Goal: Information Seeking & Learning: Learn about a topic

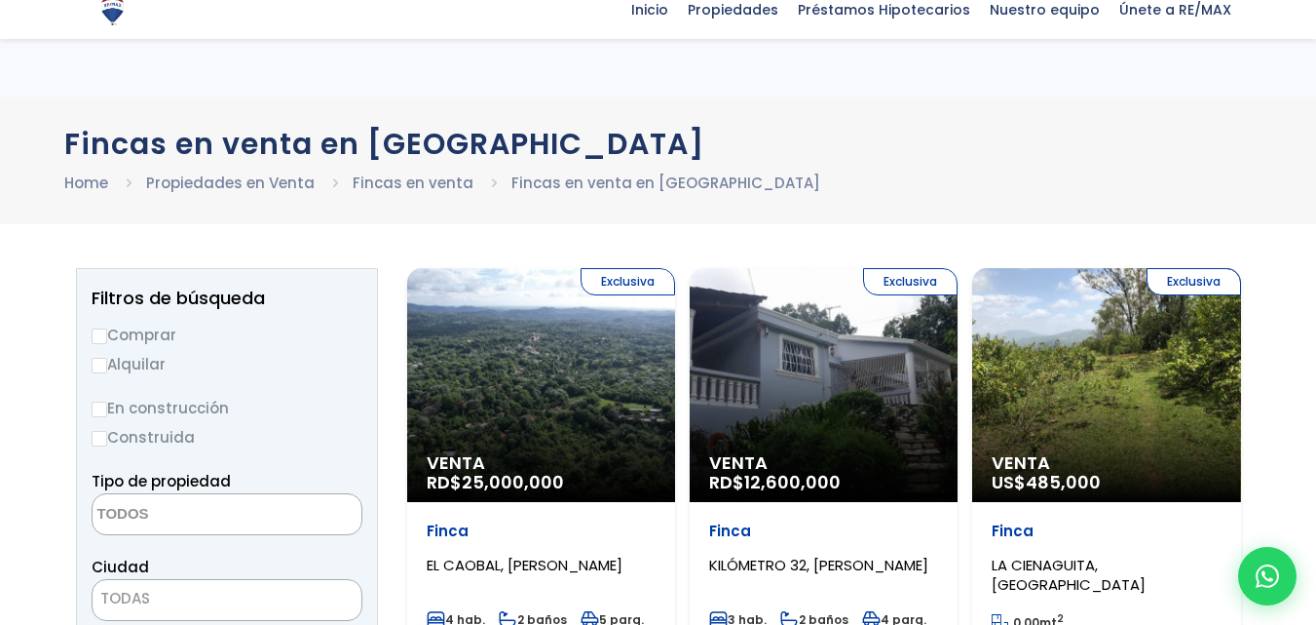
select select
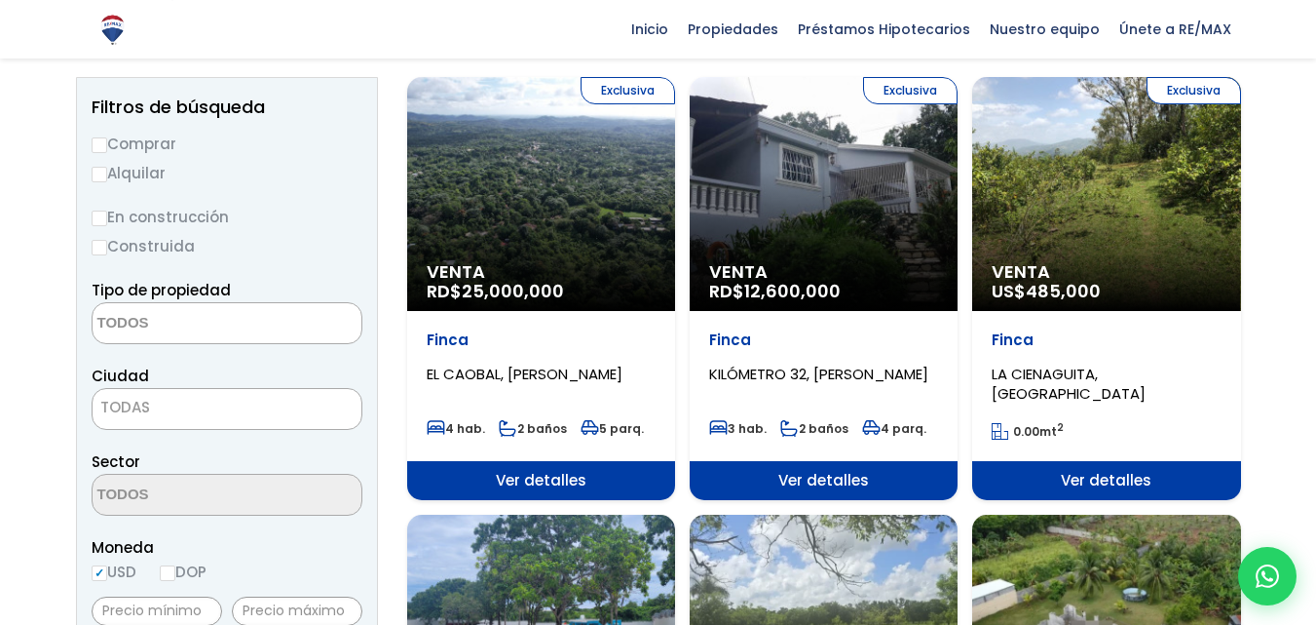
scroll to position [195, 0]
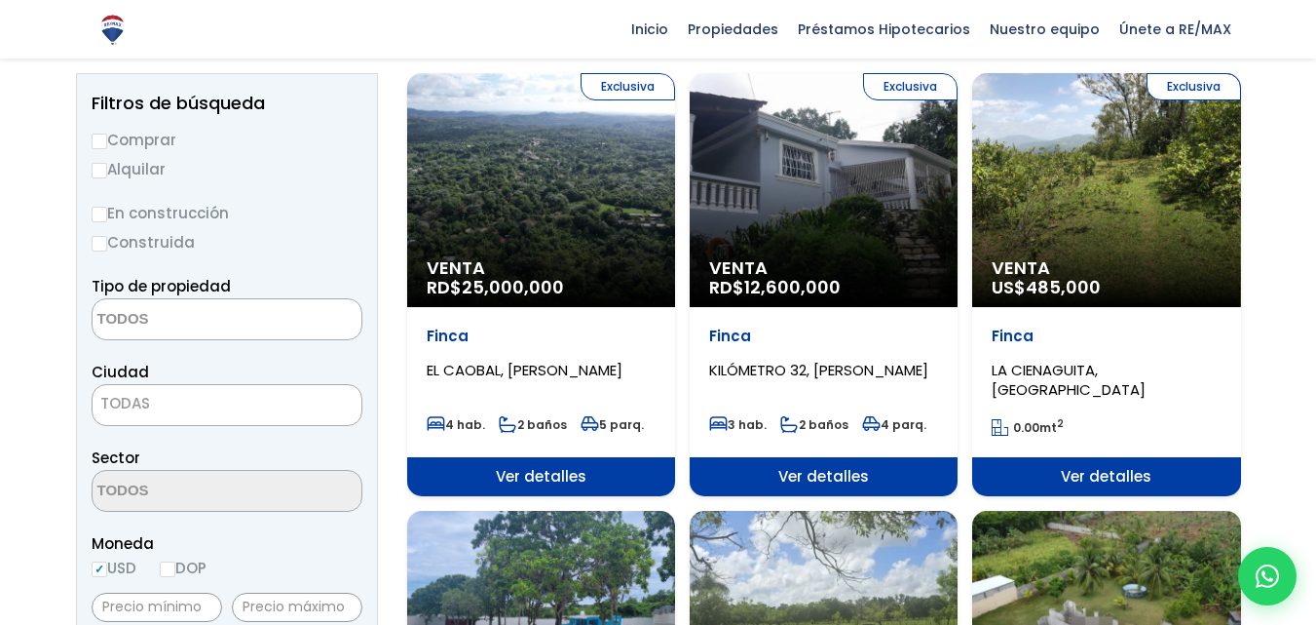
click at [1122, 214] on div "Exclusiva Venta US$ 485,000" at bounding box center [1106, 190] width 268 height 234
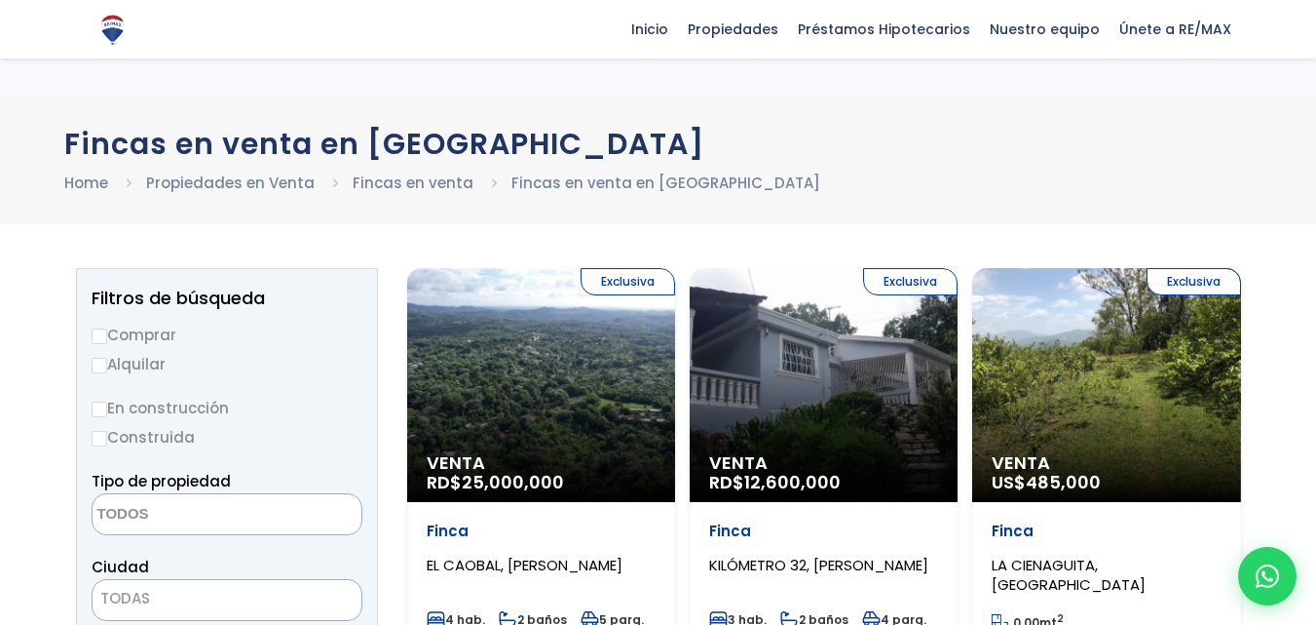
select select
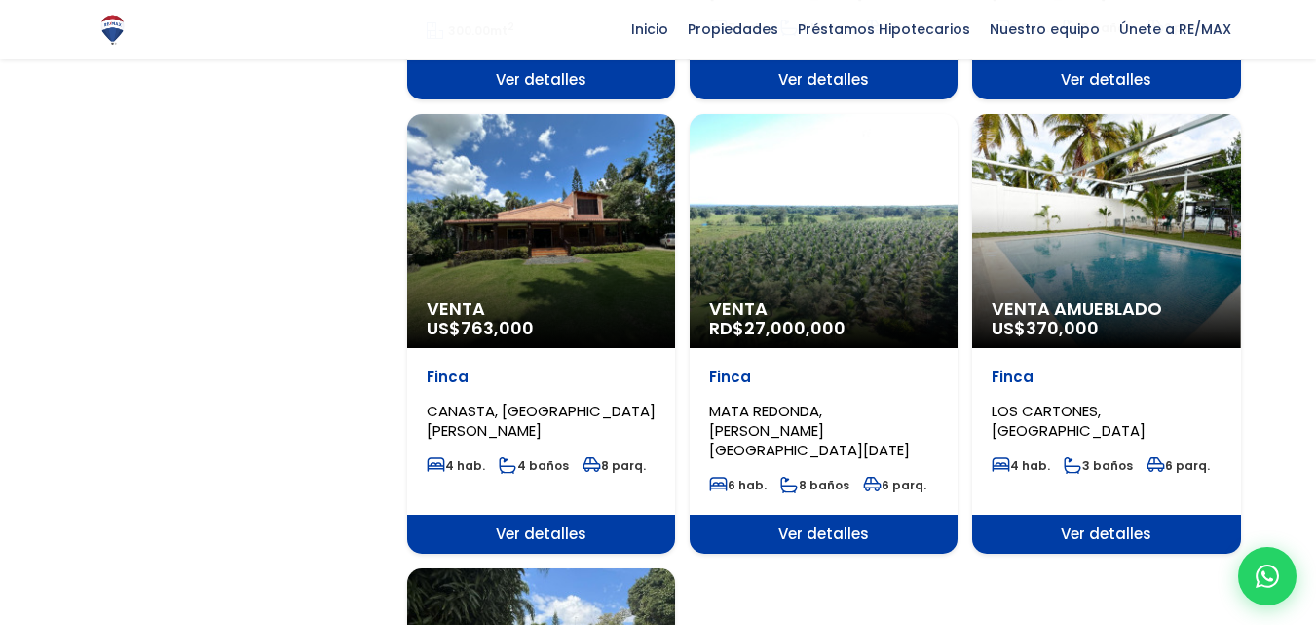
scroll to position [1950, 0]
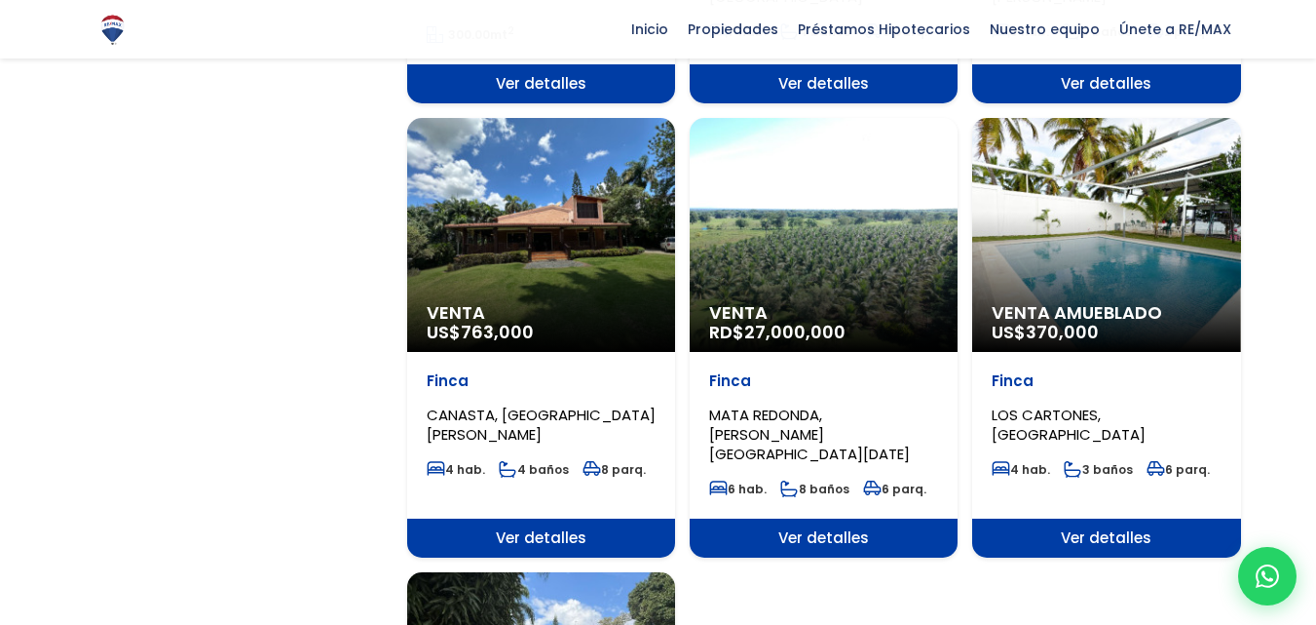
click at [573, 213] on div "Venta US$ 763,000" at bounding box center [541, 235] width 268 height 234
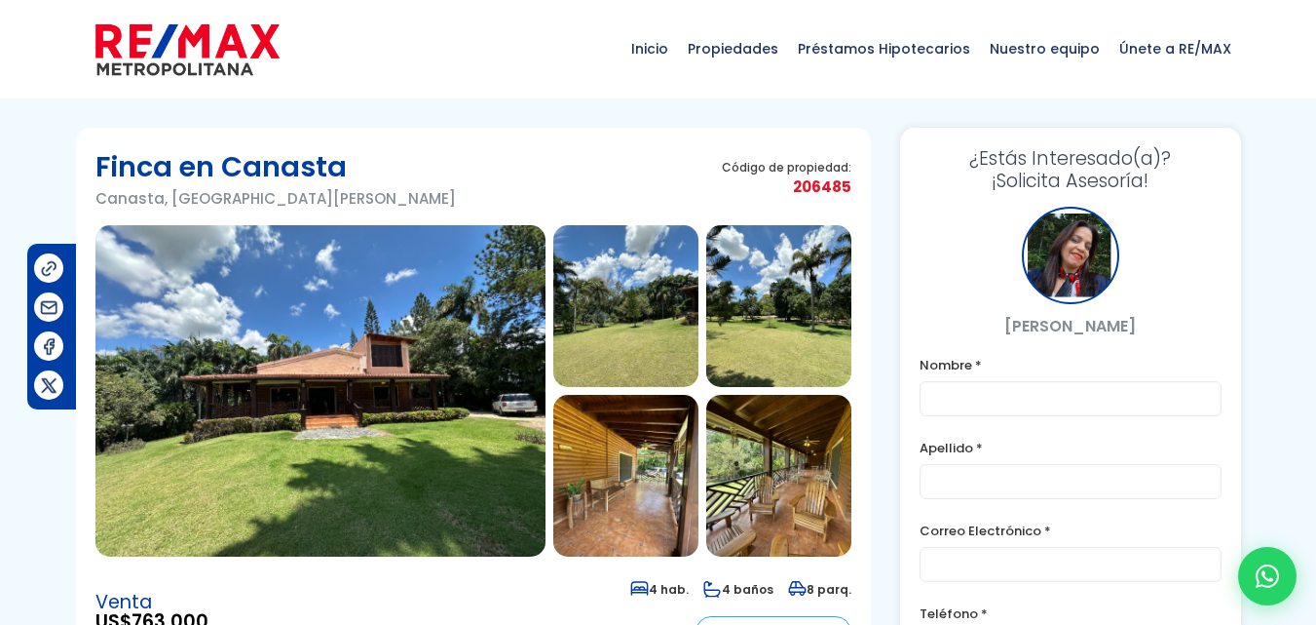
click at [364, 397] on img at bounding box center [320, 390] width 450 height 331
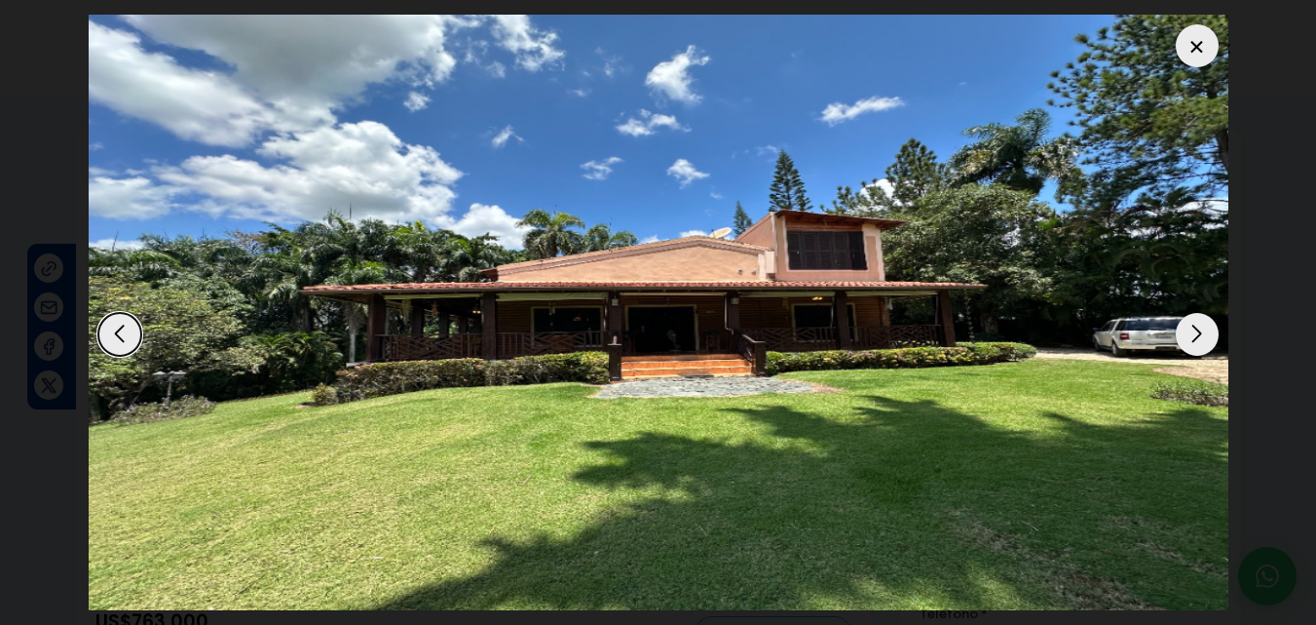
click at [1197, 326] on div "Next slide" at bounding box center [1197, 334] width 43 height 43
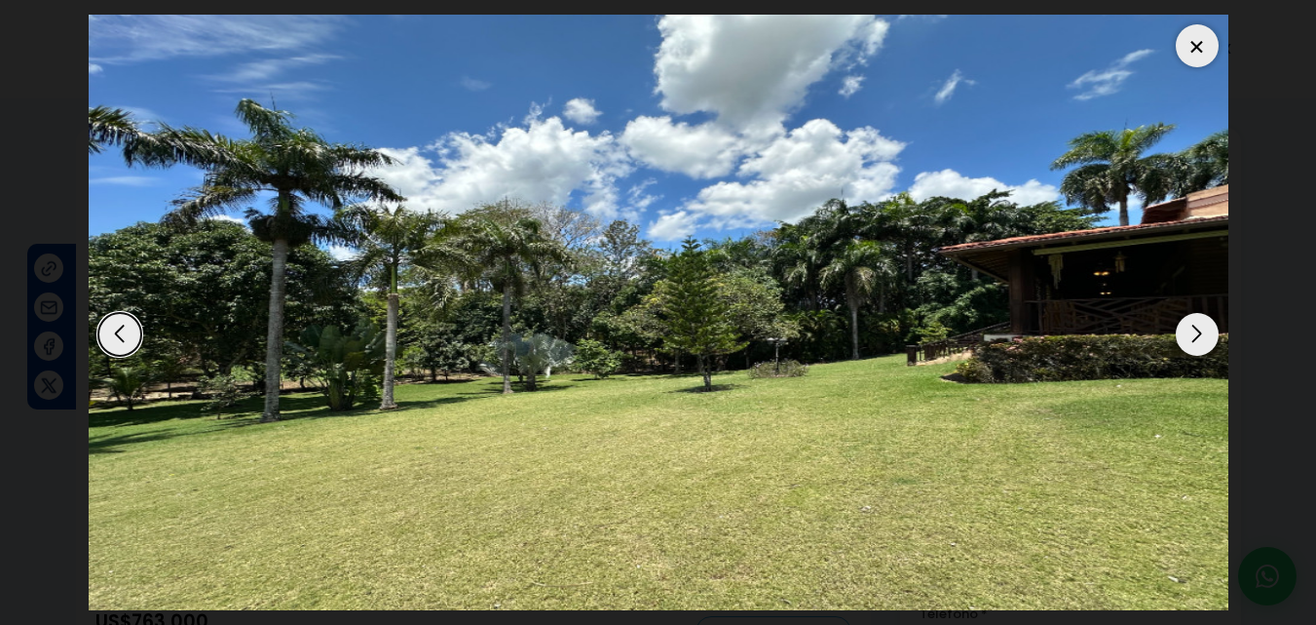
click at [1197, 327] on div "Next slide" at bounding box center [1197, 334] width 43 height 43
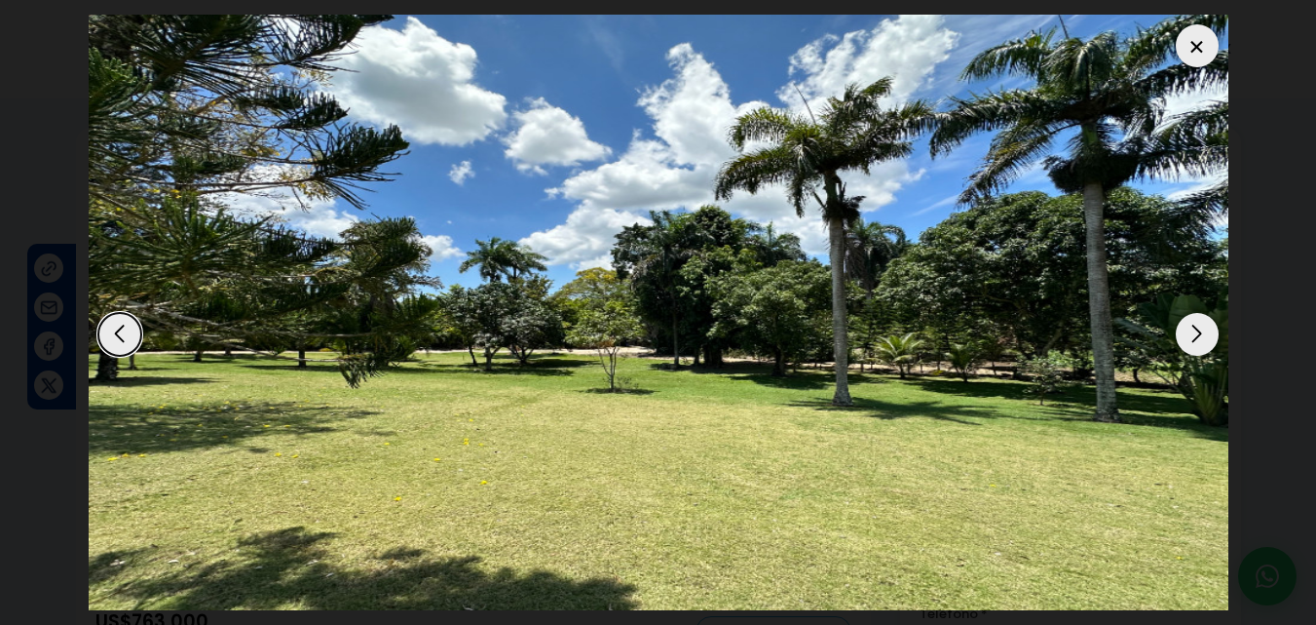
click at [1197, 333] on div "Next slide" at bounding box center [1197, 334] width 43 height 43
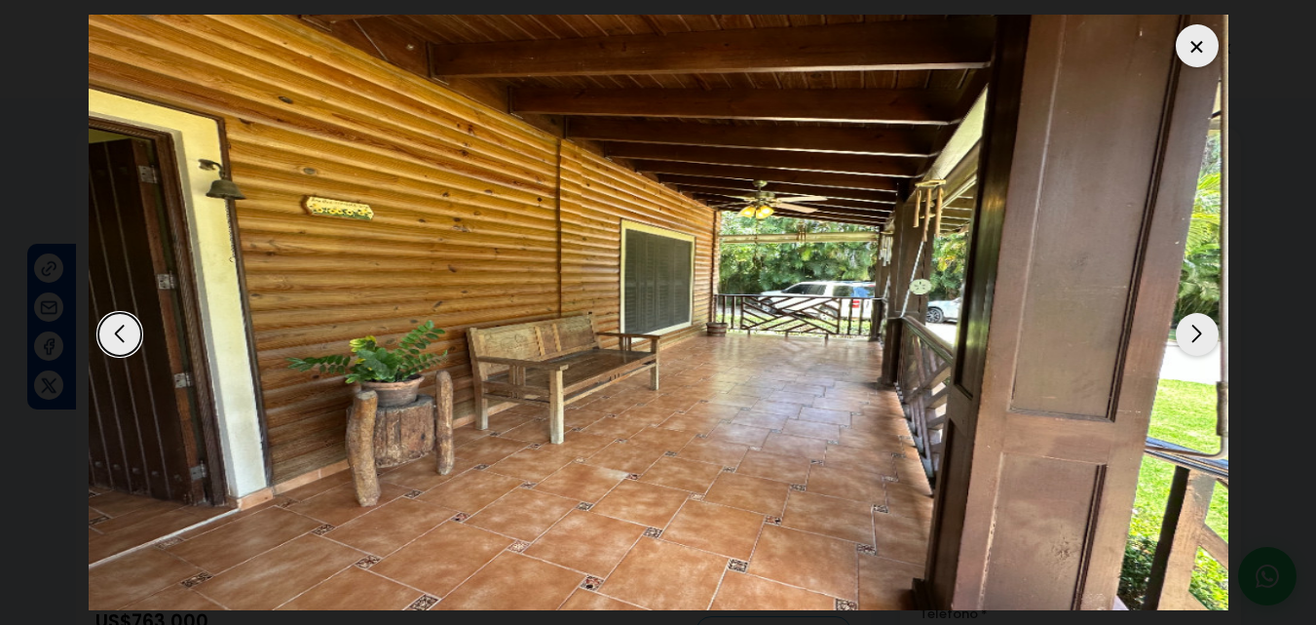
click at [1196, 334] on div "Next slide" at bounding box center [1197, 334] width 43 height 43
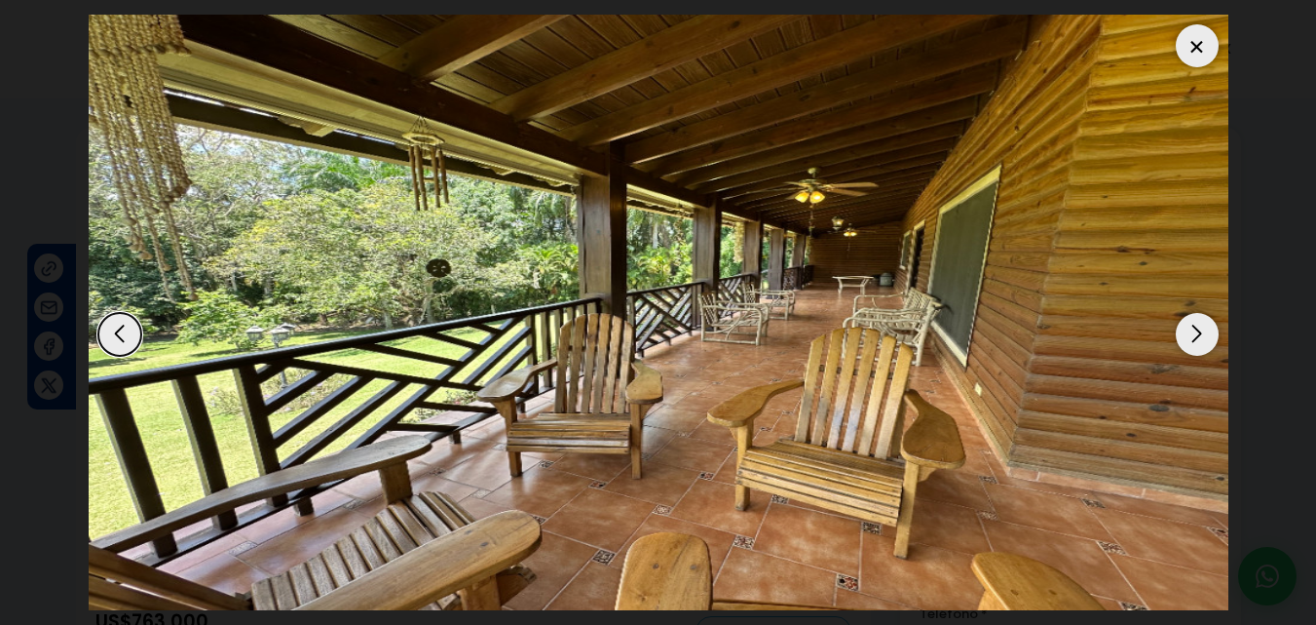
click at [1195, 331] on div "Next slide" at bounding box center [1197, 334] width 43 height 43
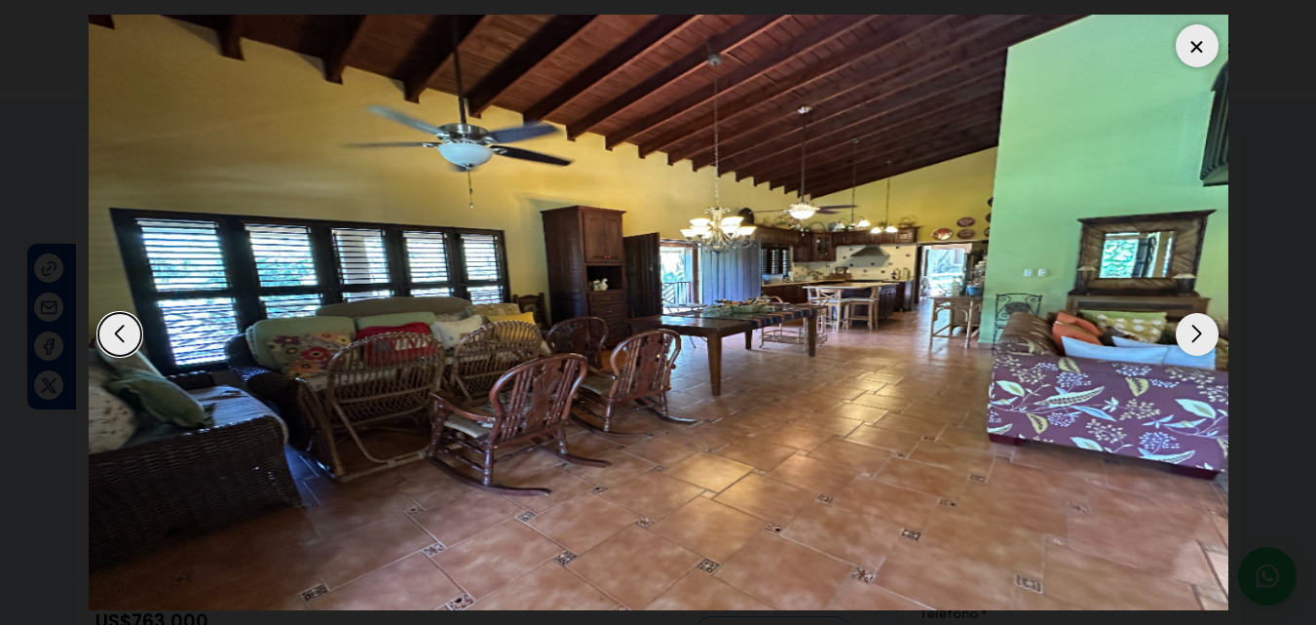
click at [1195, 332] on div "Next slide" at bounding box center [1197, 334] width 43 height 43
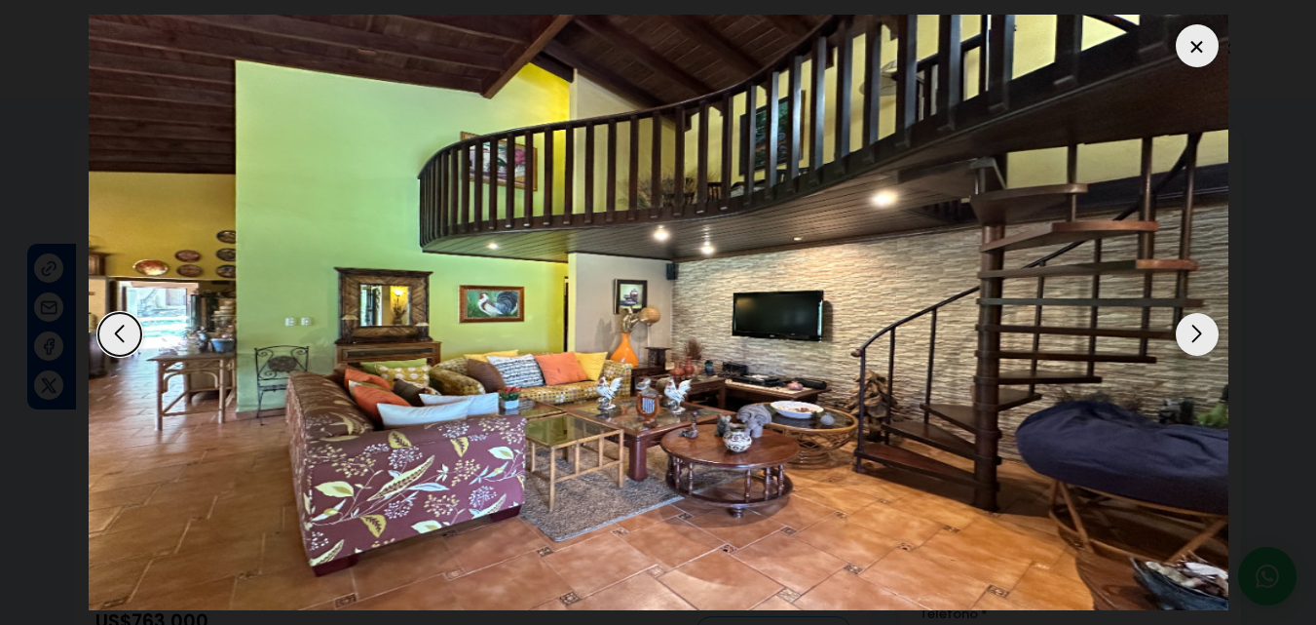
click at [1195, 332] on div "Next slide" at bounding box center [1197, 334] width 43 height 43
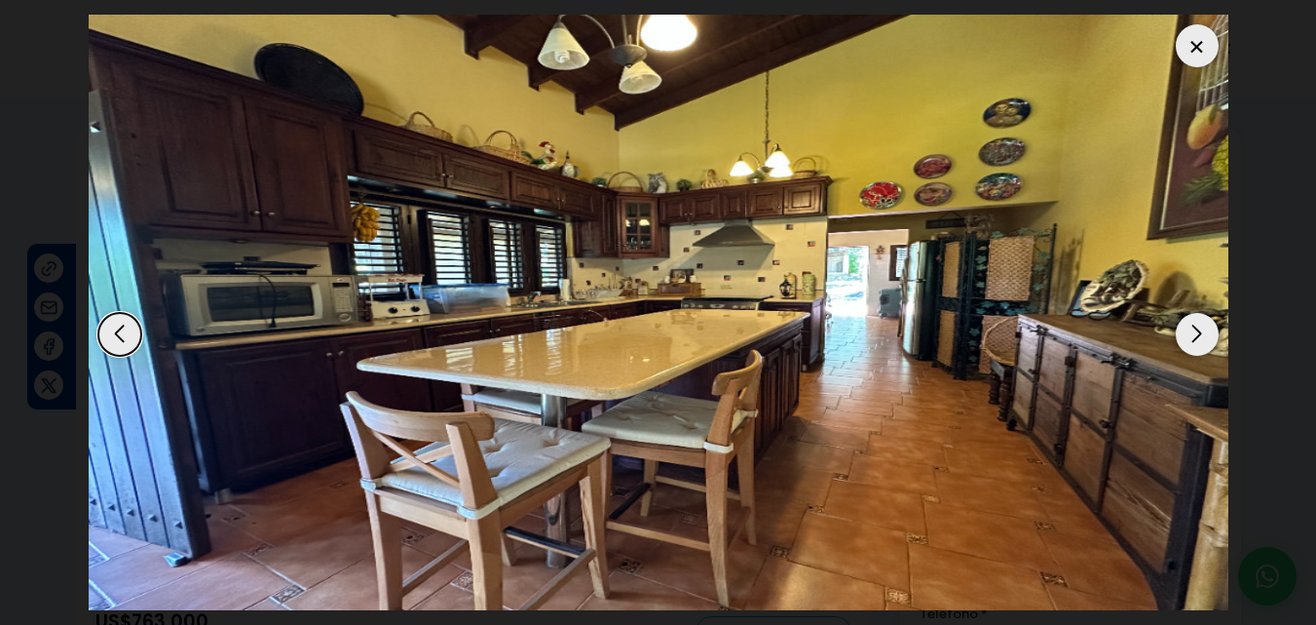
click at [1190, 330] on div "Next slide" at bounding box center [1197, 334] width 43 height 43
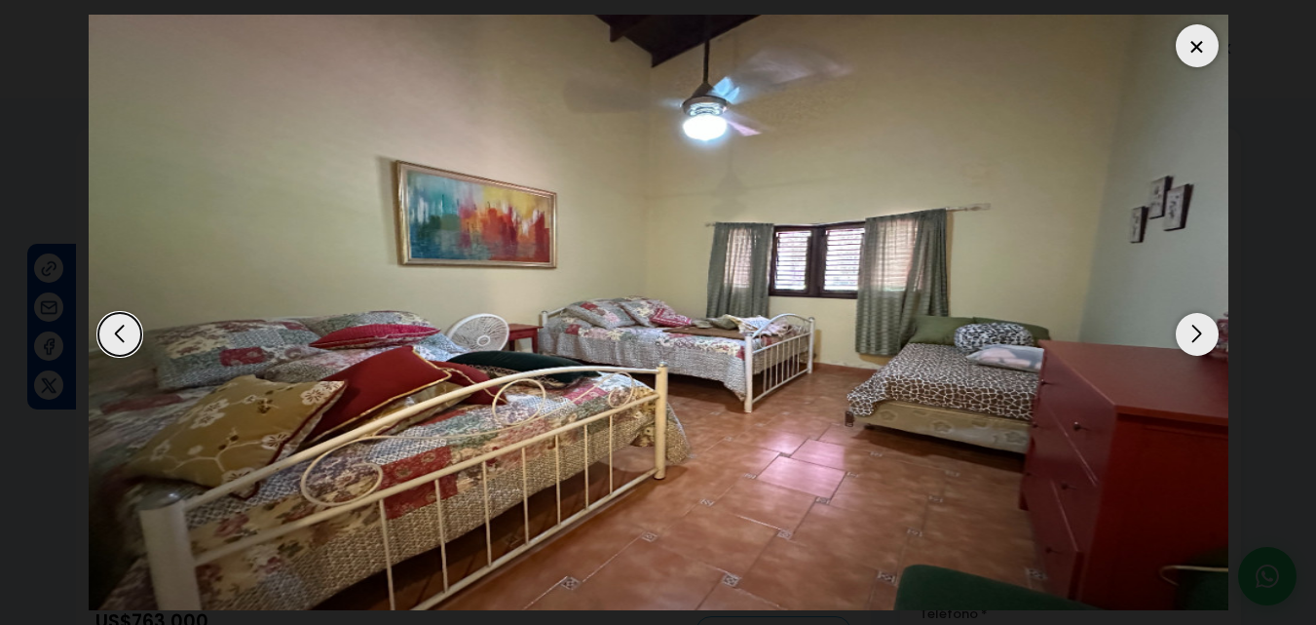
click at [1190, 330] on div "Next slide" at bounding box center [1197, 334] width 43 height 43
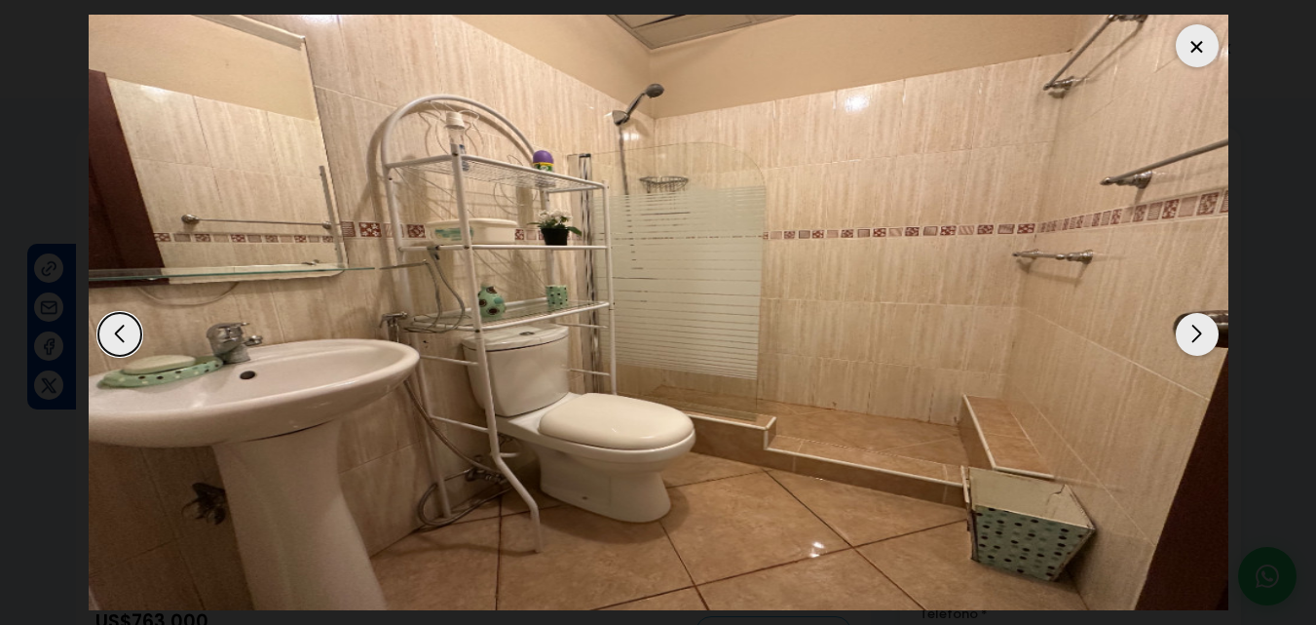
click at [1190, 330] on div "Next slide" at bounding box center [1197, 334] width 43 height 43
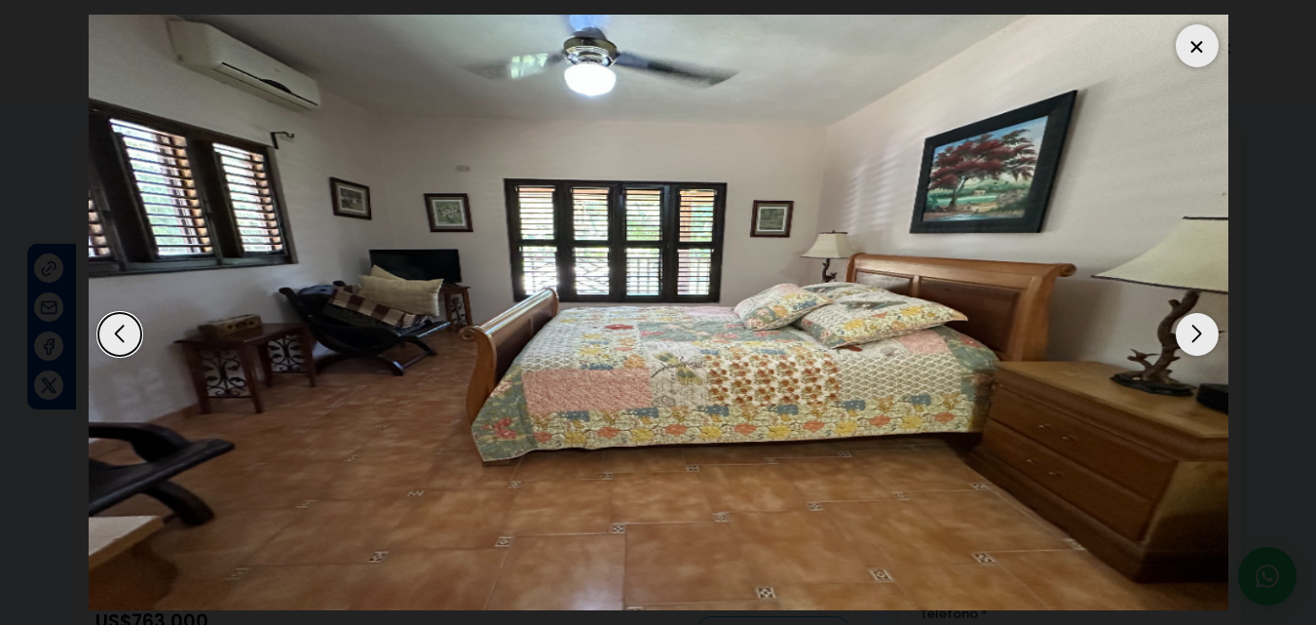
click at [1190, 330] on div "Next slide" at bounding box center [1197, 334] width 43 height 43
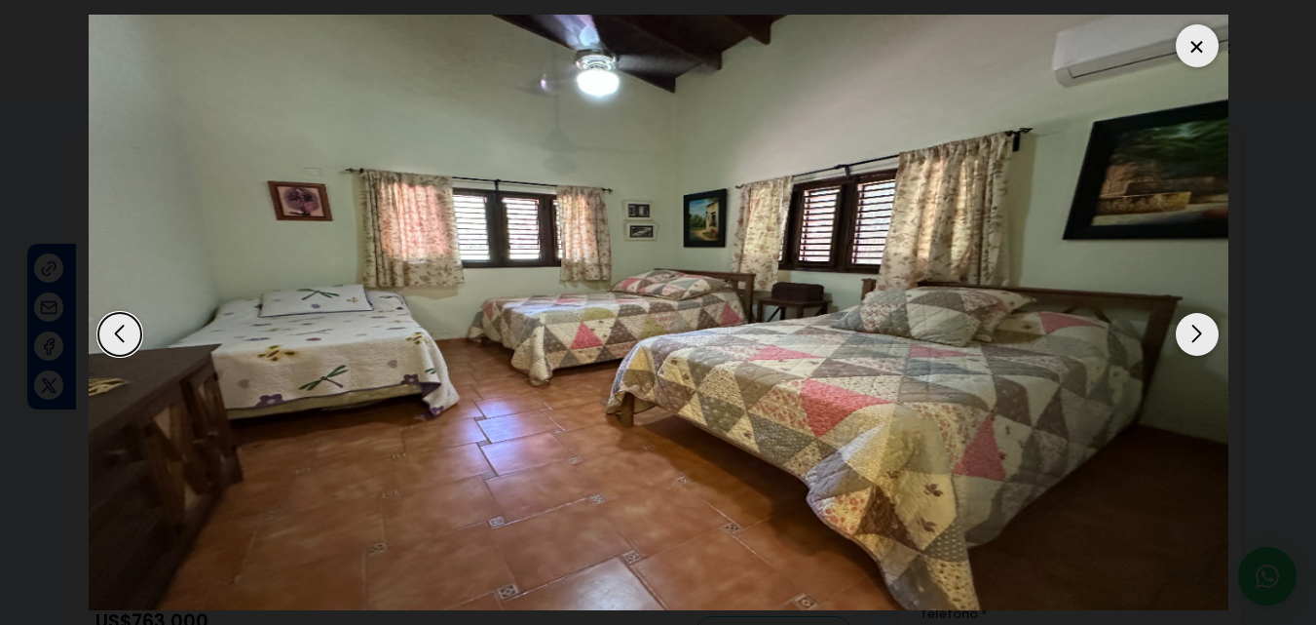
click at [121, 334] on div "Previous slide" at bounding box center [119, 334] width 43 height 43
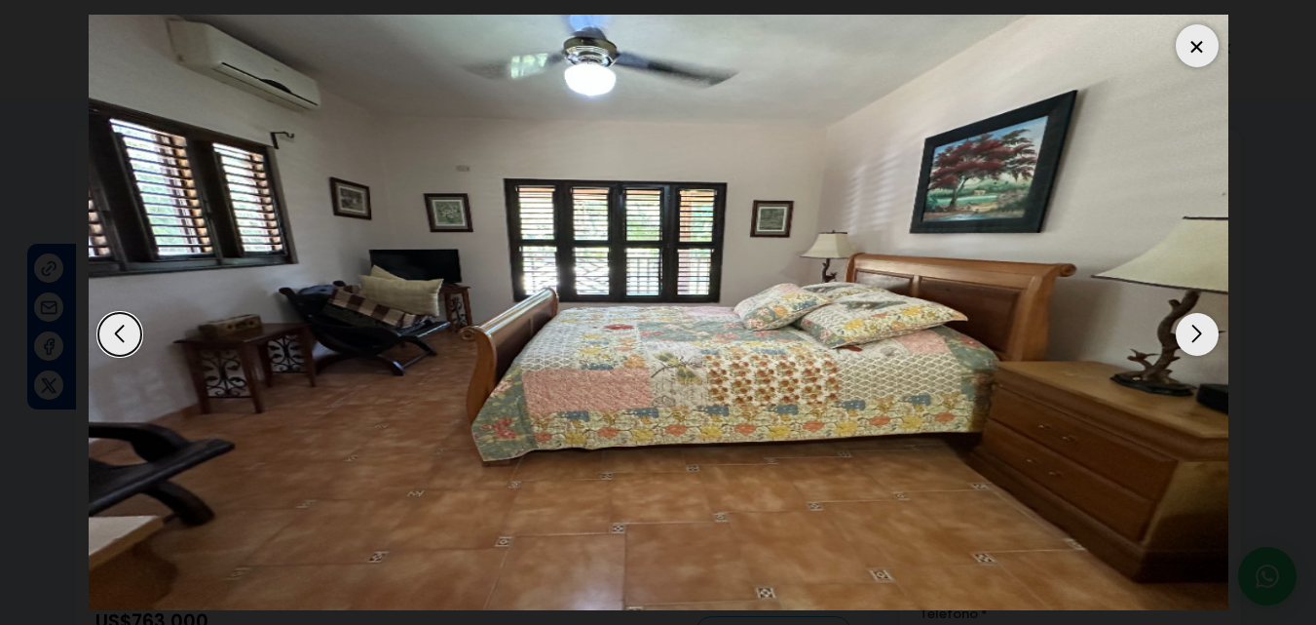
click at [1191, 330] on div "Next slide" at bounding box center [1197, 334] width 43 height 43
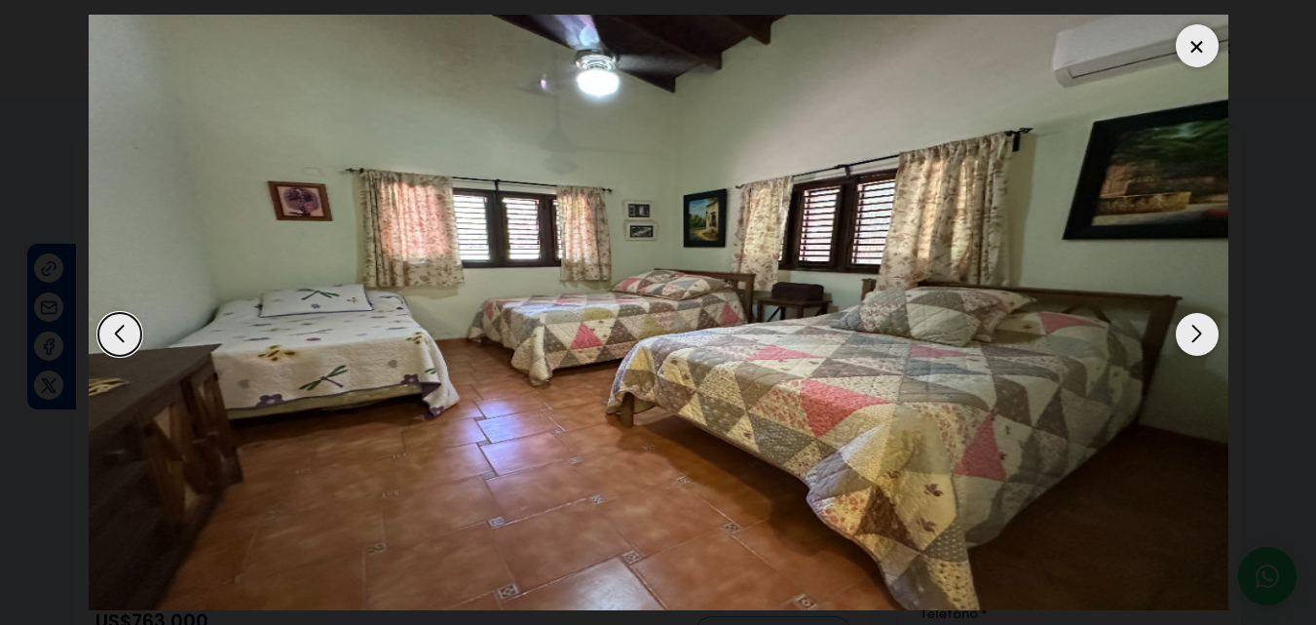
click at [1191, 331] on div "Next slide" at bounding box center [1197, 334] width 43 height 43
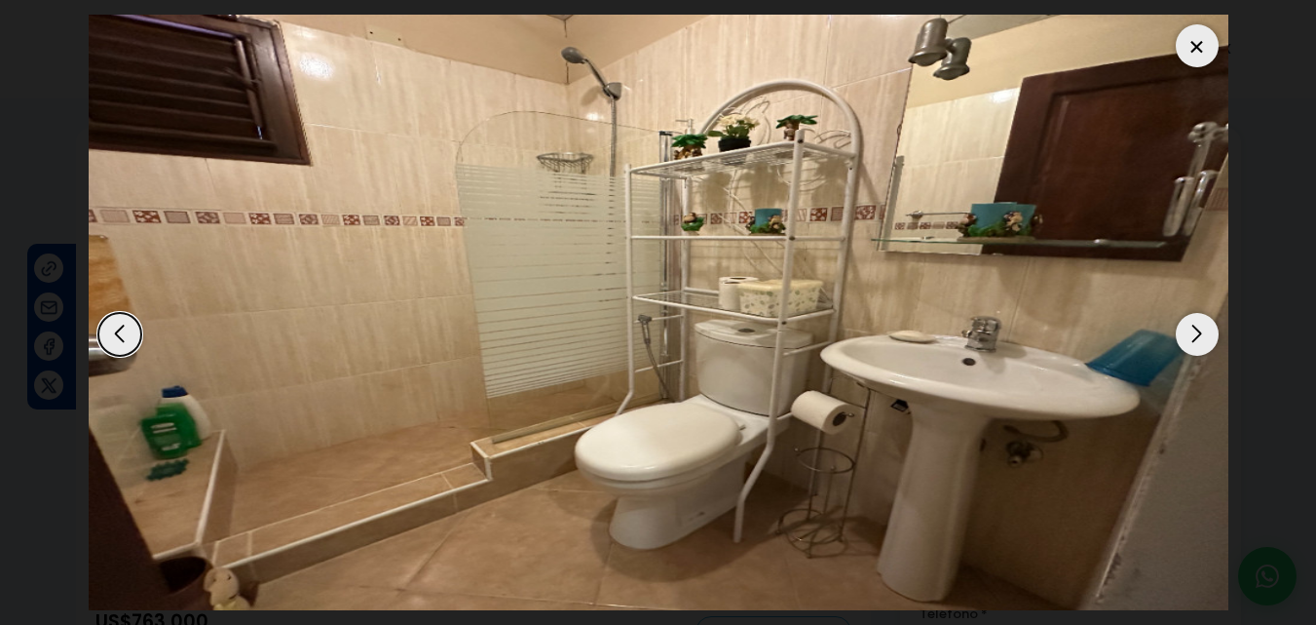
click at [1191, 331] on div "Next slide" at bounding box center [1197, 334] width 43 height 43
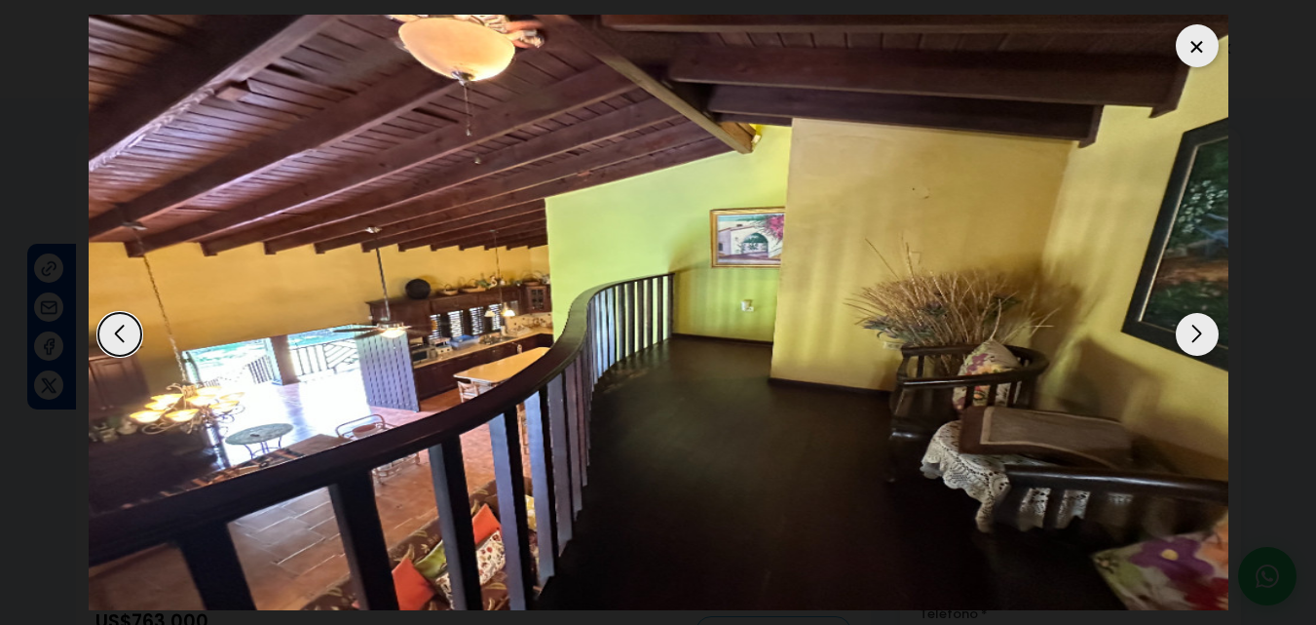
click at [1192, 332] on div "Next slide" at bounding box center [1197, 334] width 43 height 43
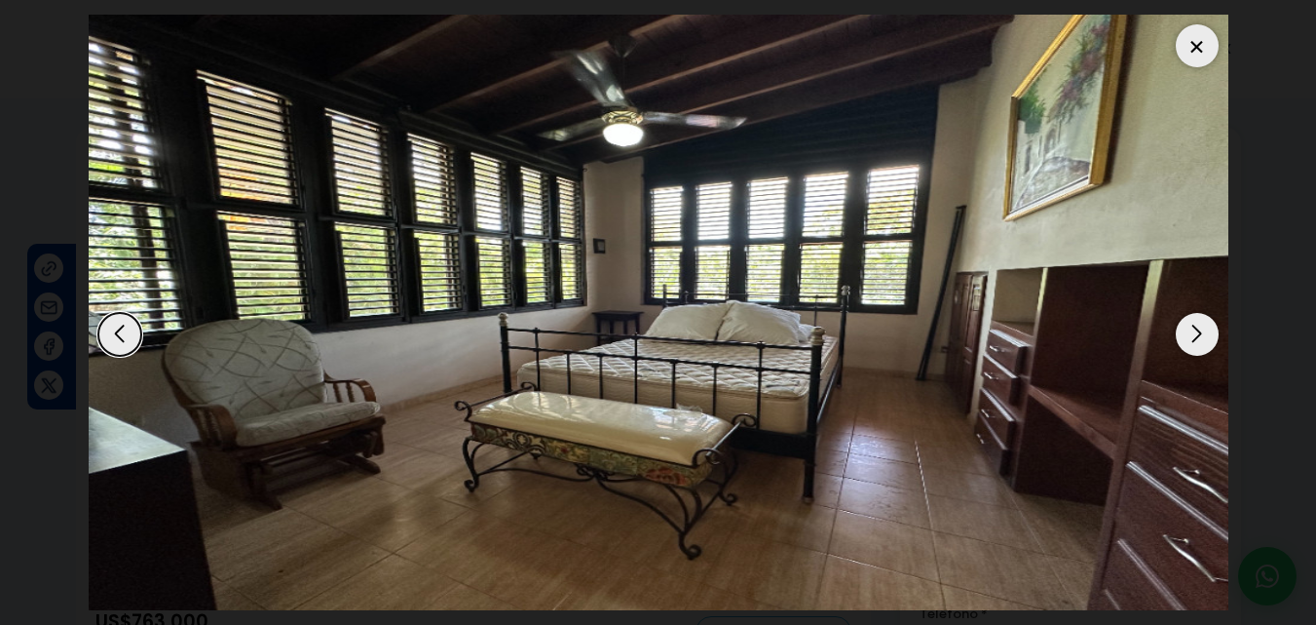
click at [1192, 331] on div "Next slide" at bounding box center [1197, 334] width 43 height 43
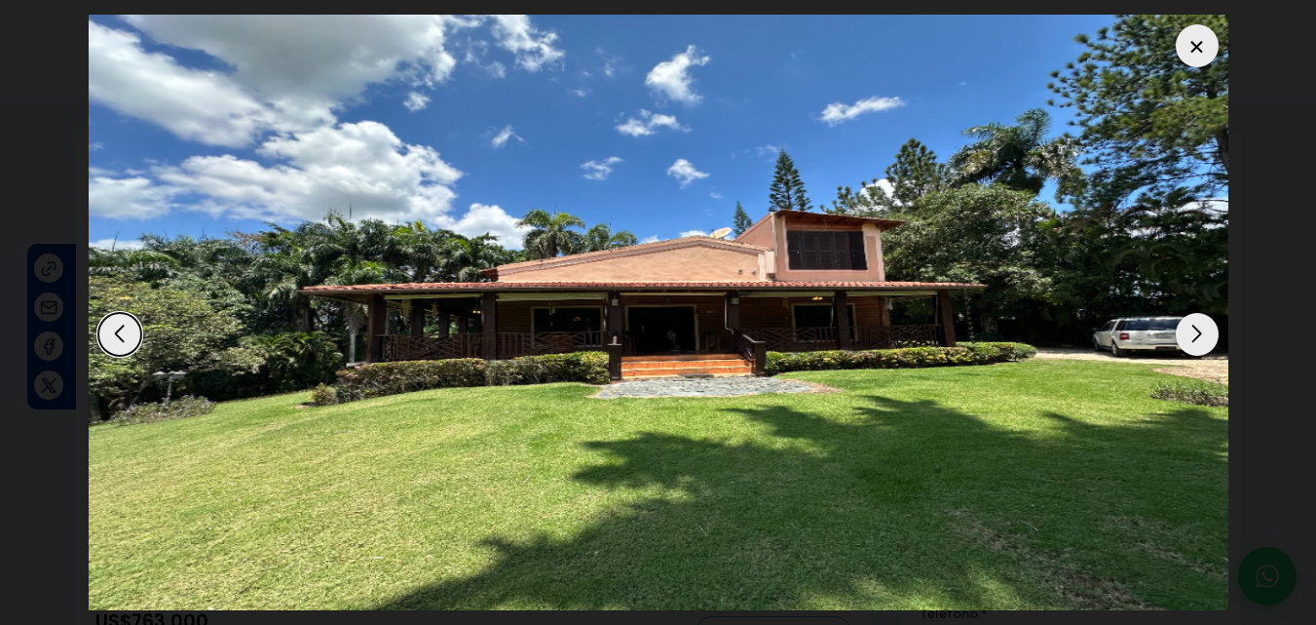
click at [1190, 329] on div "Next slide" at bounding box center [1197, 334] width 43 height 43
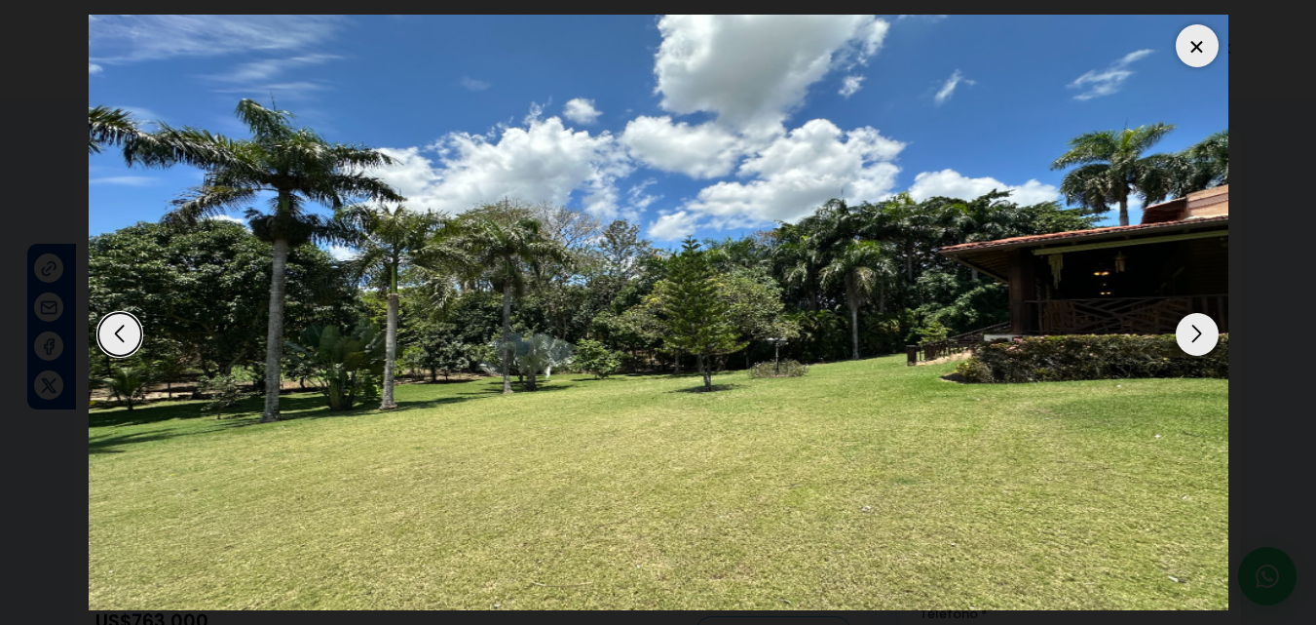
click at [1190, 329] on div "Next slide" at bounding box center [1197, 334] width 43 height 43
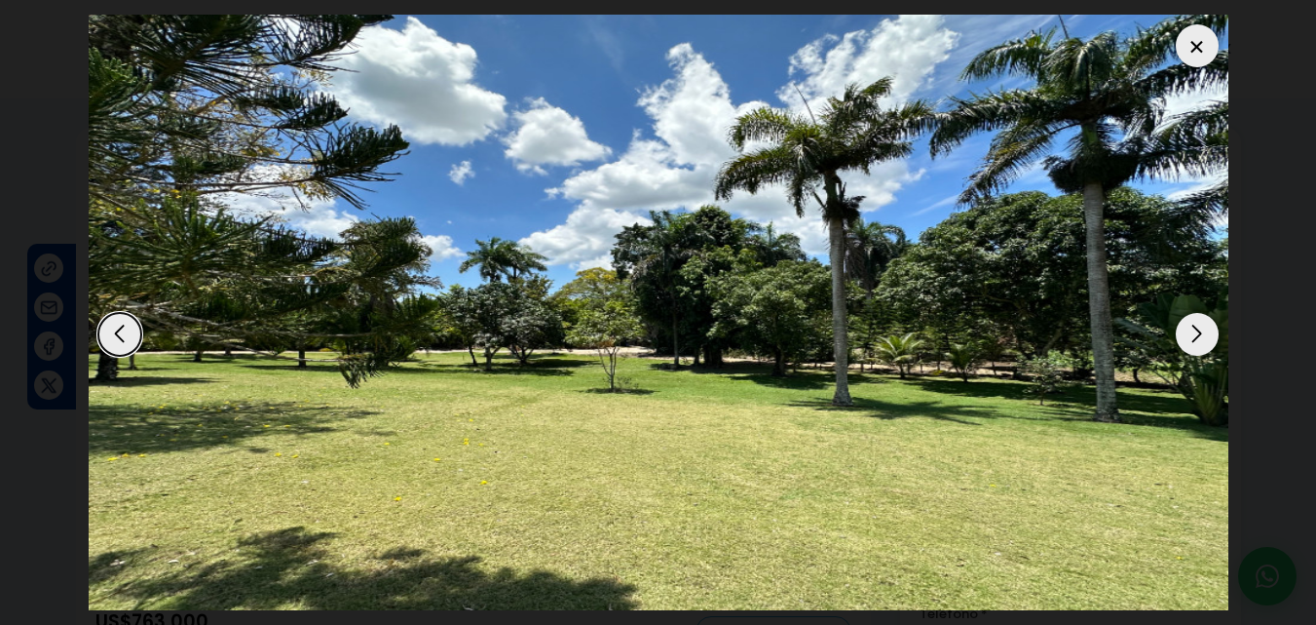
click at [1189, 328] on div "Next slide" at bounding box center [1197, 334] width 43 height 43
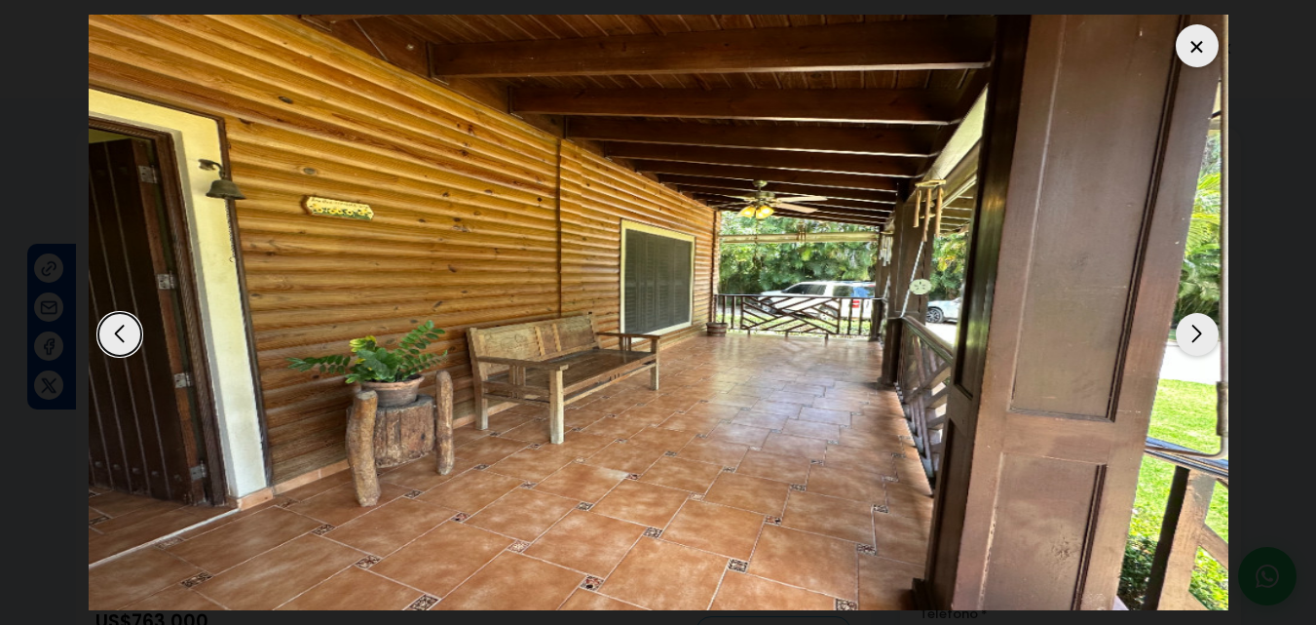
click at [1189, 328] on div "Next slide" at bounding box center [1197, 334] width 43 height 43
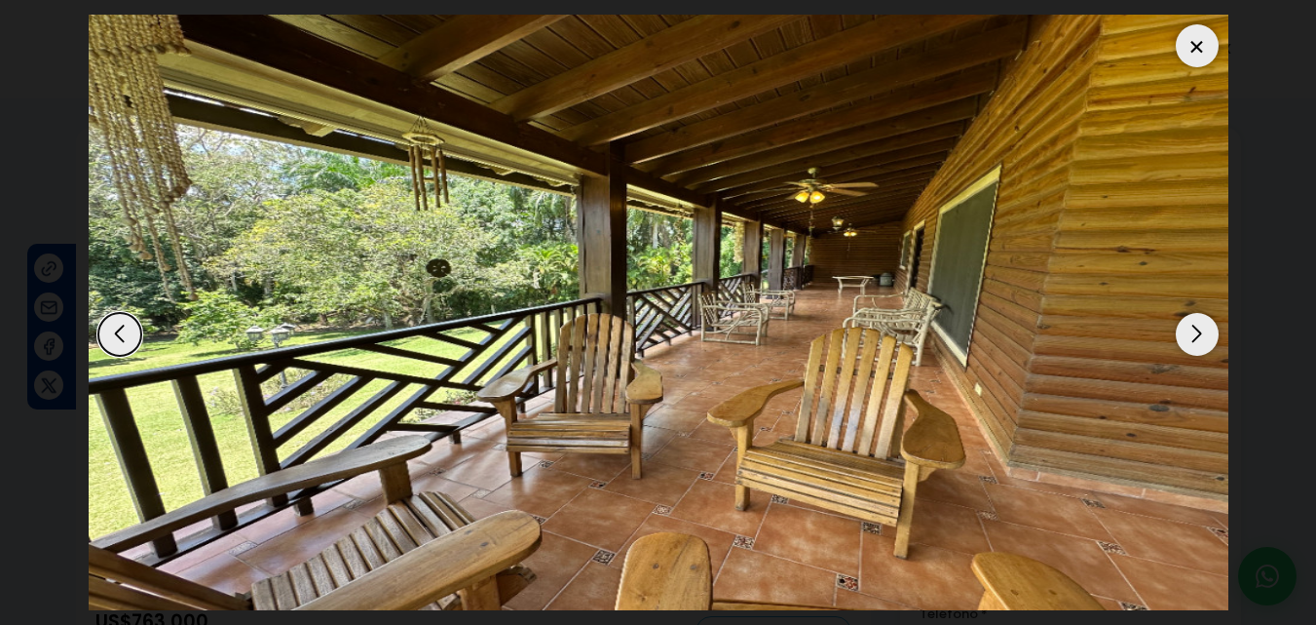
click at [1194, 46] on div at bounding box center [1197, 45] width 43 height 43
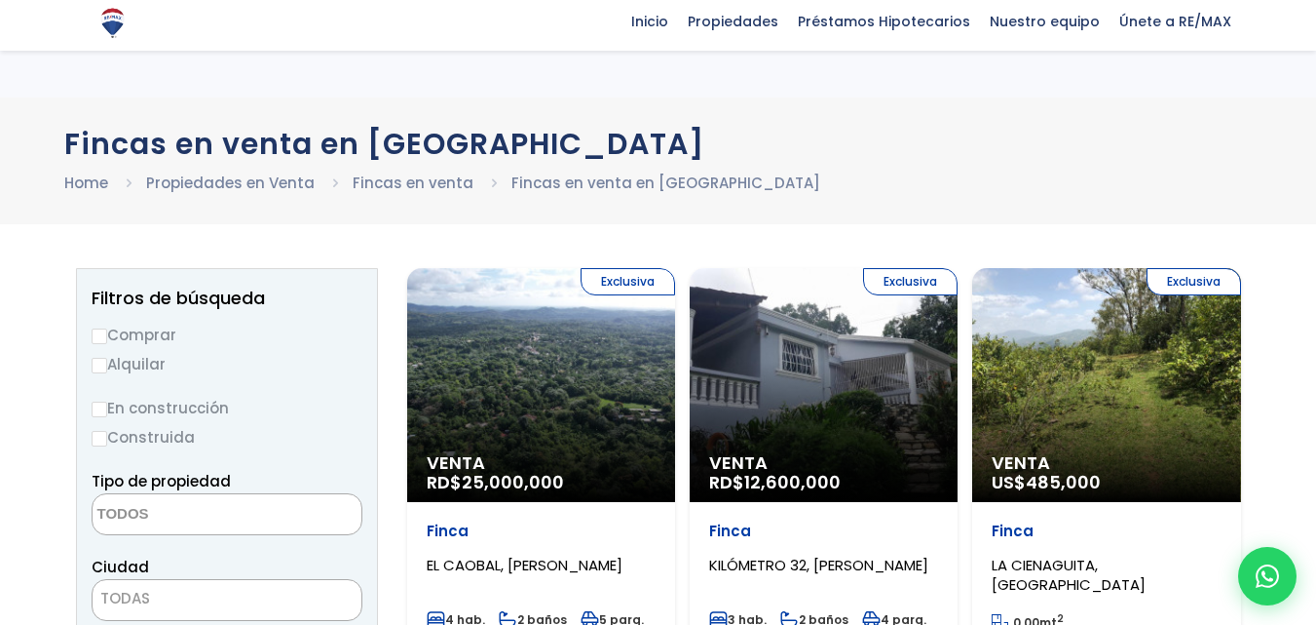
select select
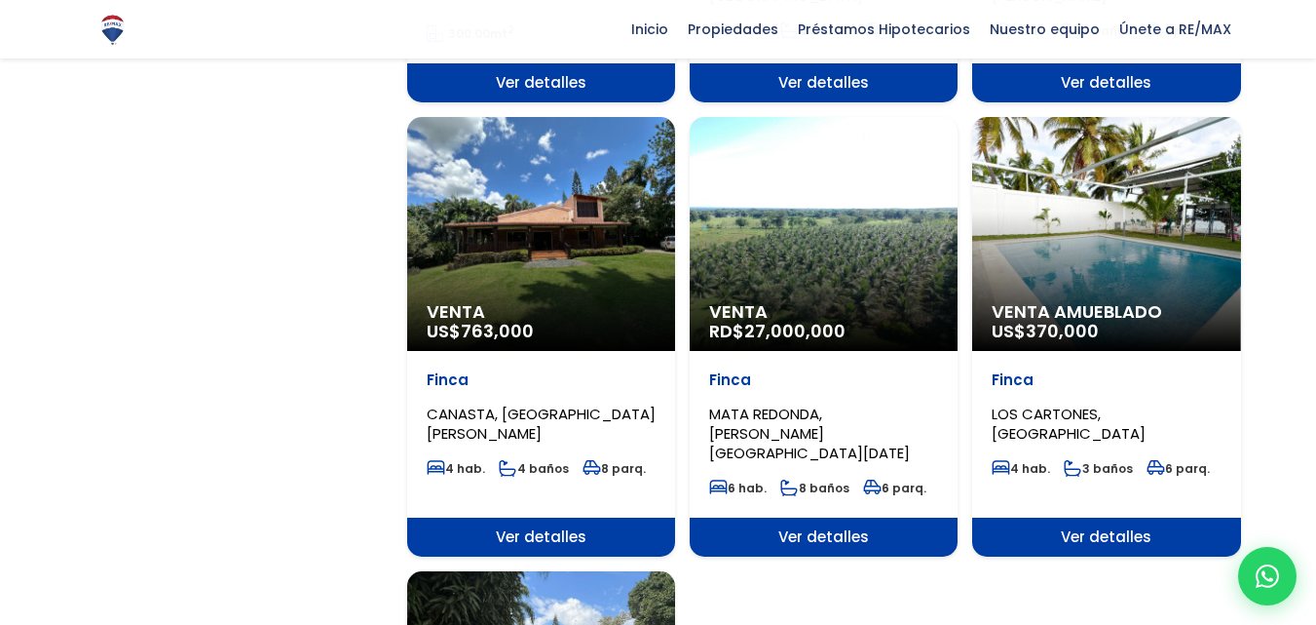
scroll to position [1950, 0]
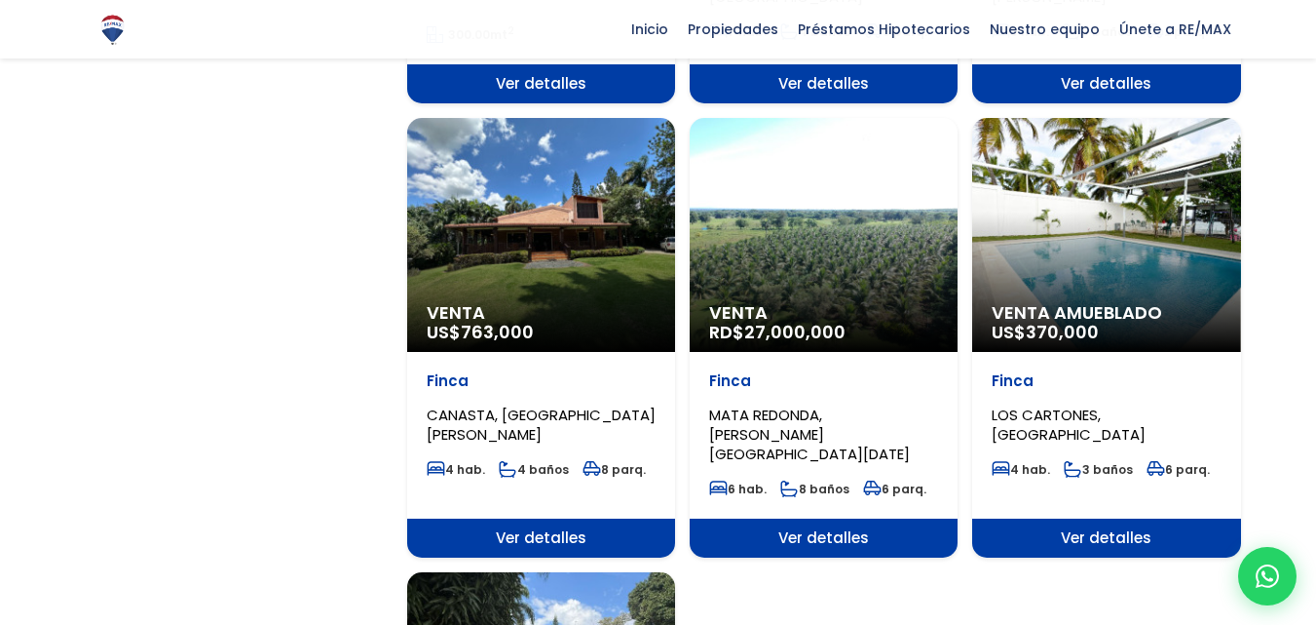
click at [830, 229] on div "Venta RD$ 27,000,000" at bounding box center [824, 235] width 268 height 234
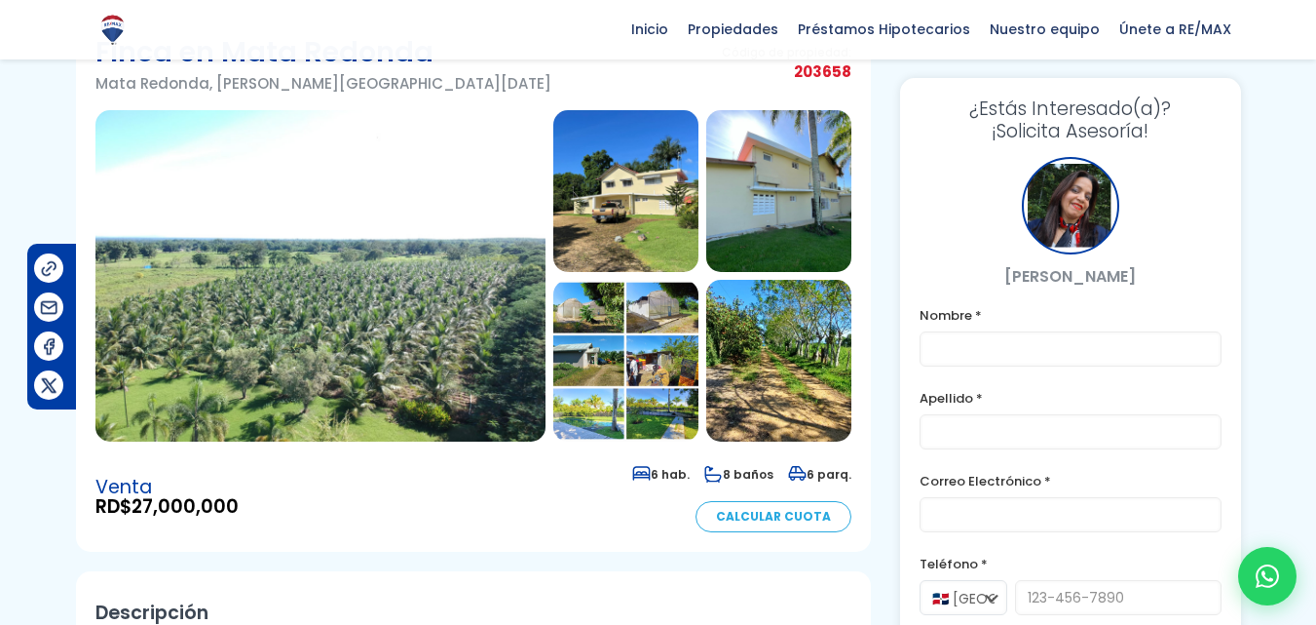
scroll to position [78, 0]
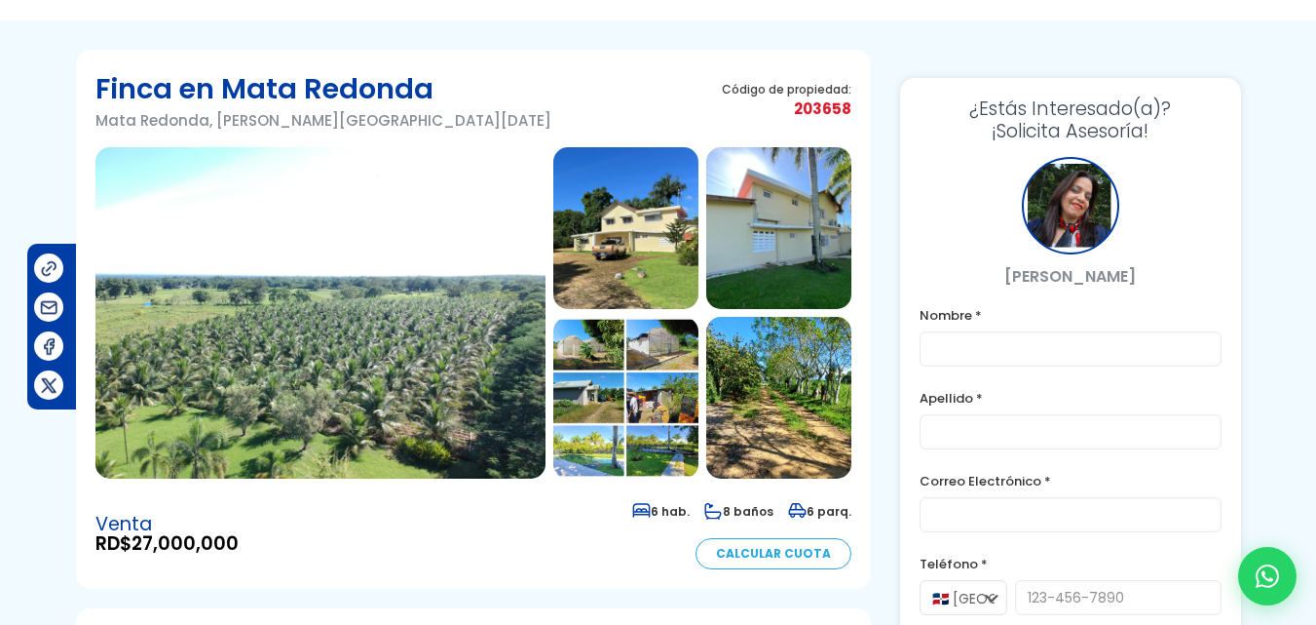
click at [766, 398] on img at bounding box center [778, 398] width 145 height 162
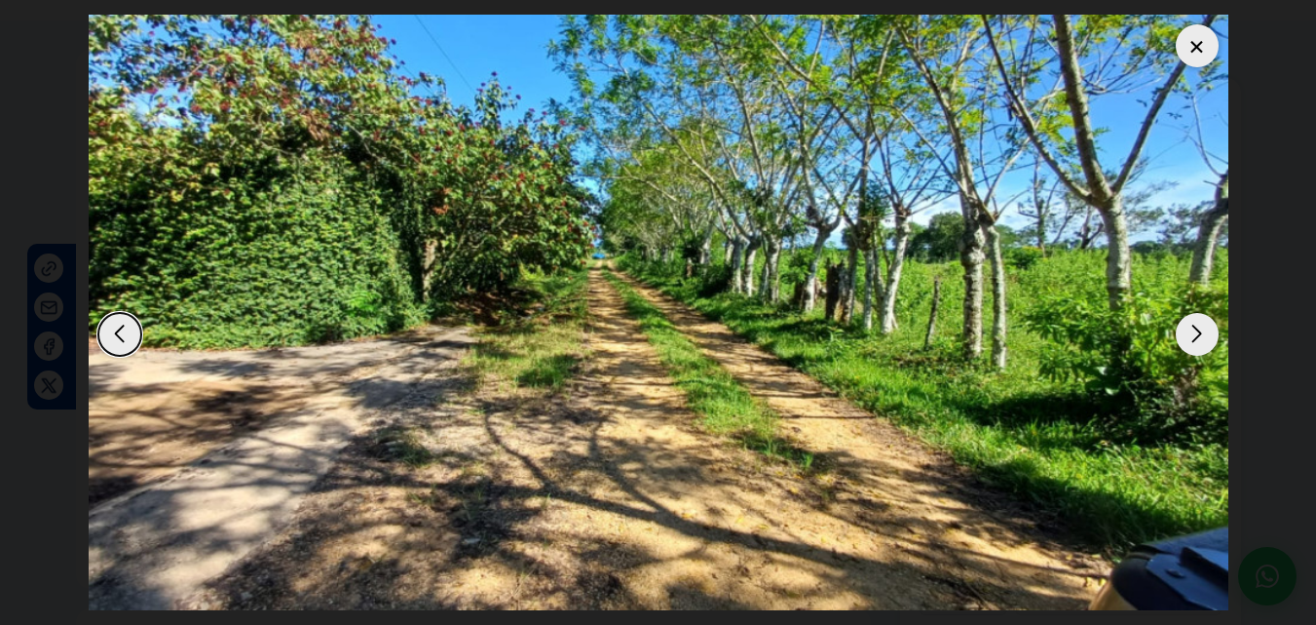
click at [1196, 329] on div "Next slide" at bounding box center [1197, 334] width 43 height 43
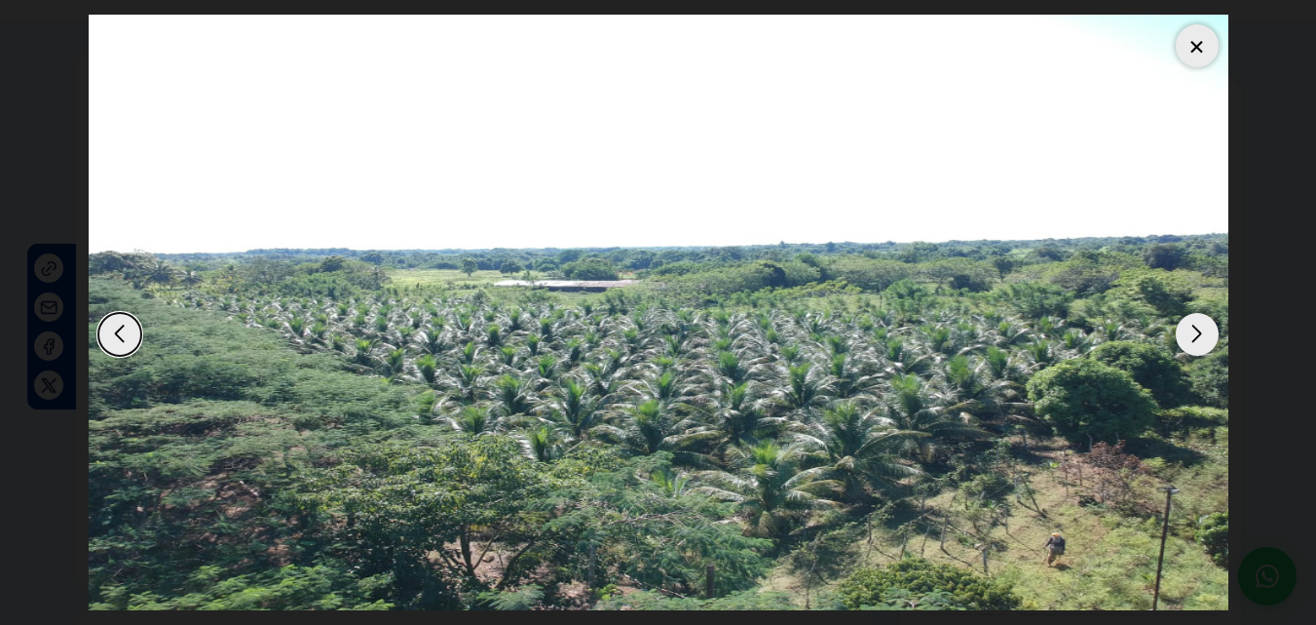
click at [1196, 329] on div "Next slide" at bounding box center [1197, 334] width 43 height 43
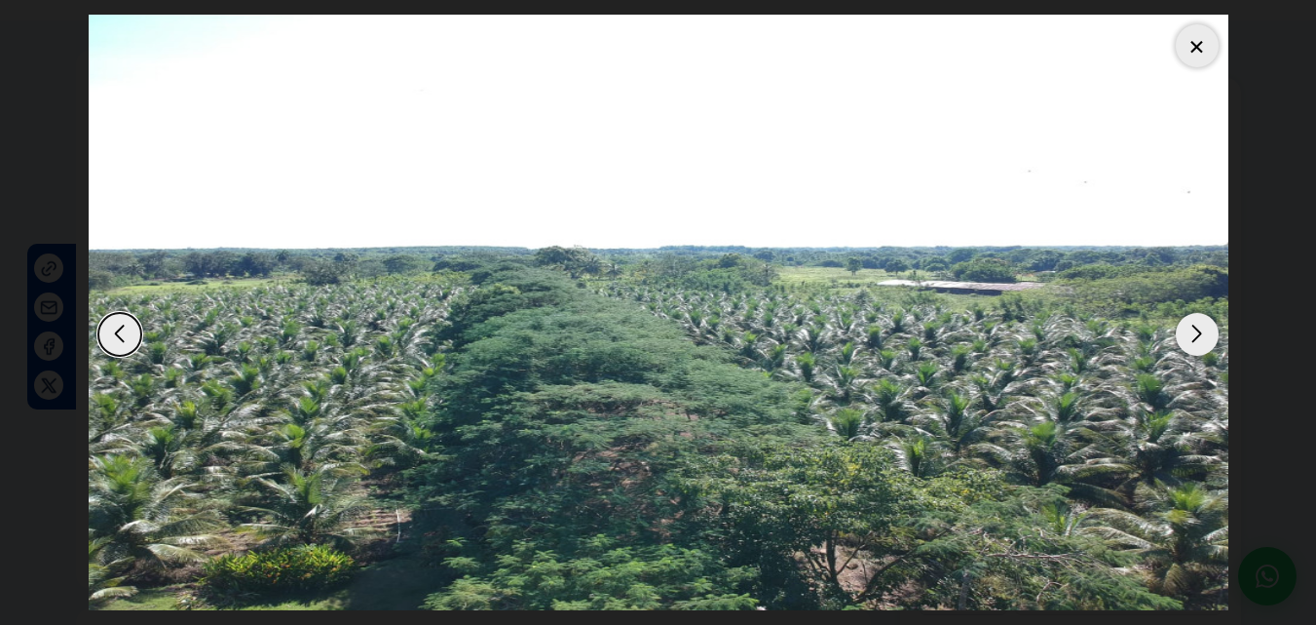
click at [1196, 329] on div "Next slide" at bounding box center [1197, 334] width 43 height 43
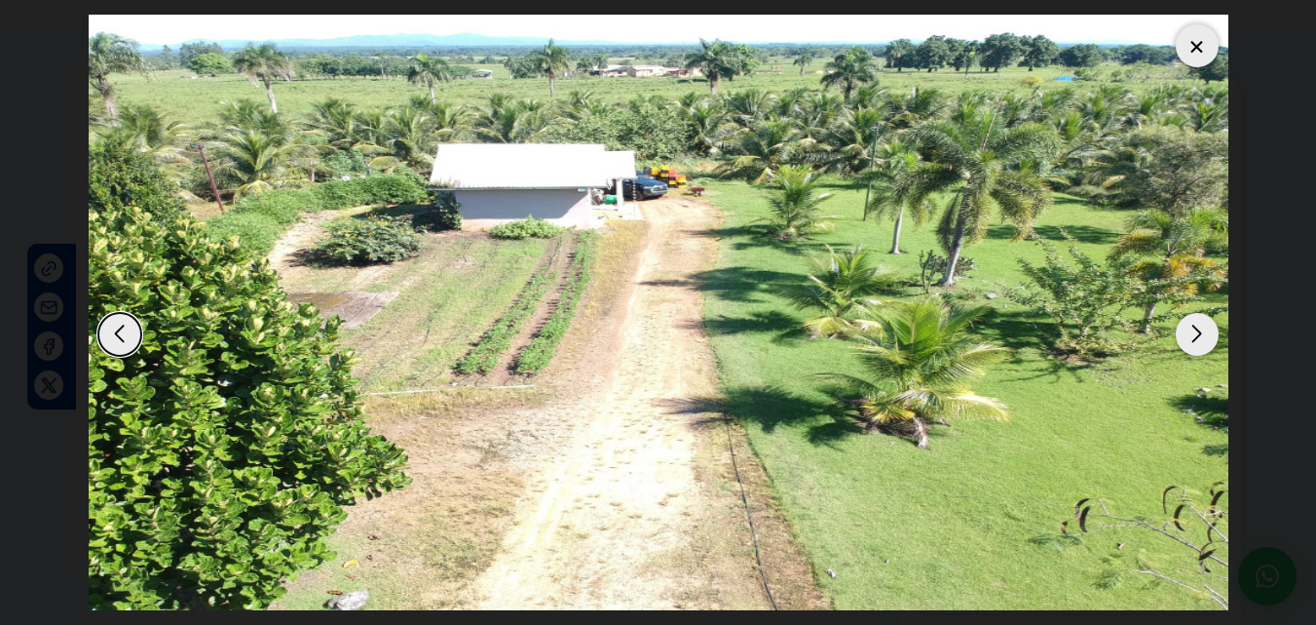
click at [1193, 331] on div "Next slide" at bounding box center [1197, 334] width 43 height 43
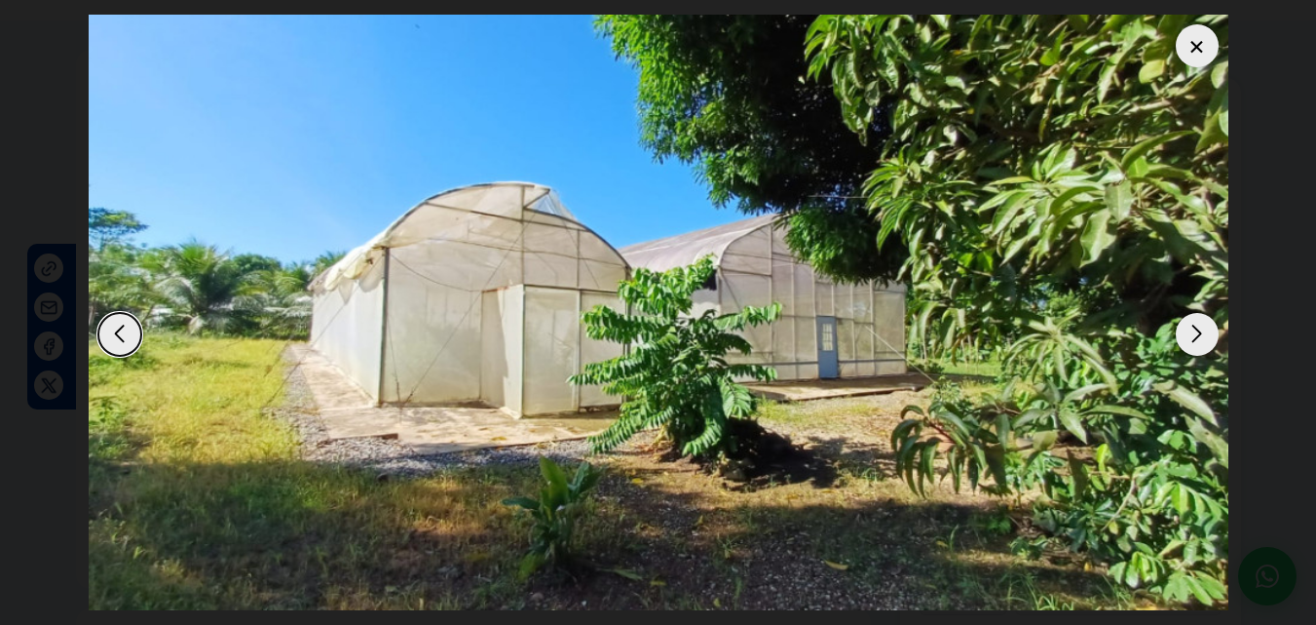
click at [1193, 332] on div "Next slide" at bounding box center [1197, 334] width 43 height 43
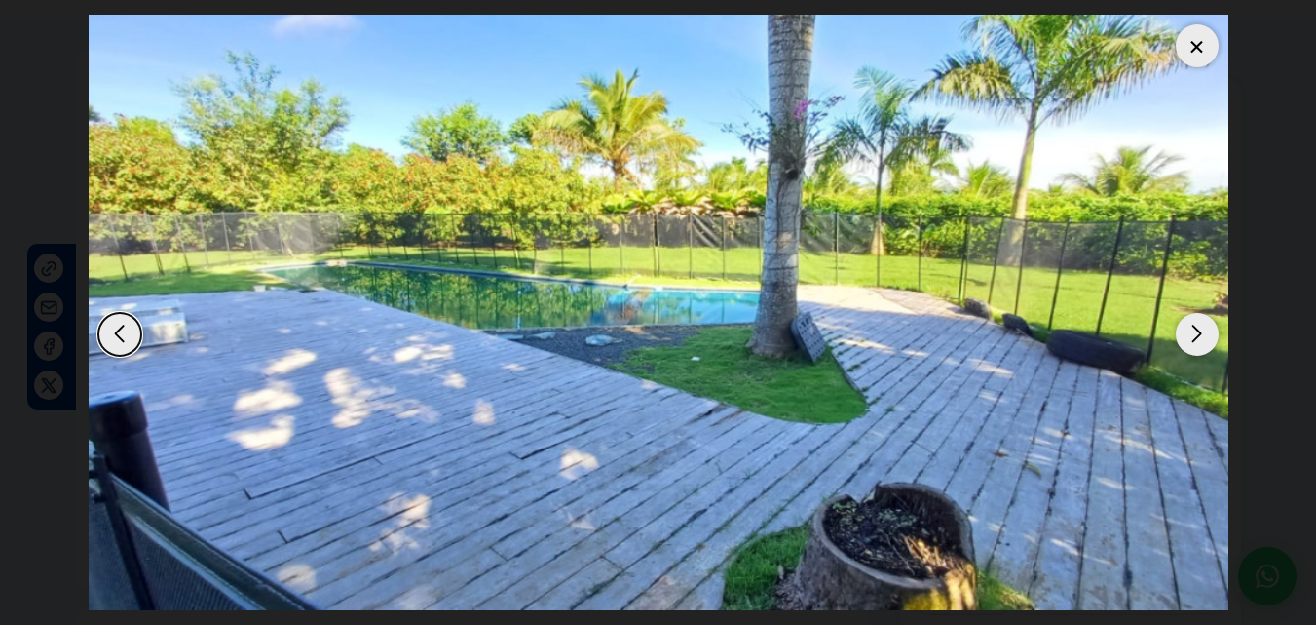
click at [859, 297] on img "10 / 14" at bounding box center [659, 312] width 1140 height 595
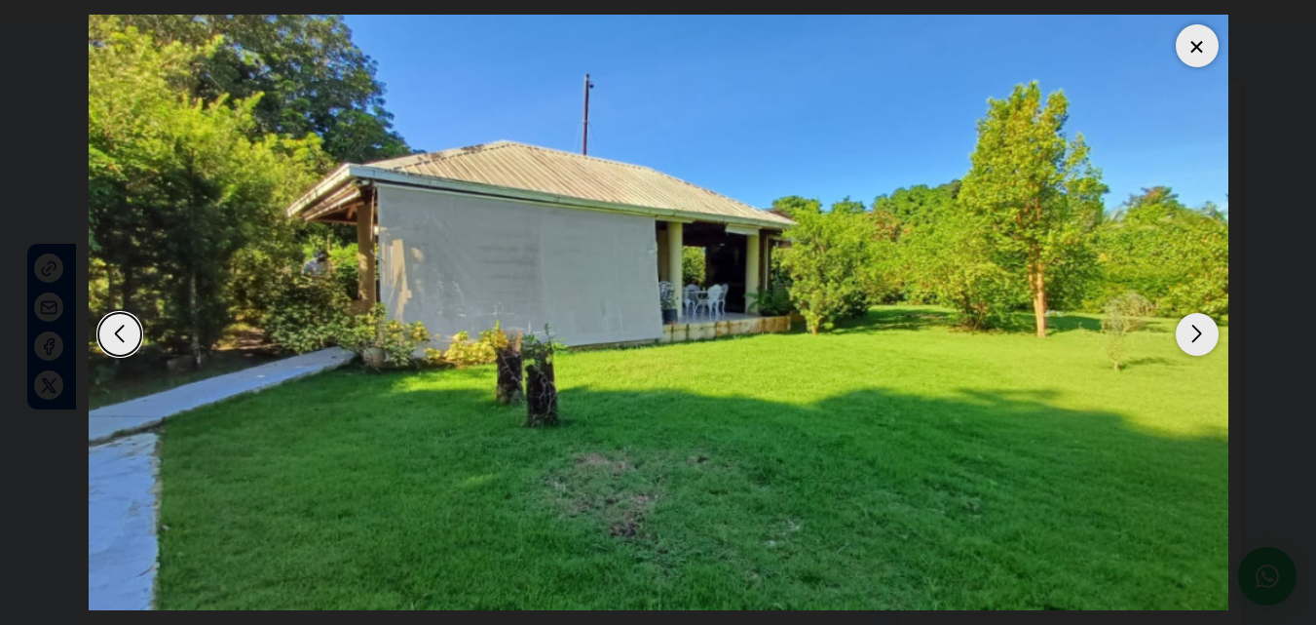
click at [1196, 330] on div "Next slide" at bounding box center [1197, 334] width 43 height 43
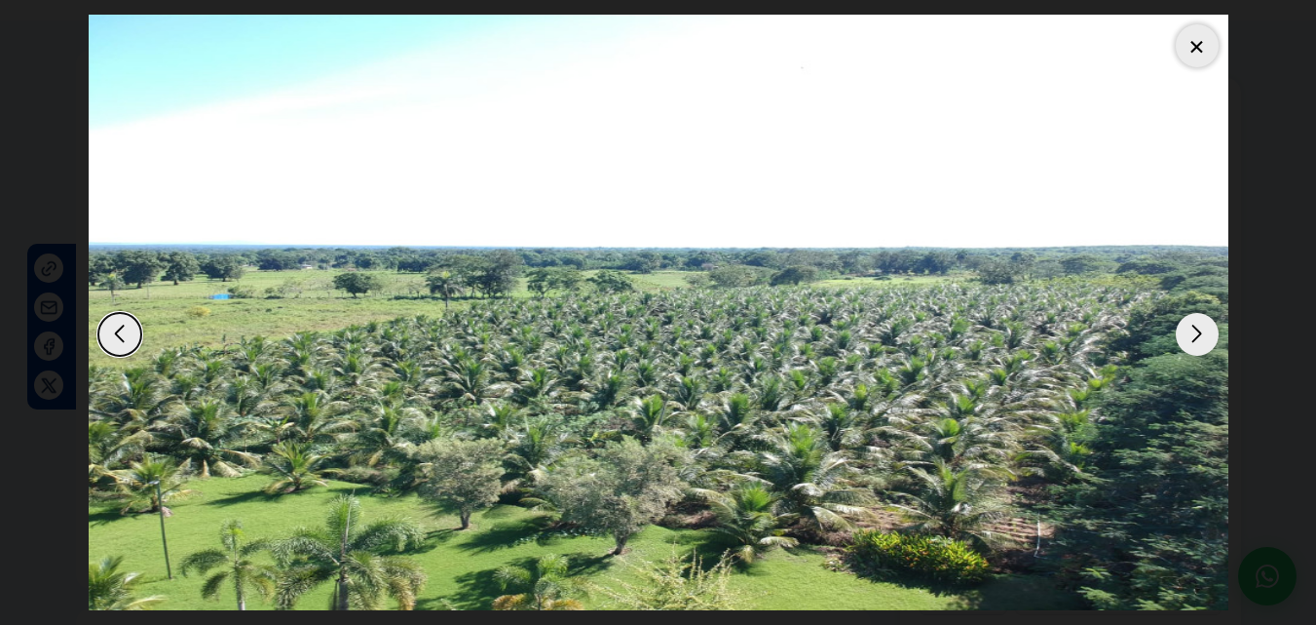
click at [1196, 330] on div "Next slide" at bounding box center [1197, 334] width 43 height 43
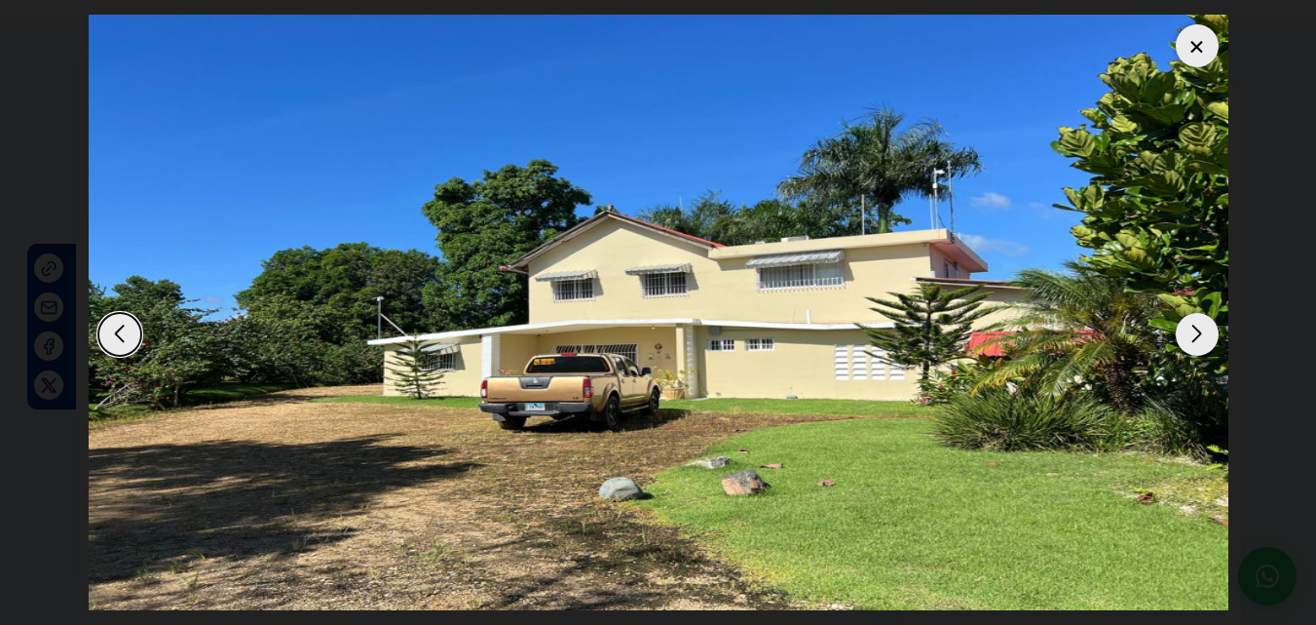
click at [1196, 331] on div "Next slide" at bounding box center [1197, 334] width 43 height 43
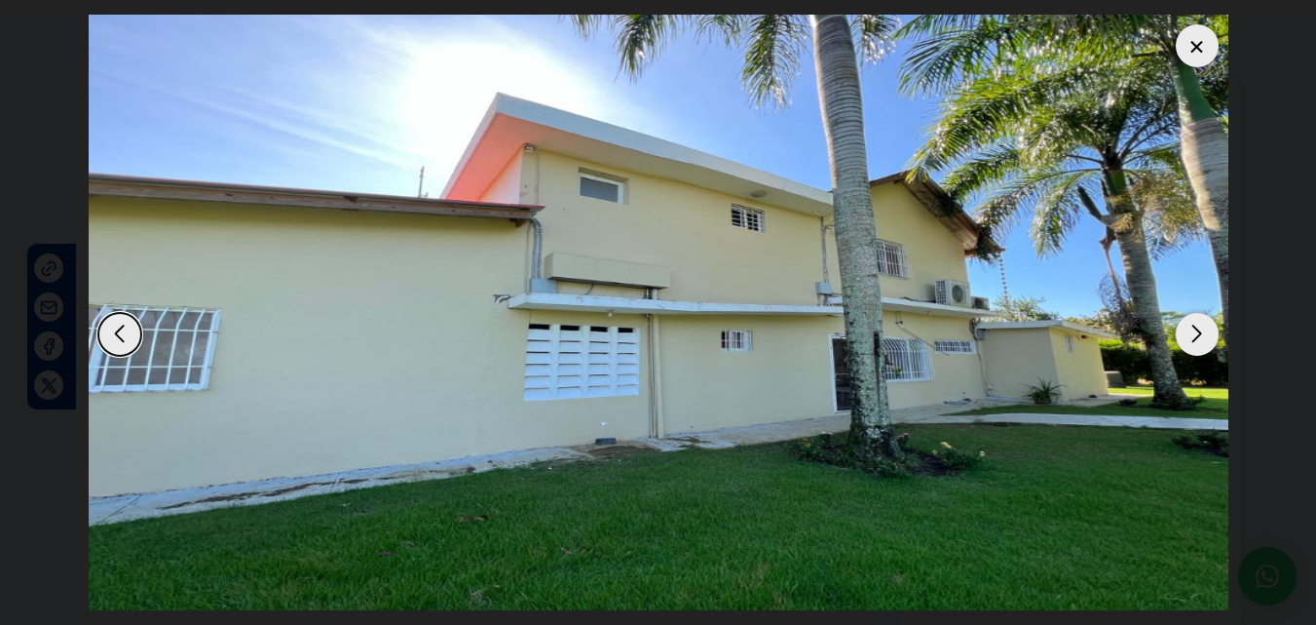
click at [1194, 331] on div "Next slide" at bounding box center [1197, 334] width 43 height 43
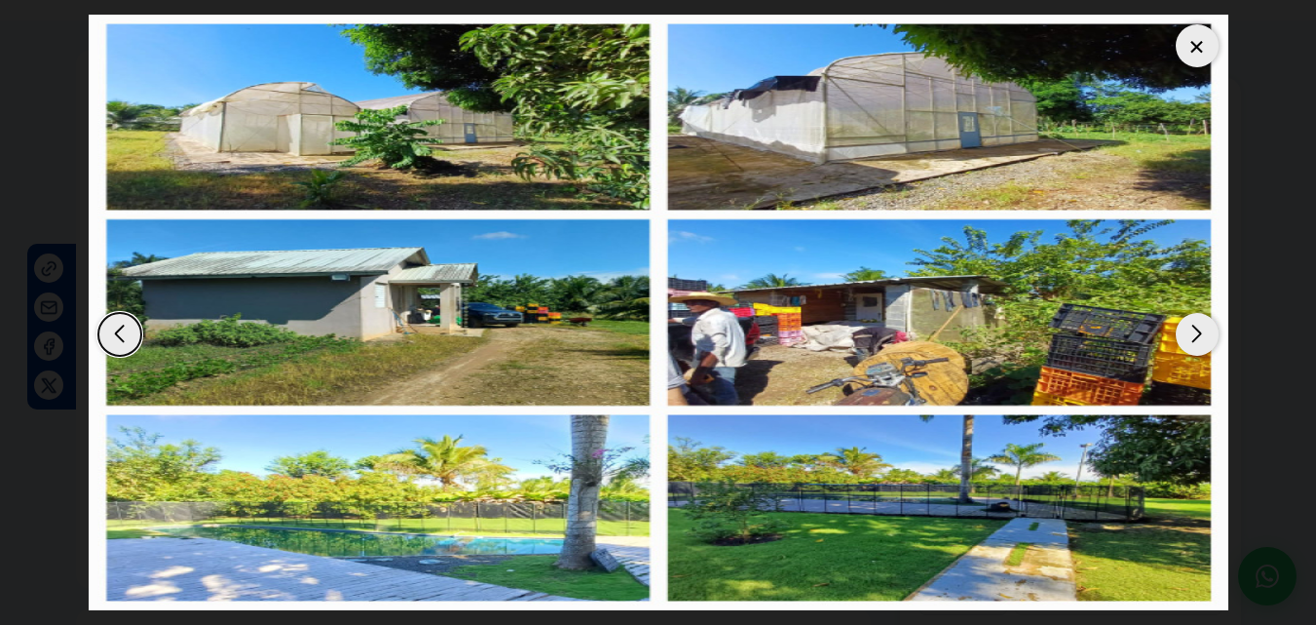
click at [1193, 331] on div "Next slide" at bounding box center [1197, 334] width 43 height 43
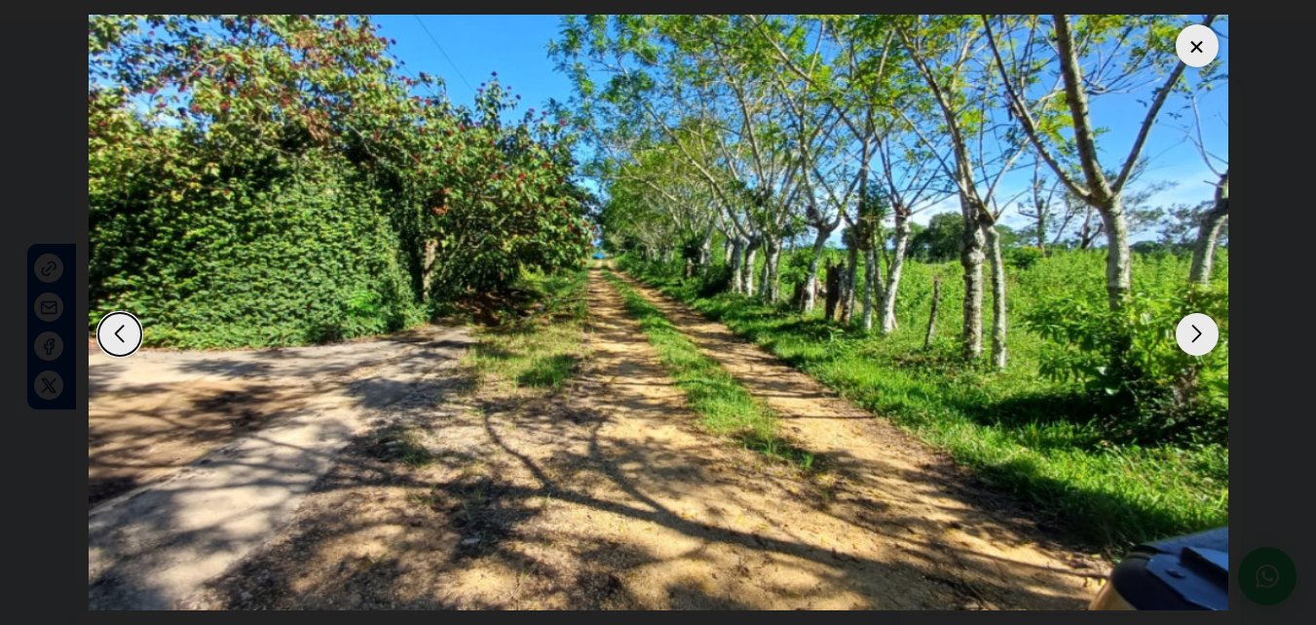
click at [1193, 331] on div "Next slide" at bounding box center [1197, 334] width 43 height 43
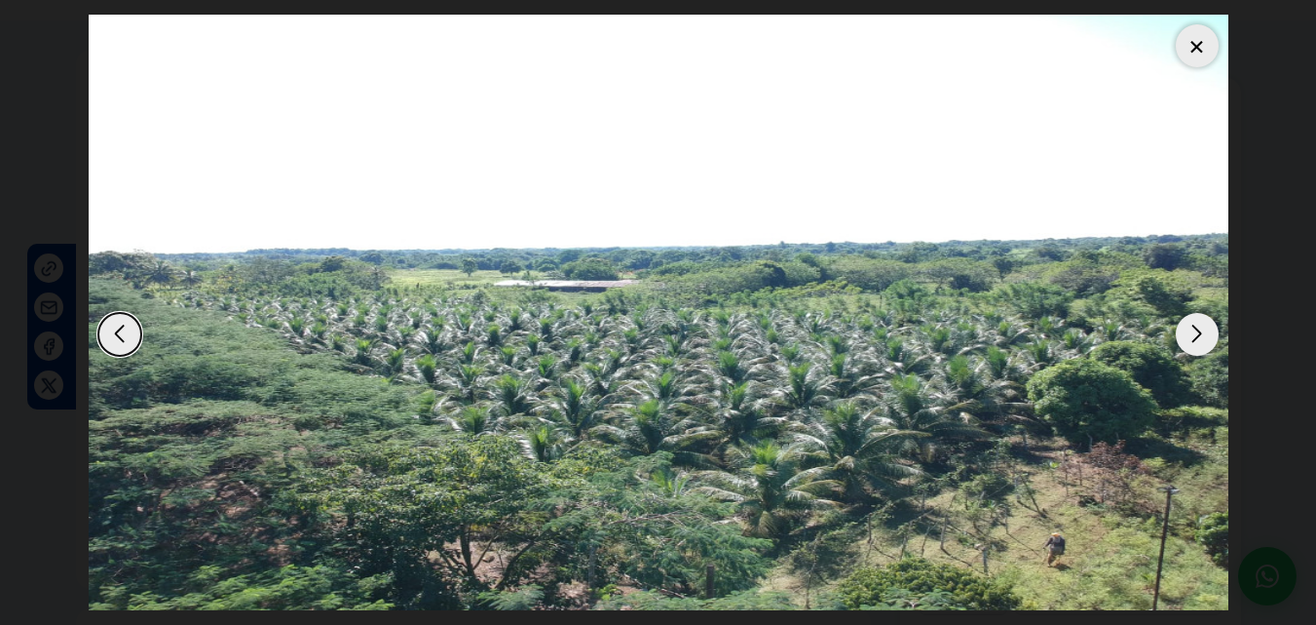
click at [1192, 332] on div "Next slide" at bounding box center [1197, 334] width 43 height 43
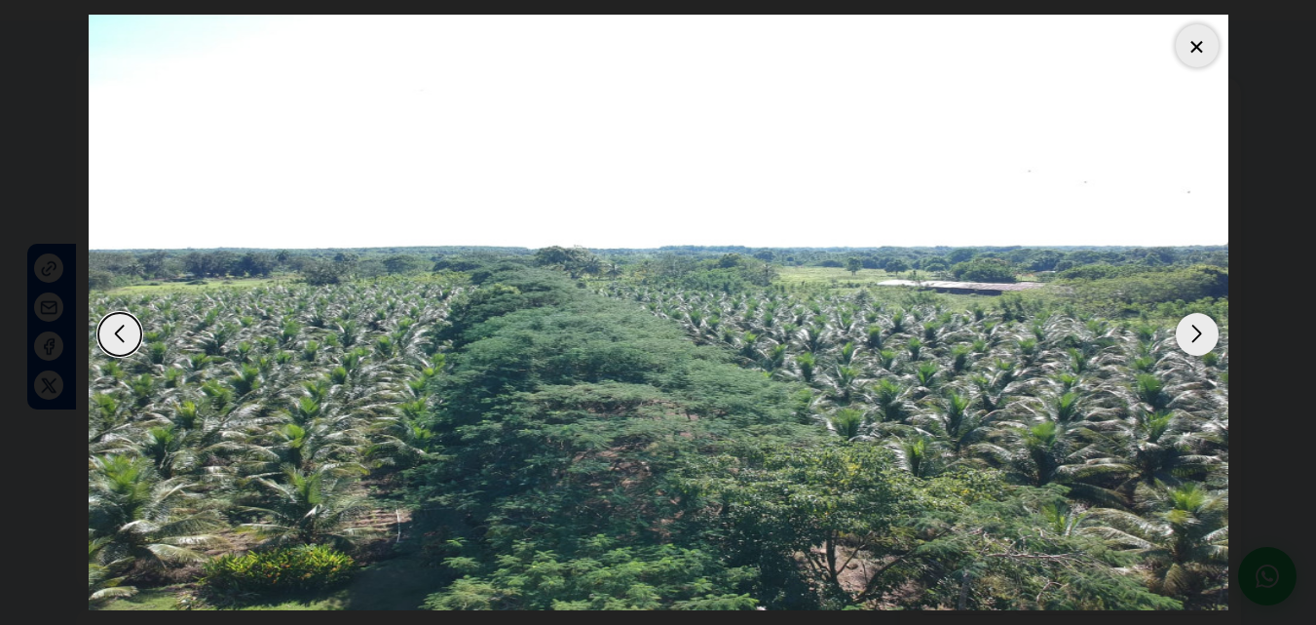
click at [1196, 43] on div at bounding box center [1197, 45] width 43 height 43
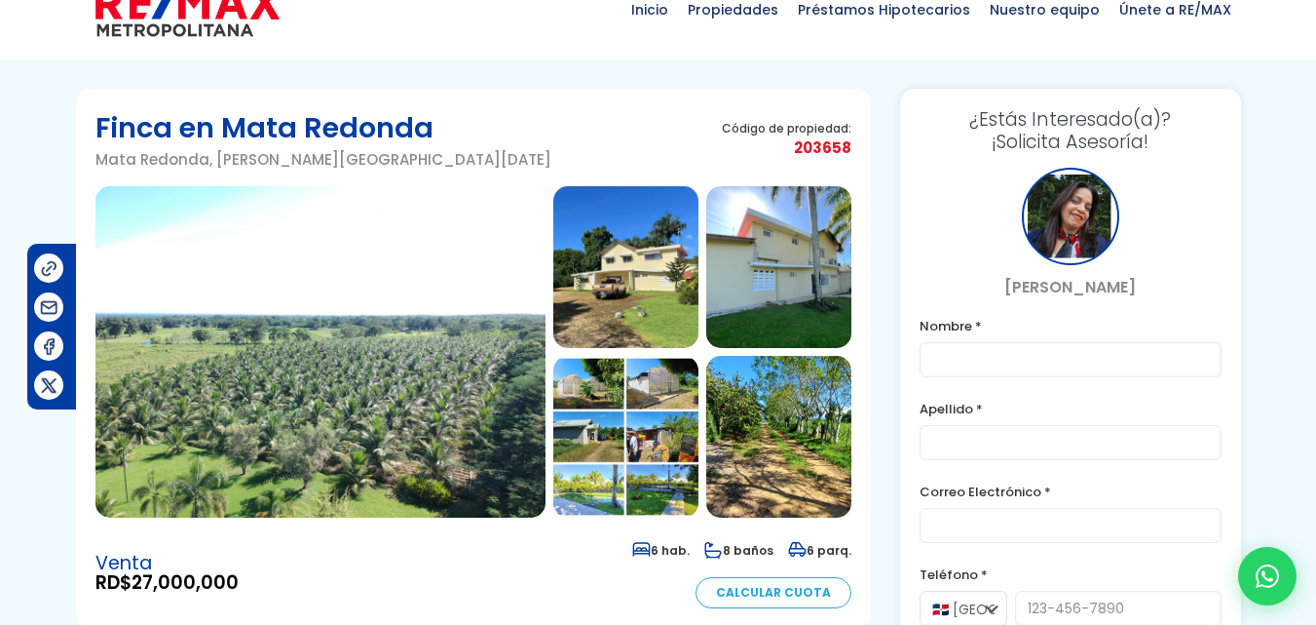
scroll to position [0, 0]
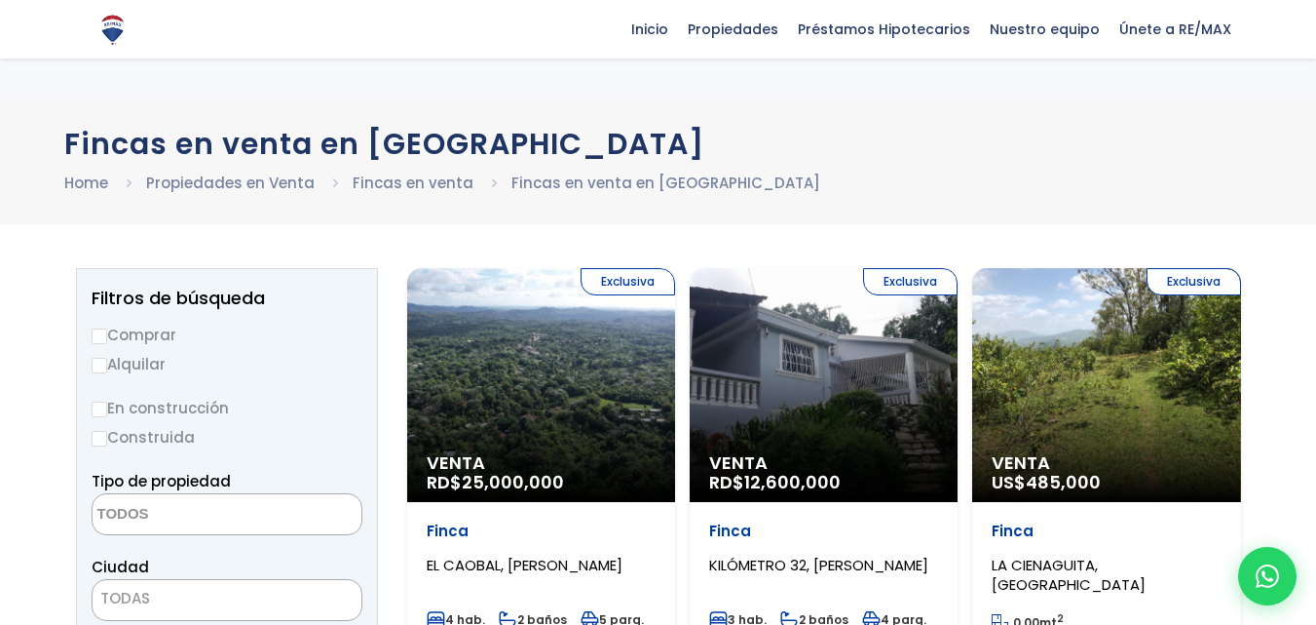
select select
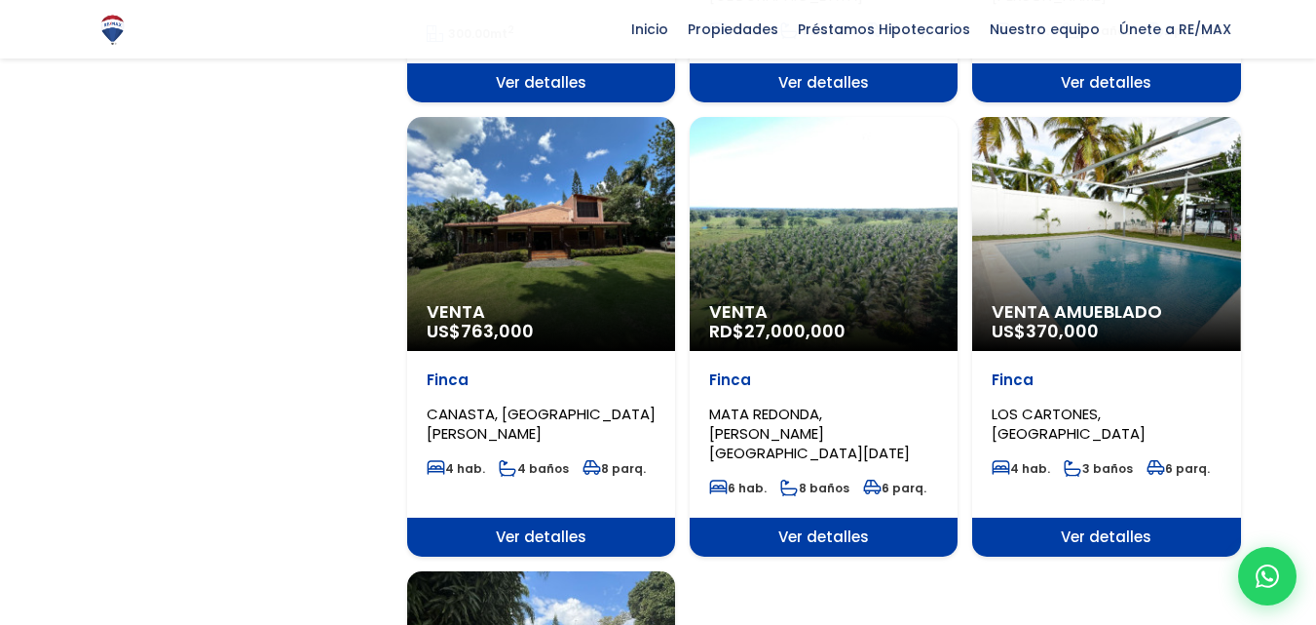
click at [1117, 267] on div "Venta Amueblado US$ 370,000" at bounding box center [1106, 234] width 268 height 234
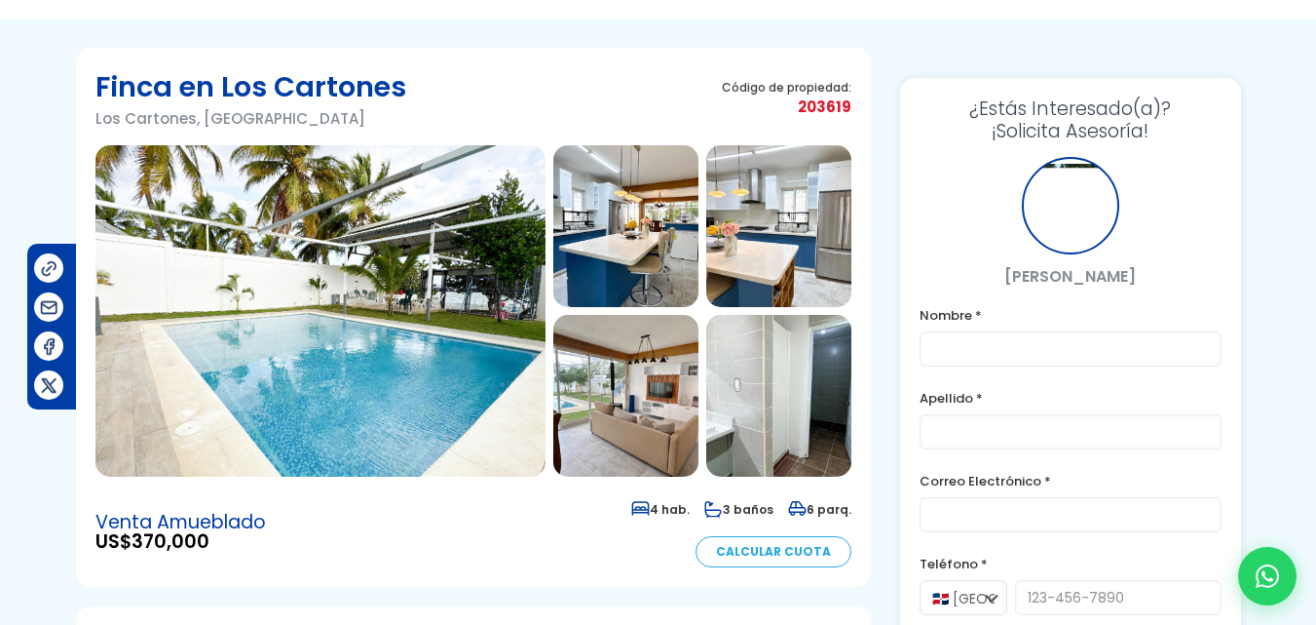
scroll to position [117, 0]
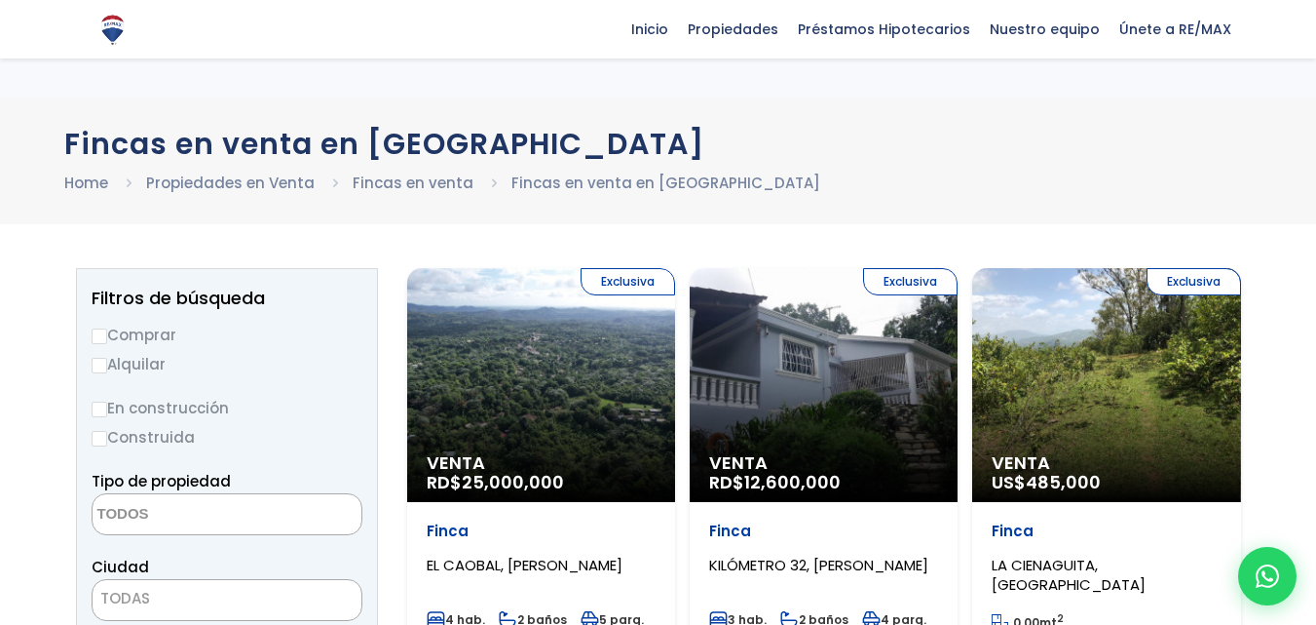
select select
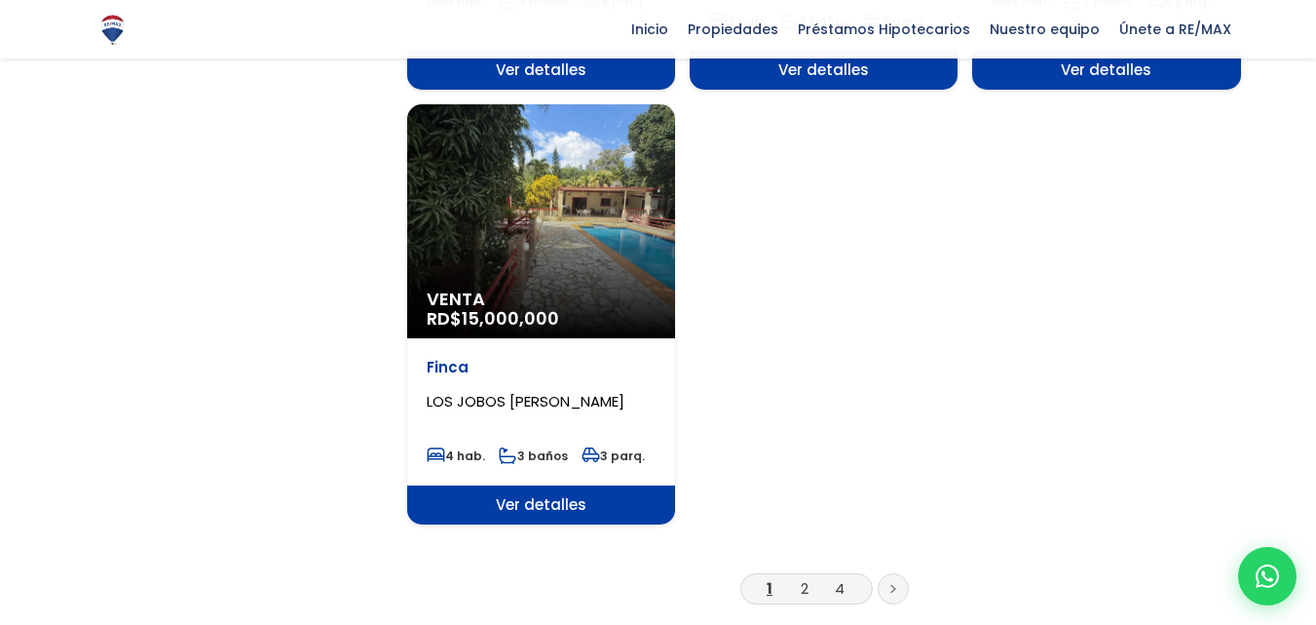
scroll to position [2456, 0]
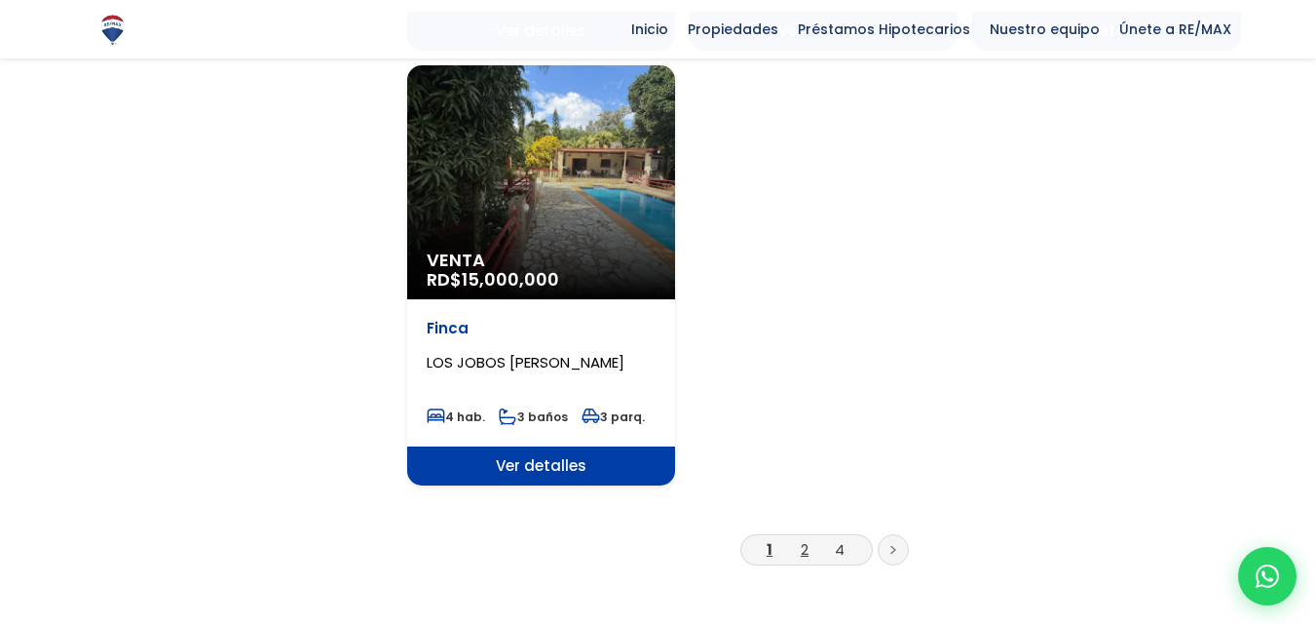
click at [802, 539] on link "2" at bounding box center [805, 549] width 8 height 20
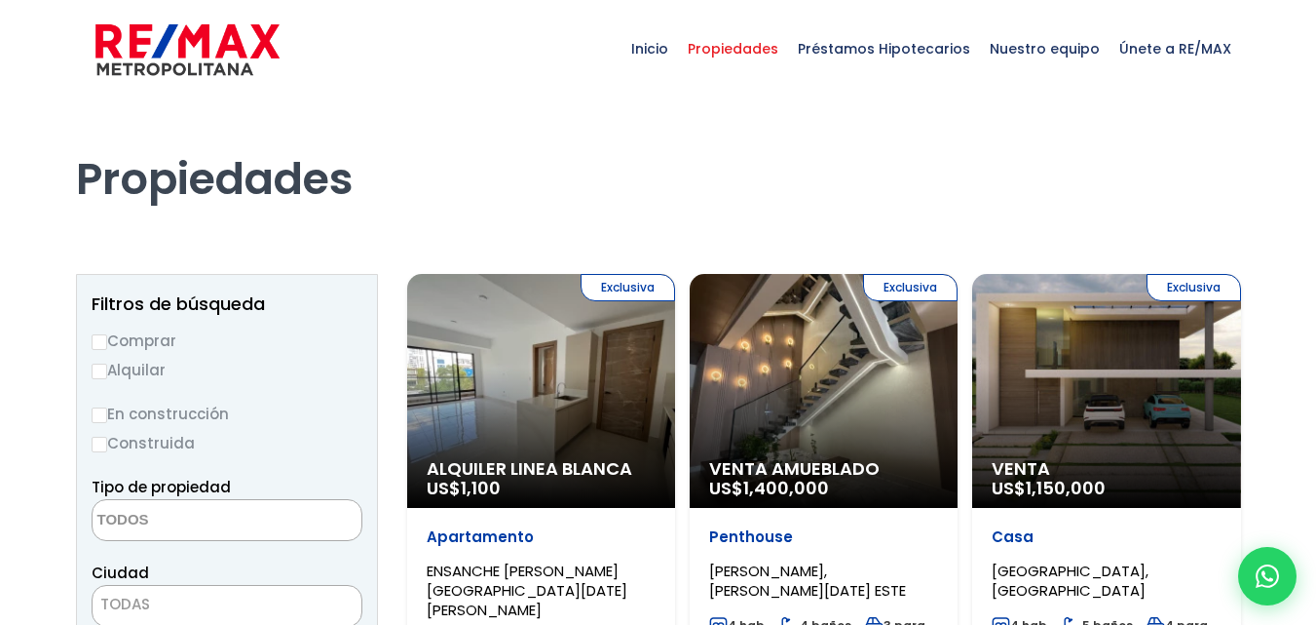
select select
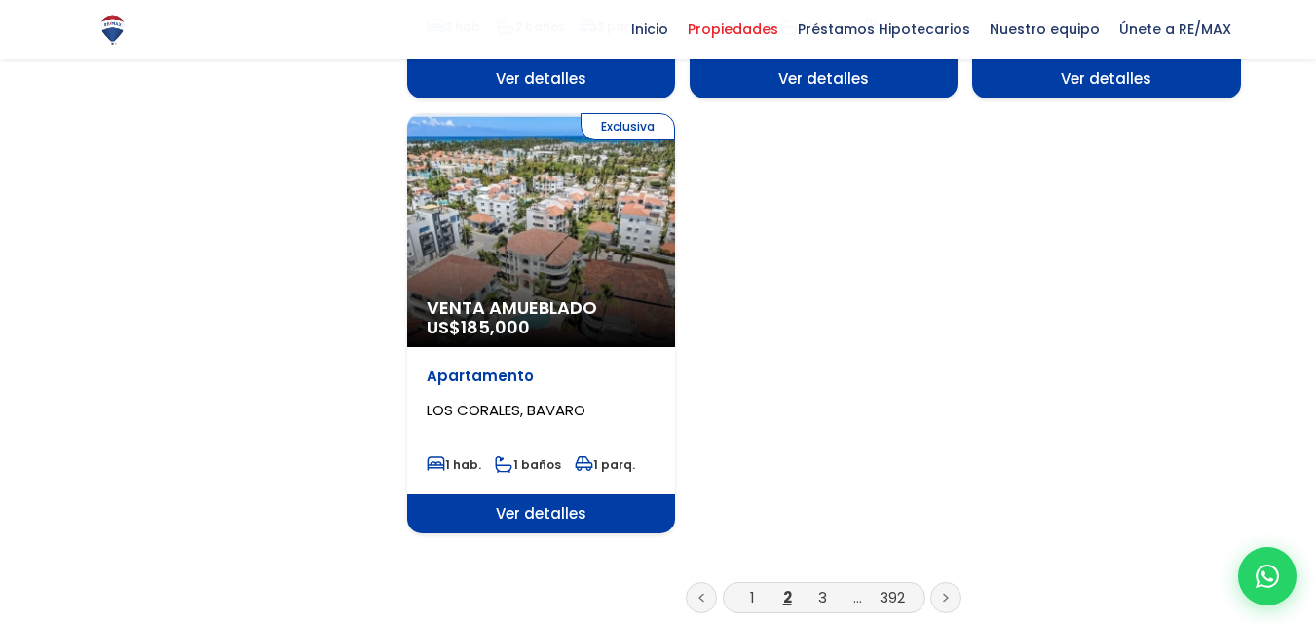
scroll to position [2455, 0]
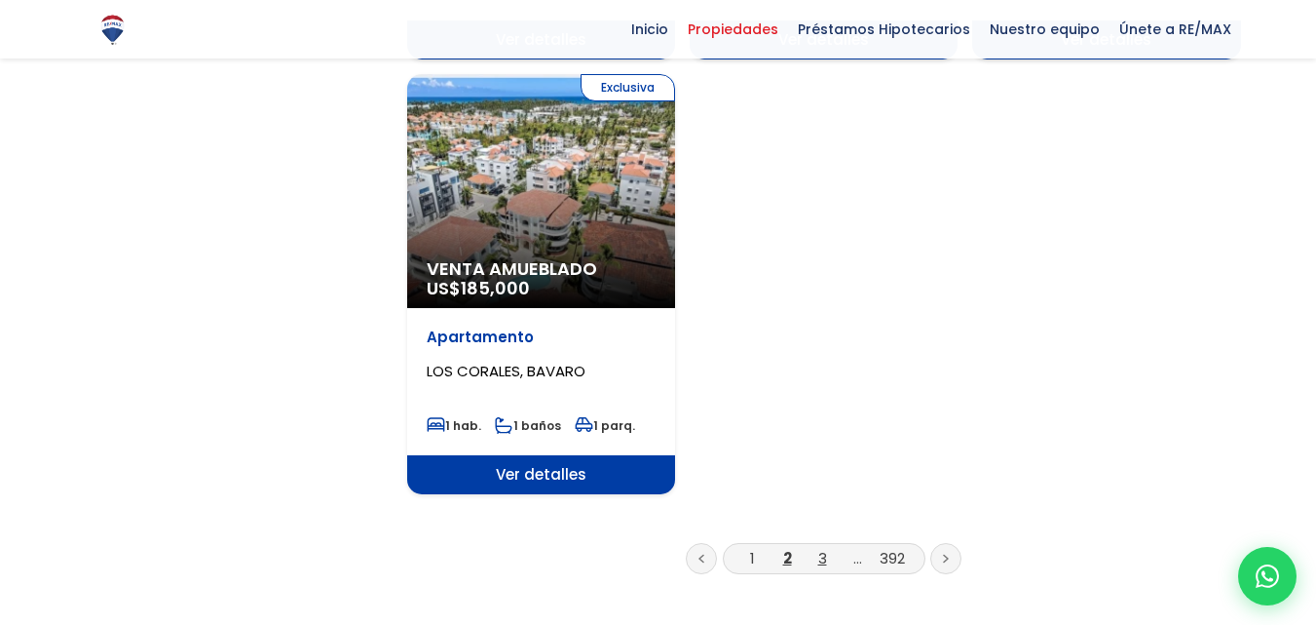
click at [820, 548] on link "3" at bounding box center [822, 558] width 9 height 20
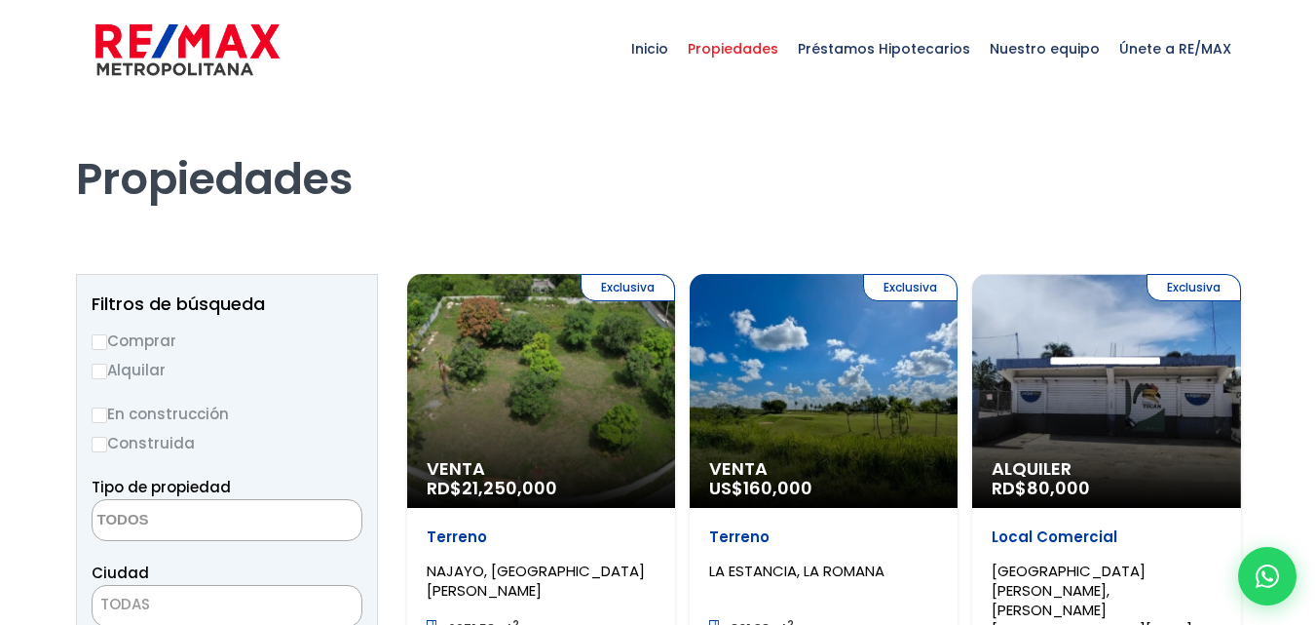
select select
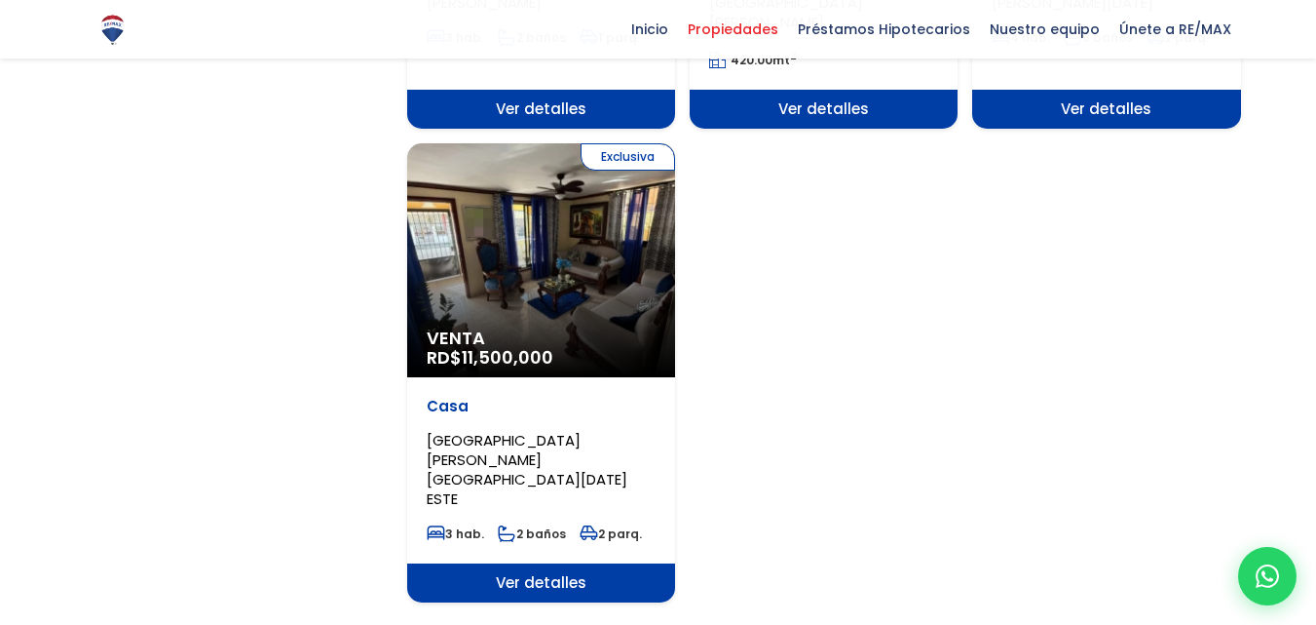
scroll to position [2494, 0]
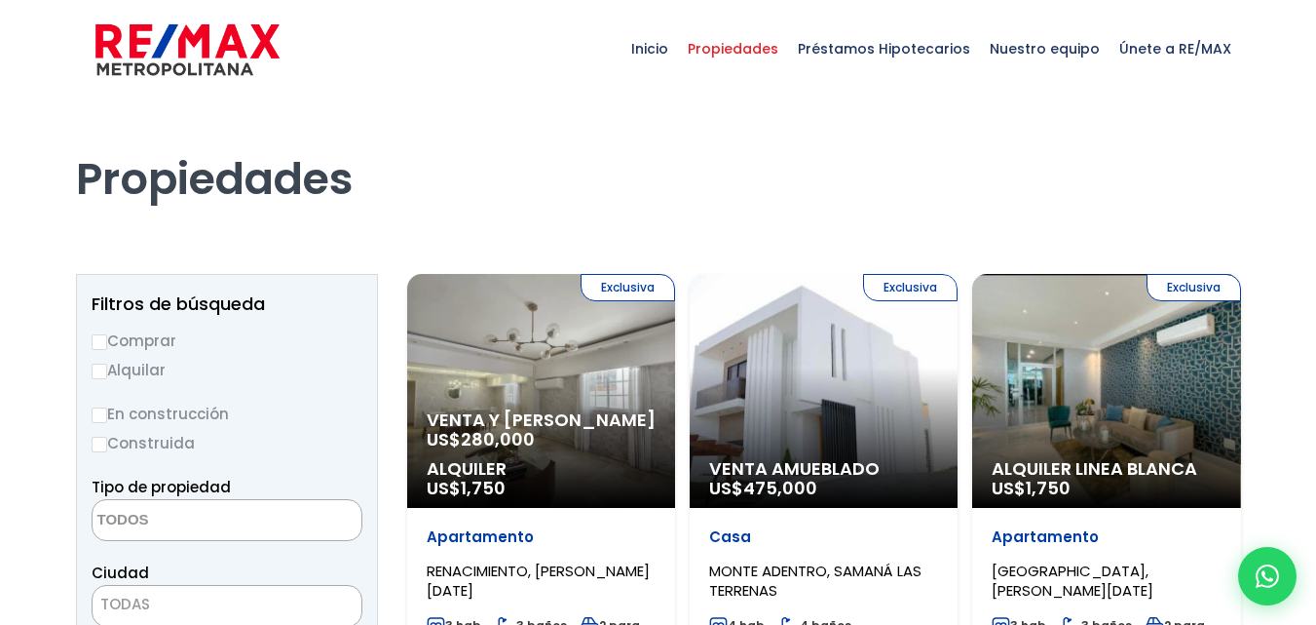
select select
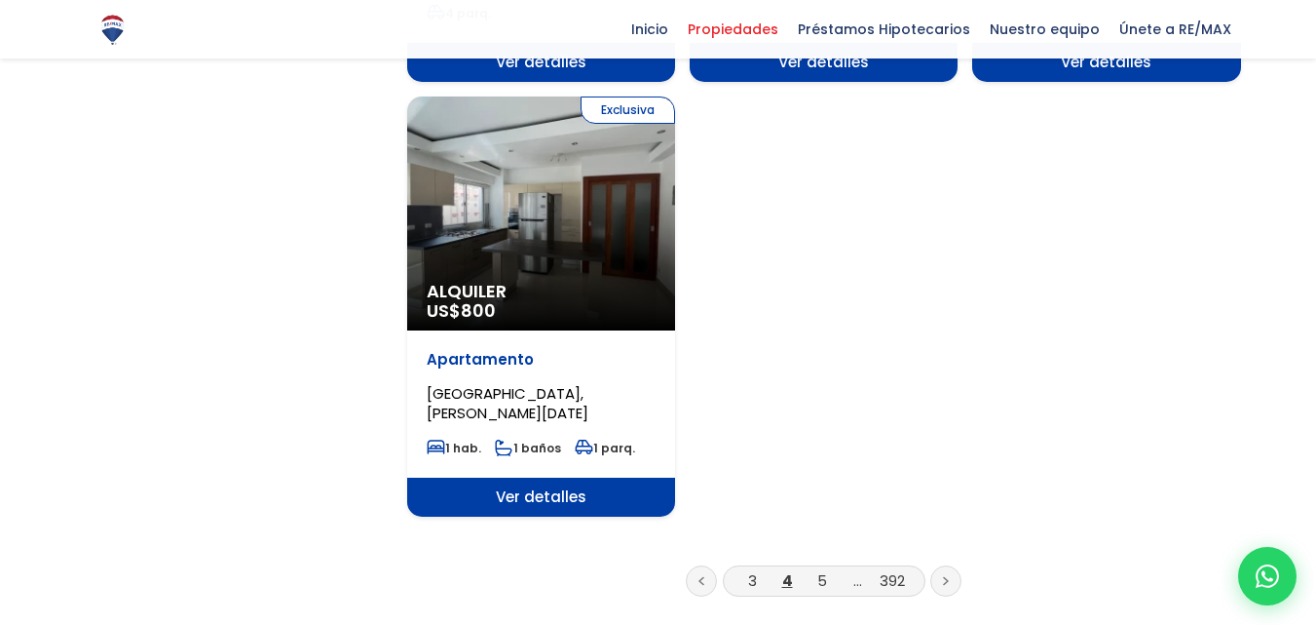
scroll to position [2533, 0]
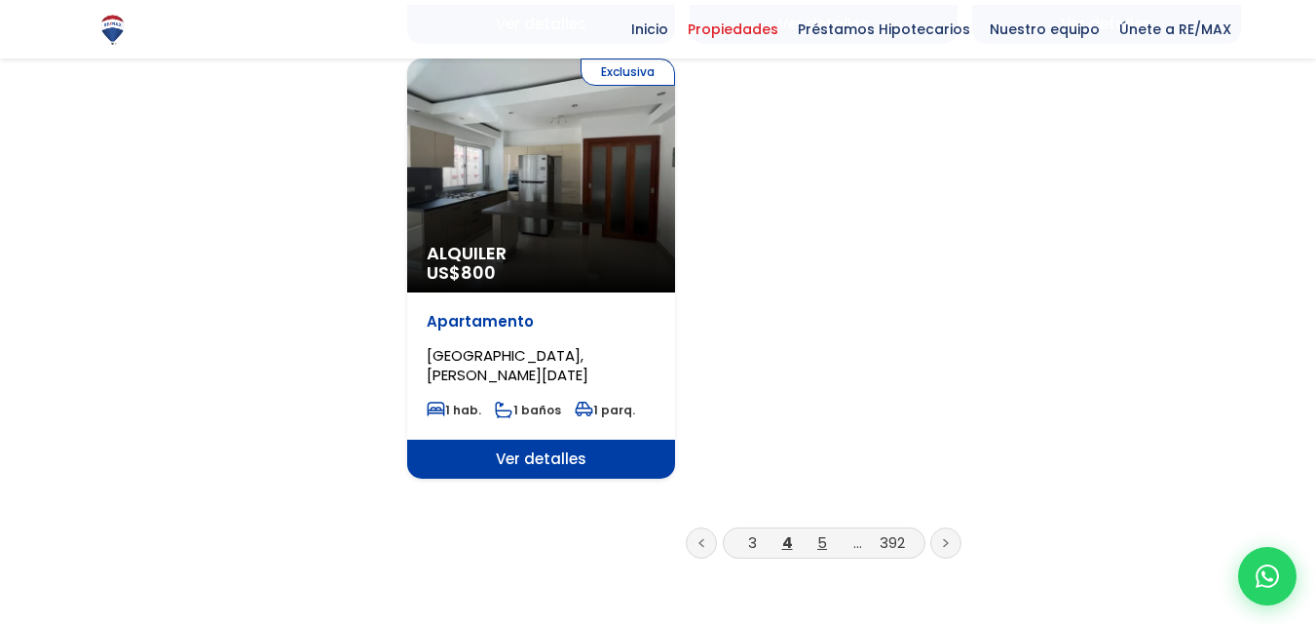
click at [818, 532] on link "5" at bounding box center [822, 542] width 10 height 20
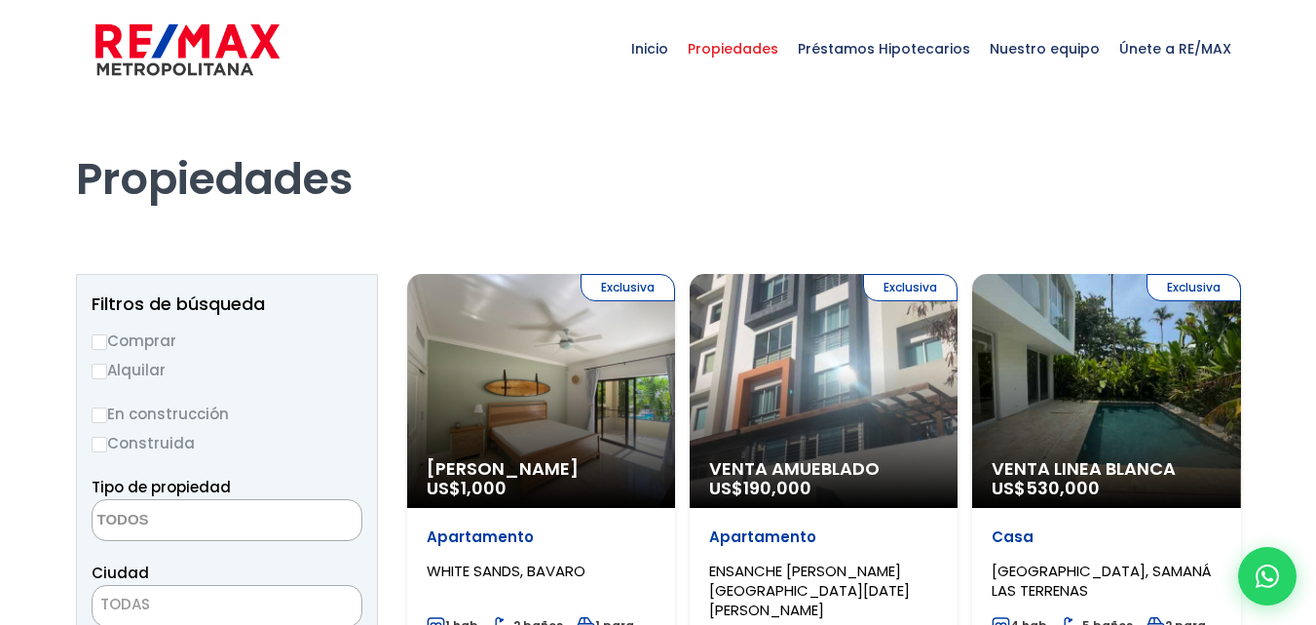
select select
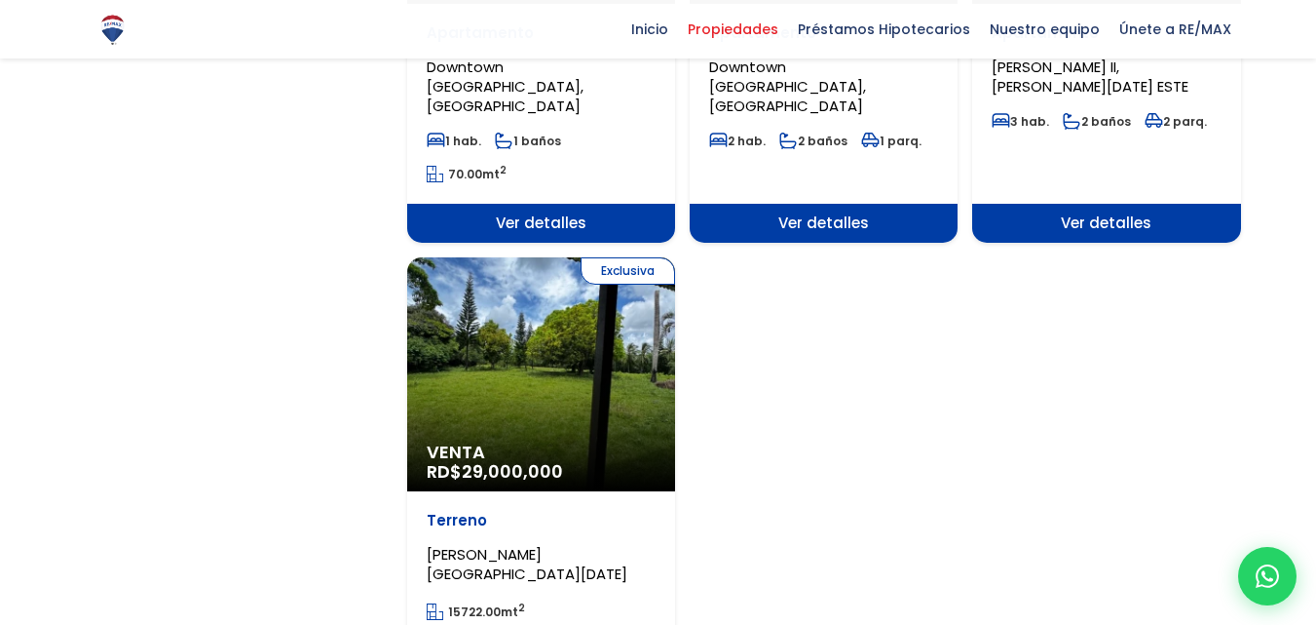
scroll to position [2338, 0]
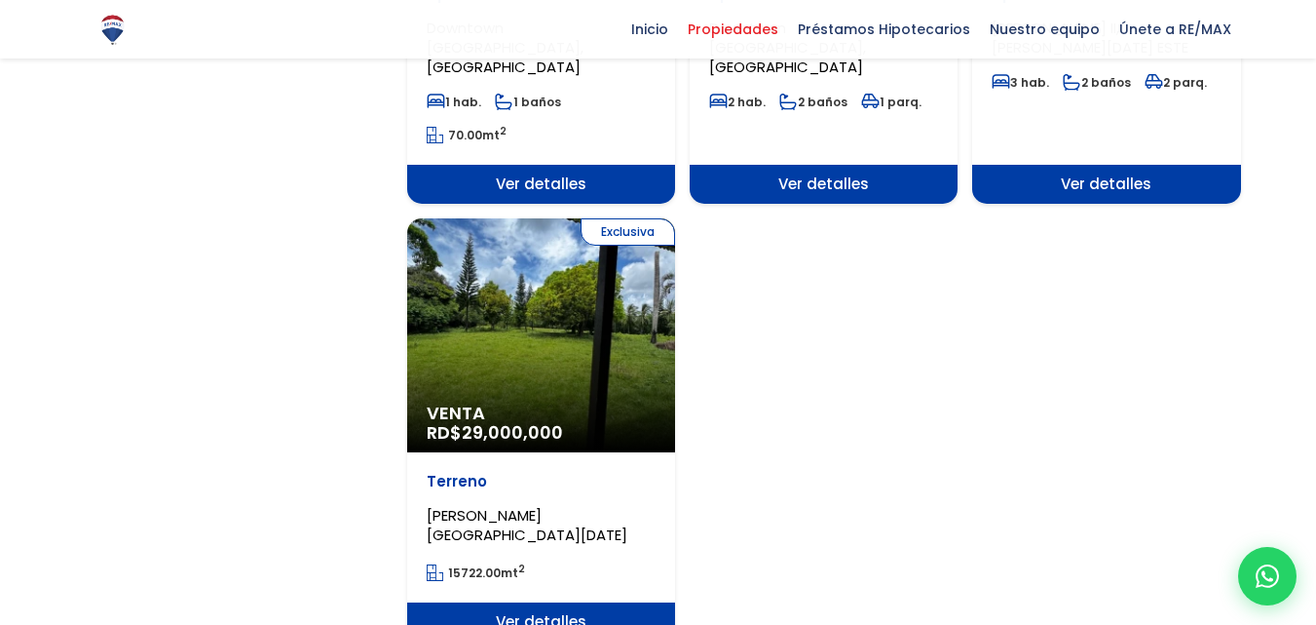
click at [524, 252] on div "Exclusiva Venta RD$ 29,000,000" at bounding box center [541, 335] width 268 height 234
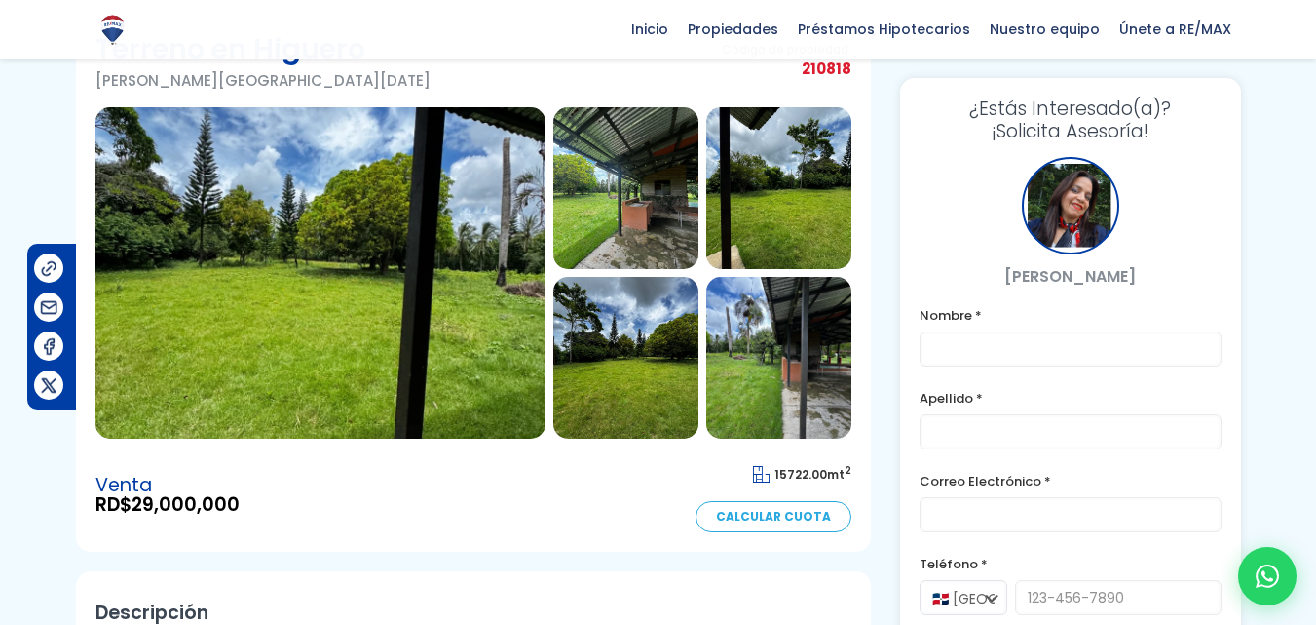
scroll to position [156, 0]
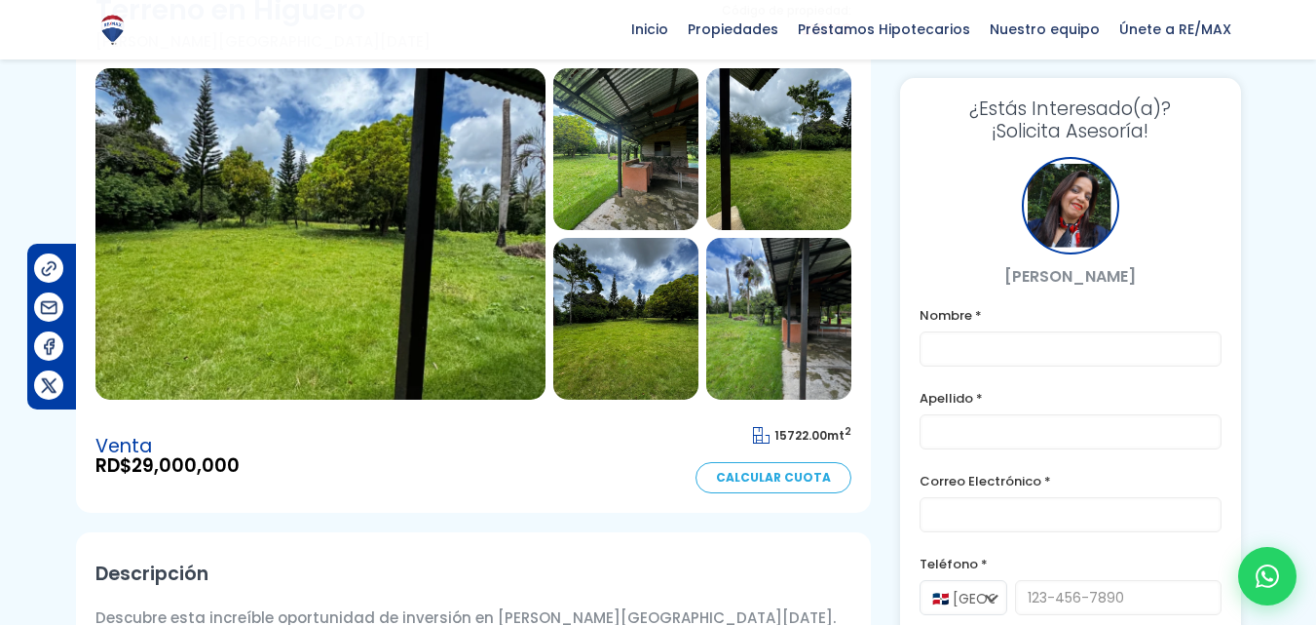
click at [255, 269] on img at bounding box center [320, 233] width 450 height 331
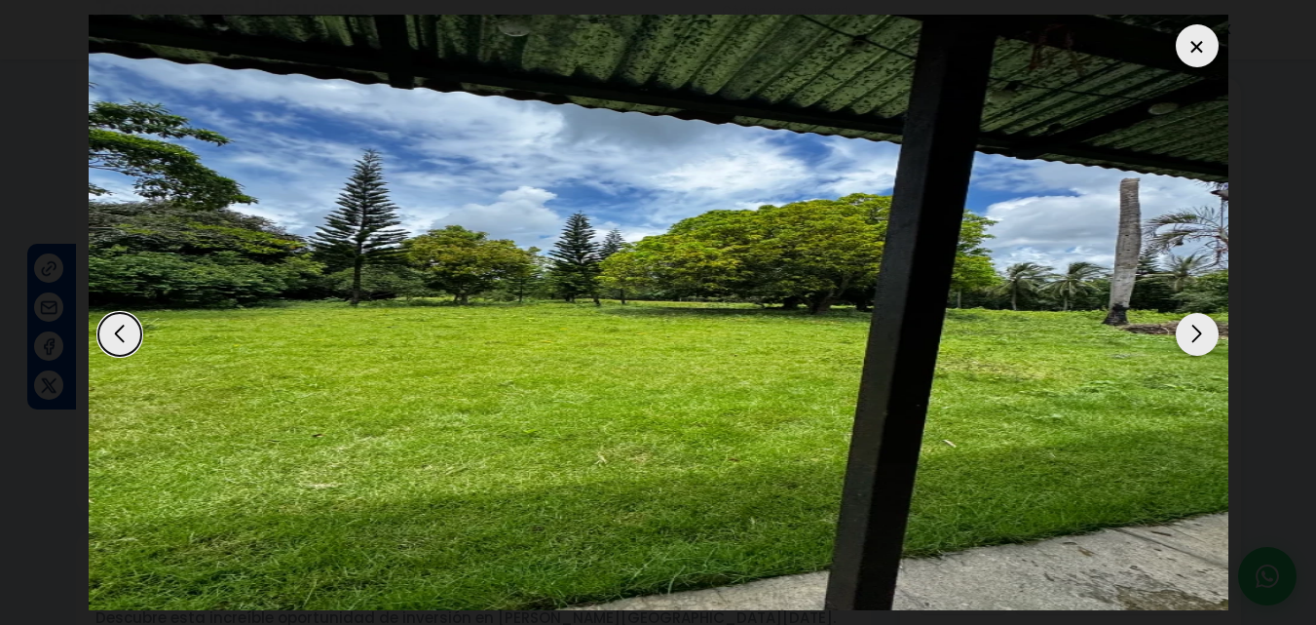
click at [1194, 333] on div "Next slide" at bounding box center [1197, 334] width 43 height 43
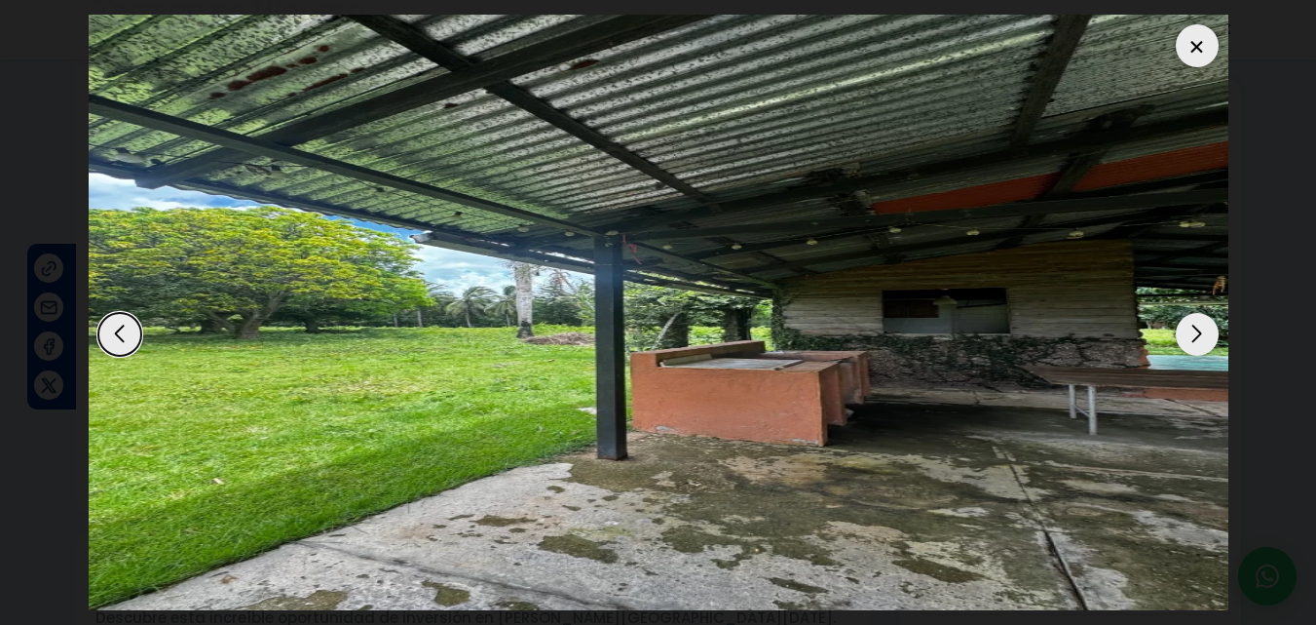
click at [1194, 333] on div "Next slide" at bounding box center [1197, 334] width 43 height 43
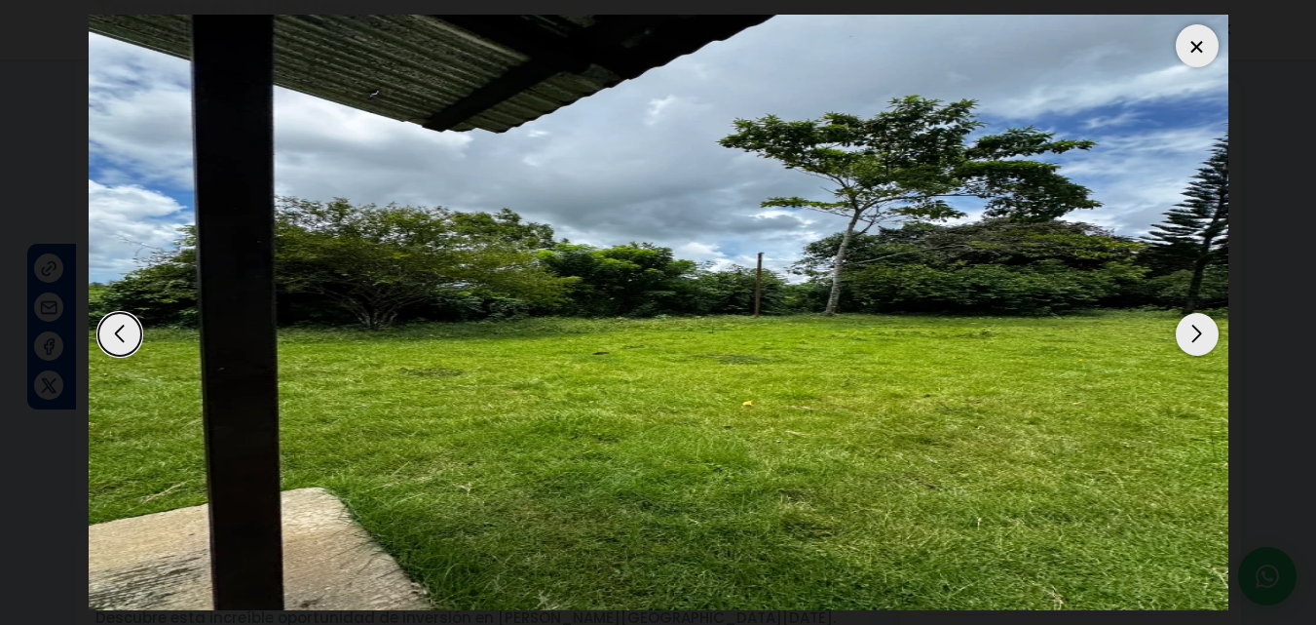
click at [1193, 331] on div "Next slide" at bounding box center [1197, 334] width 43 height 43
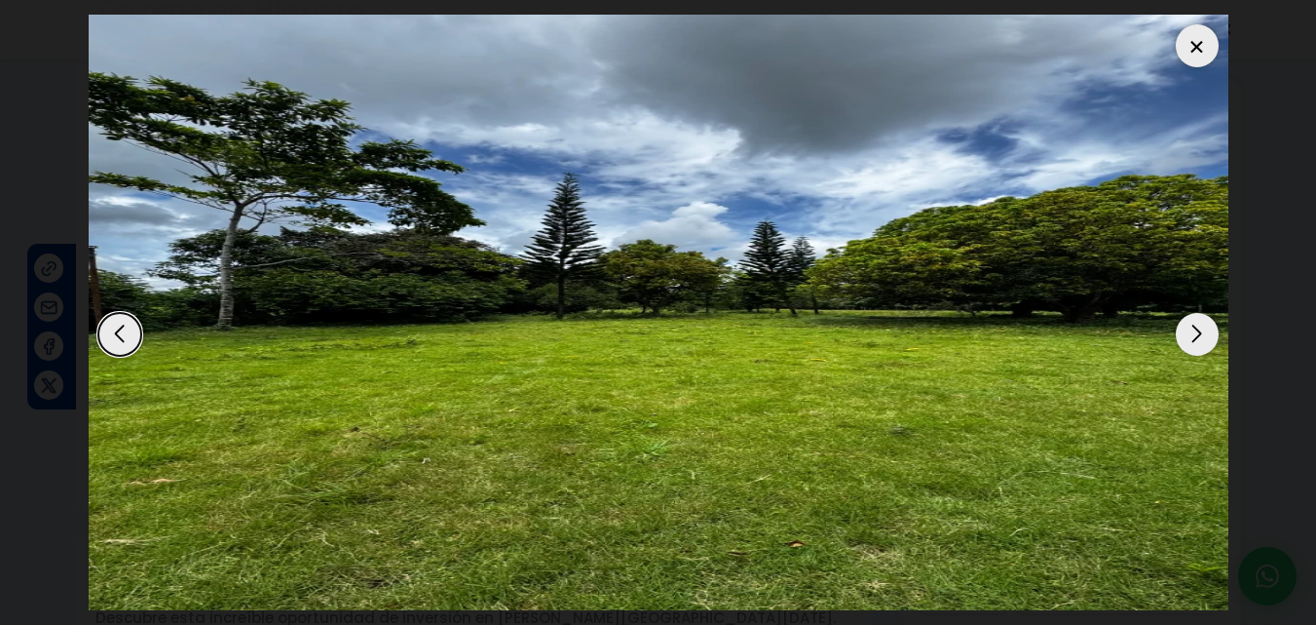
click at [1193, 331] on div "Next slide" at bounding box center [1197, 334] width 43 height 43
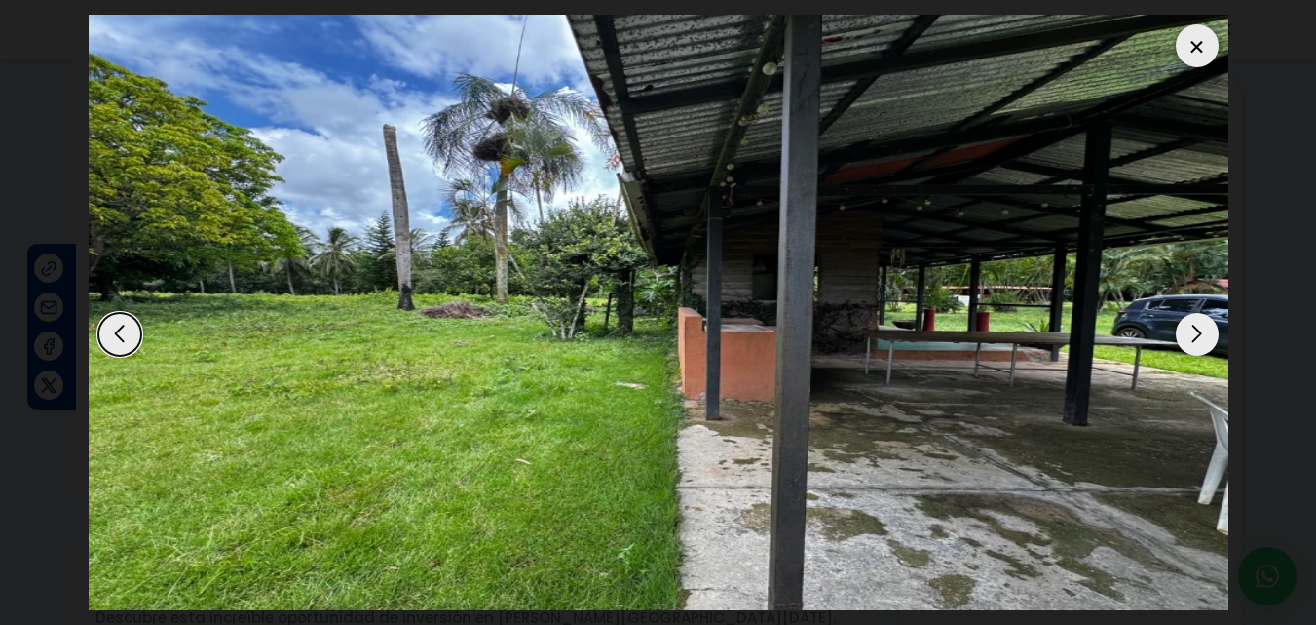
click at [1193, 330] on div "Next slide" at bounding box center [1197, 334] width 43 height 43
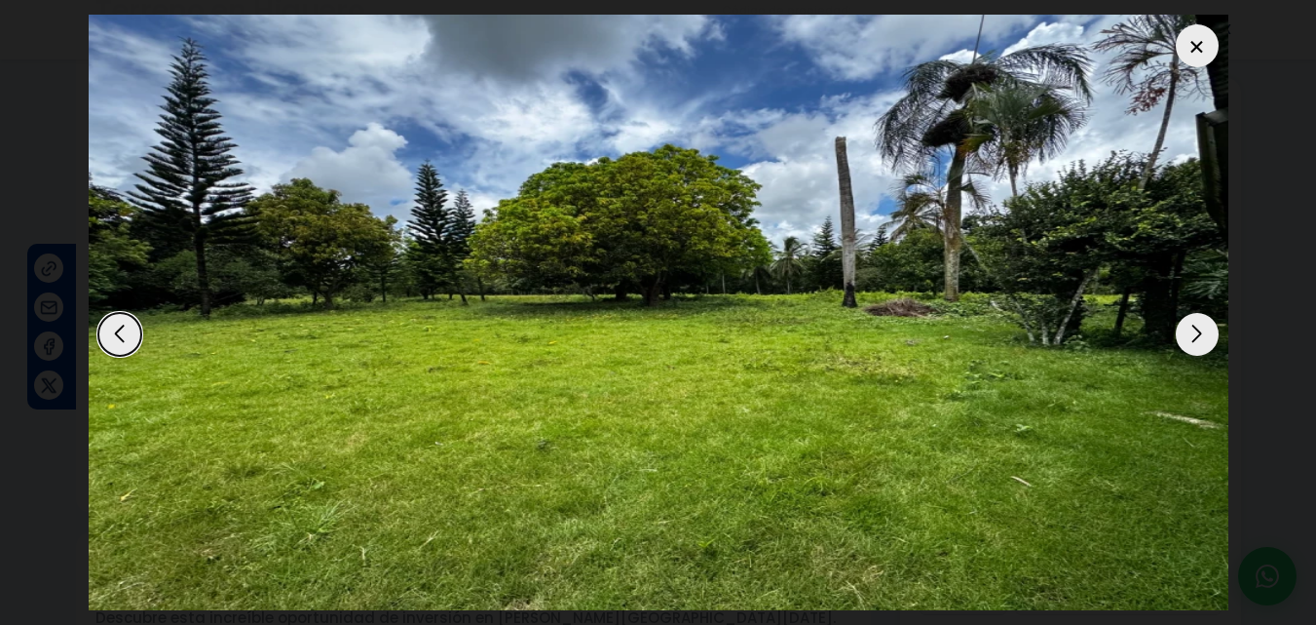
click at [1192, 330] on div "Next slide" at bounding box center [1197, 334] width 43 height 43
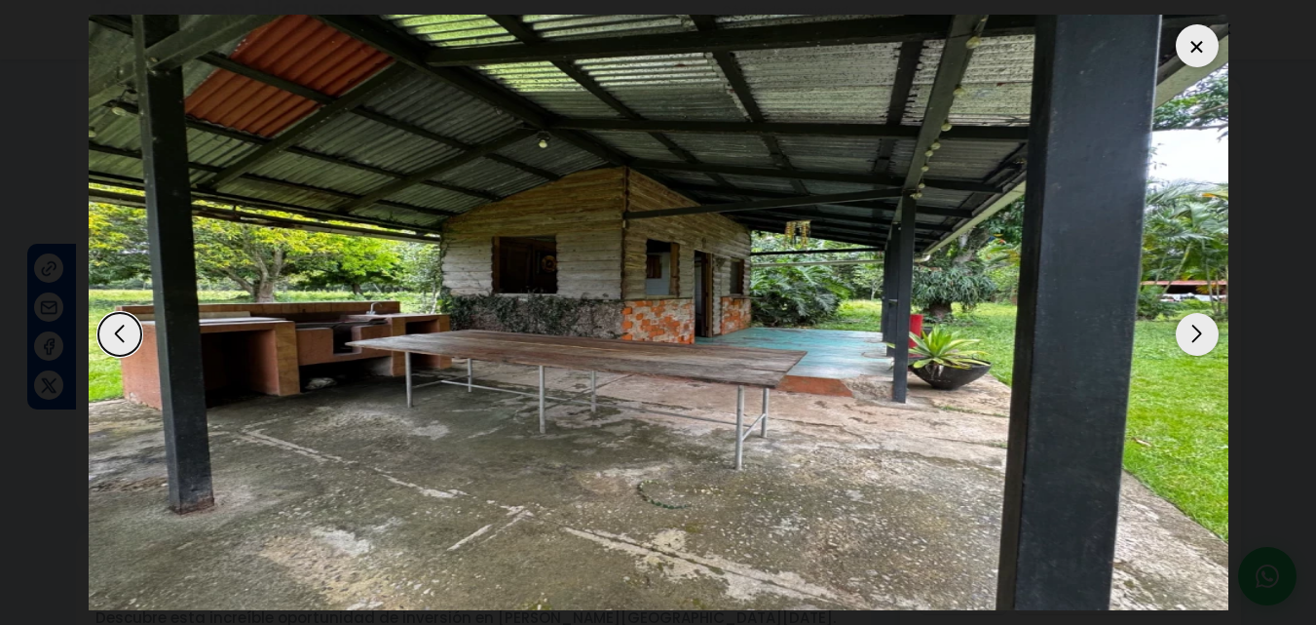
click at [1192, 330] on div "Next slide" at bounding box center [1197, 334] width 43 height 43
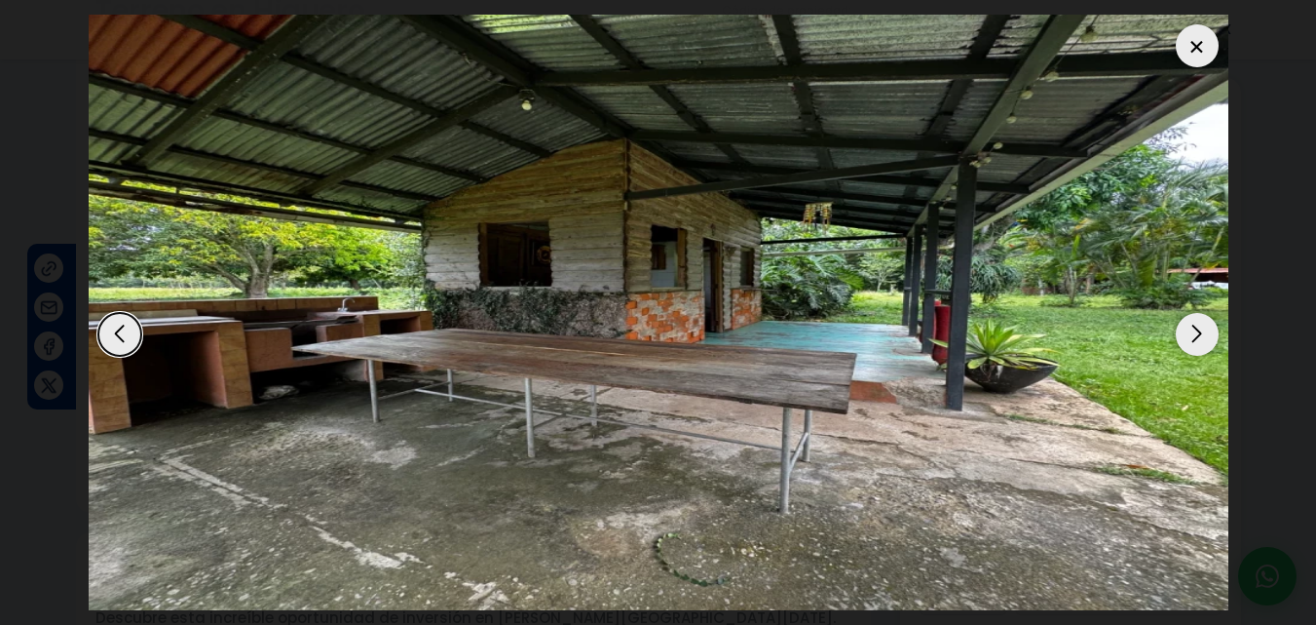
click at [1157, 171] on img "8 / 14" at bounding box center [659, 312] width 1140 height 595
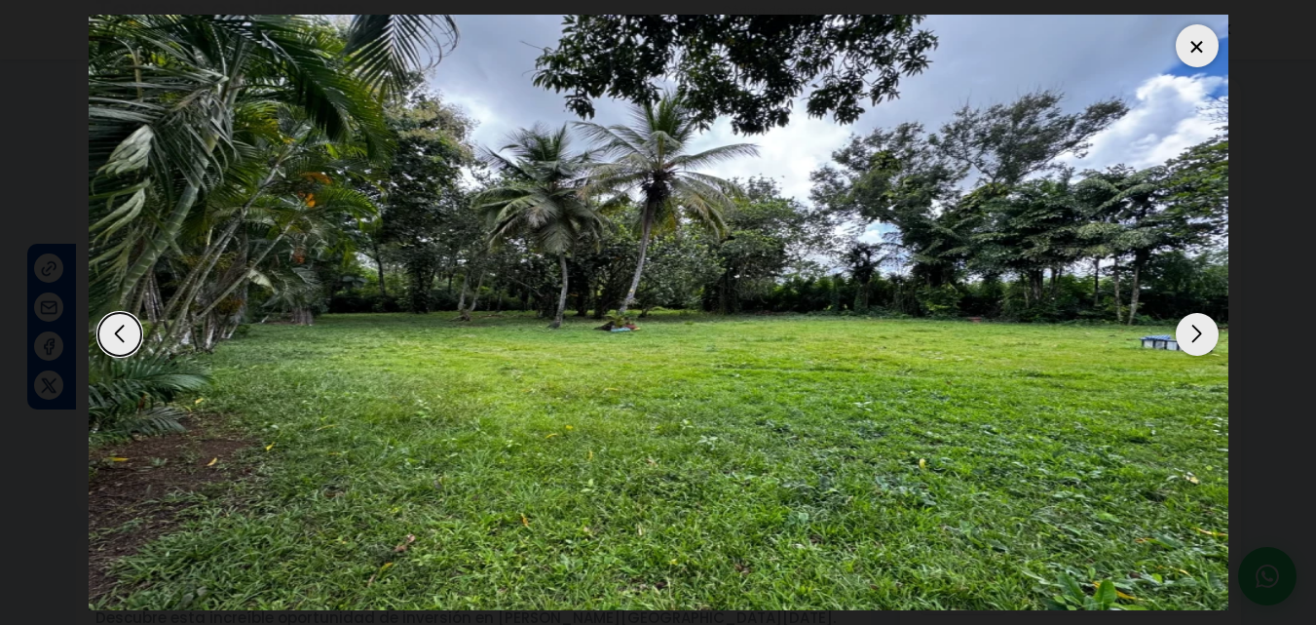
click at [797, 303] on img "14 / 14" at bounding box center [659, 312] width 1140 height 595
click at [1196, 345] on div "Next slide" at bounding box center [1197, 334] width 43 height 43
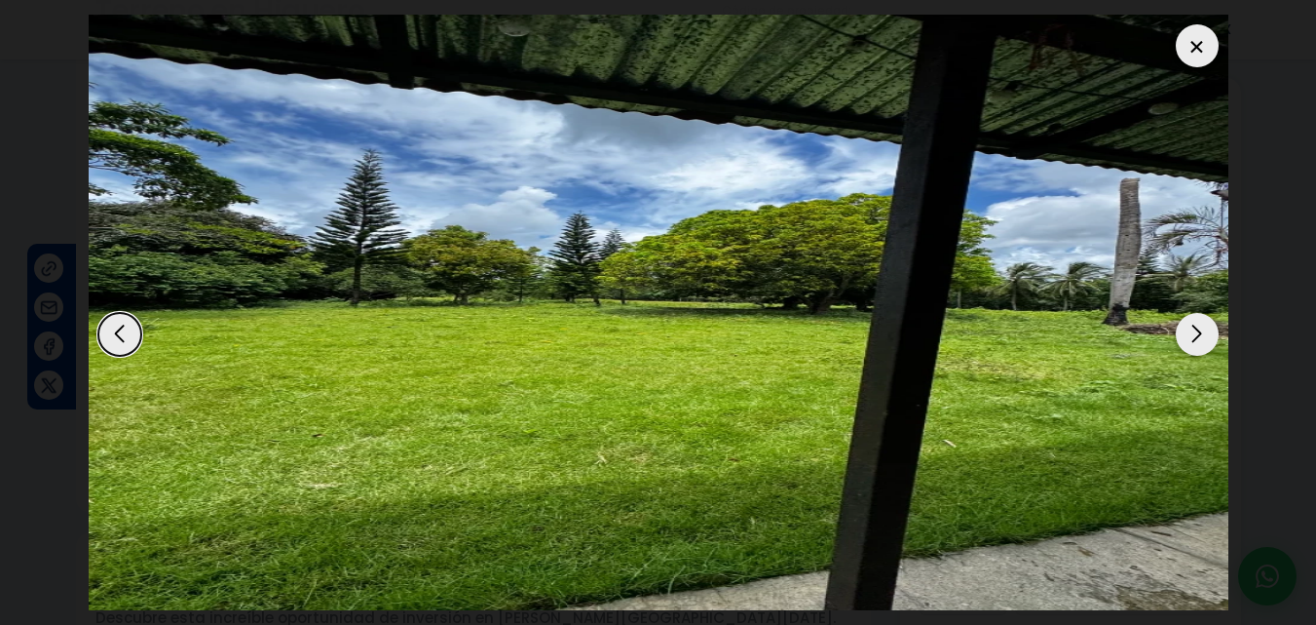
click at [1196, 345] on div "Next slide" at bounding box center [1197, 334] width 43 height 43
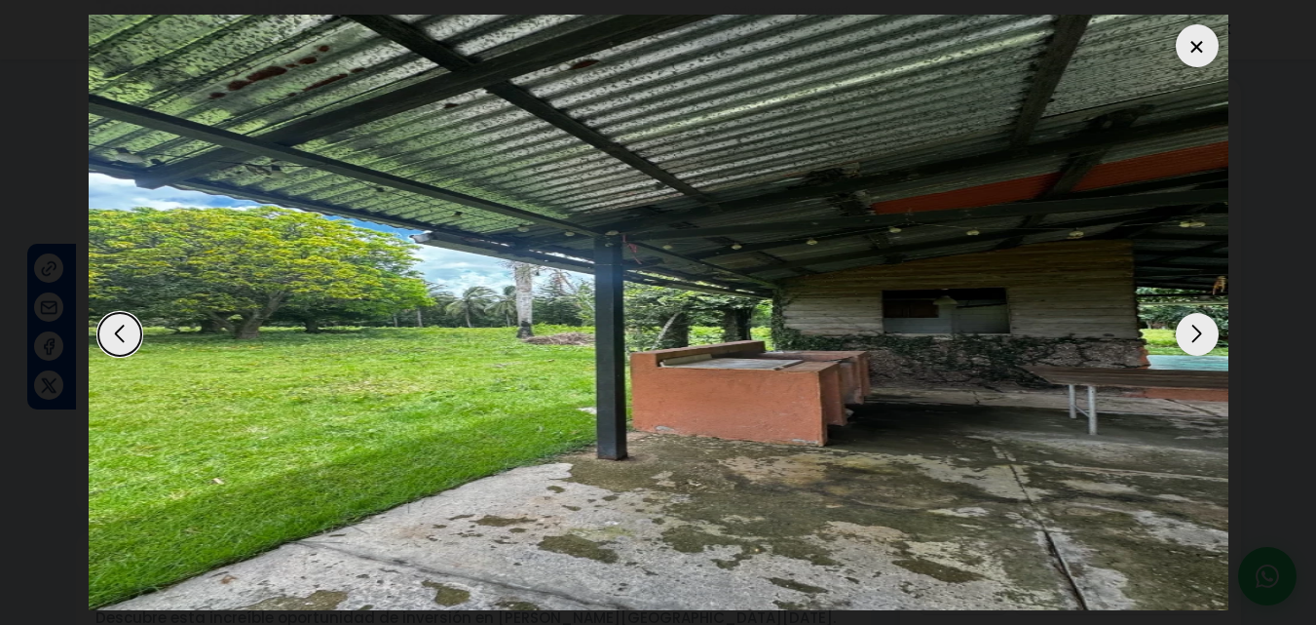
click at [1197, 42] on div at bounding box center [1197, 45] width 43 height 43
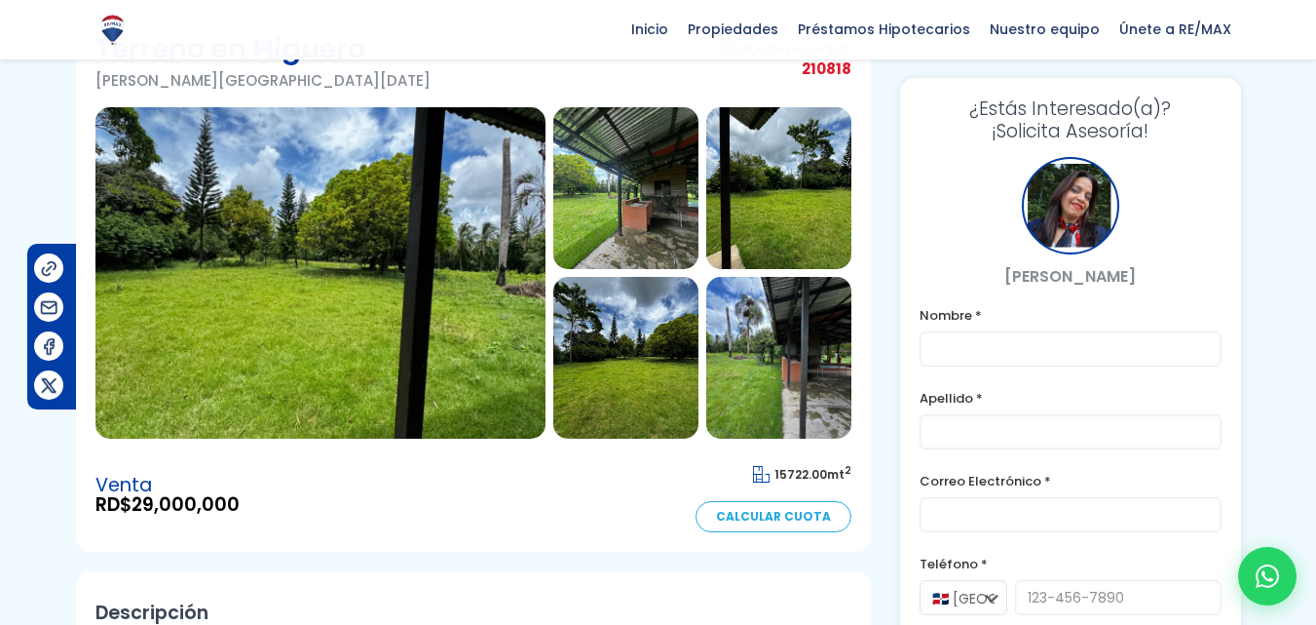
scroll to position [78, 0]
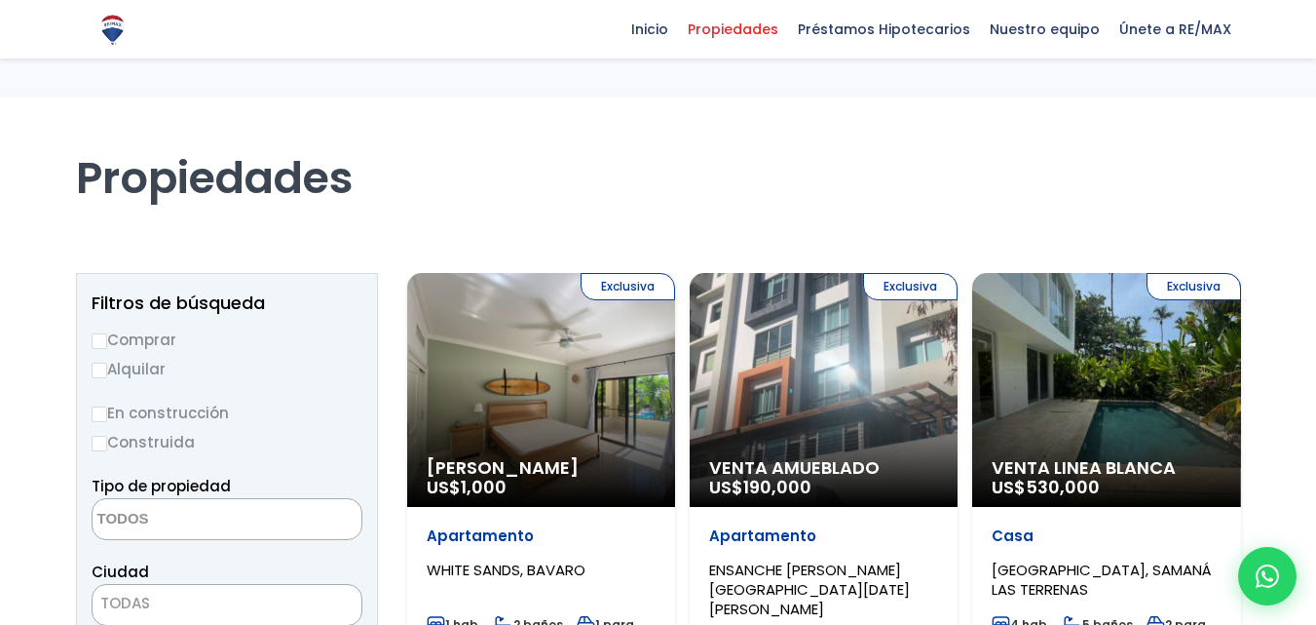
select select
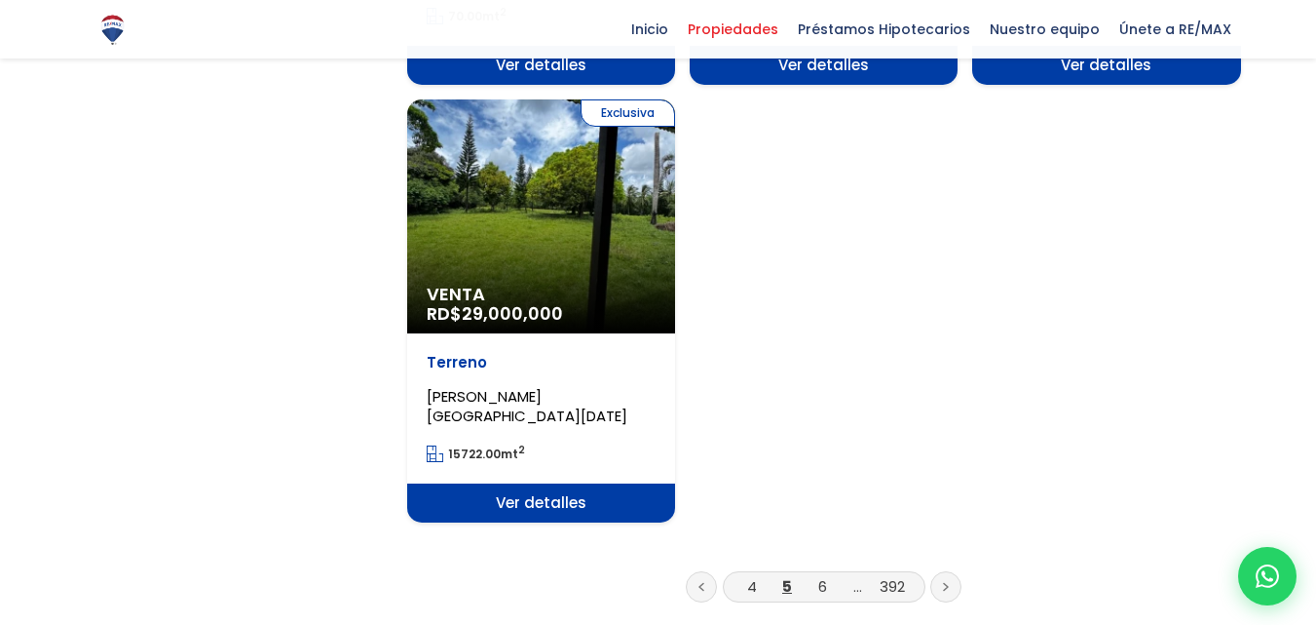
scroll to position [2494, 0]
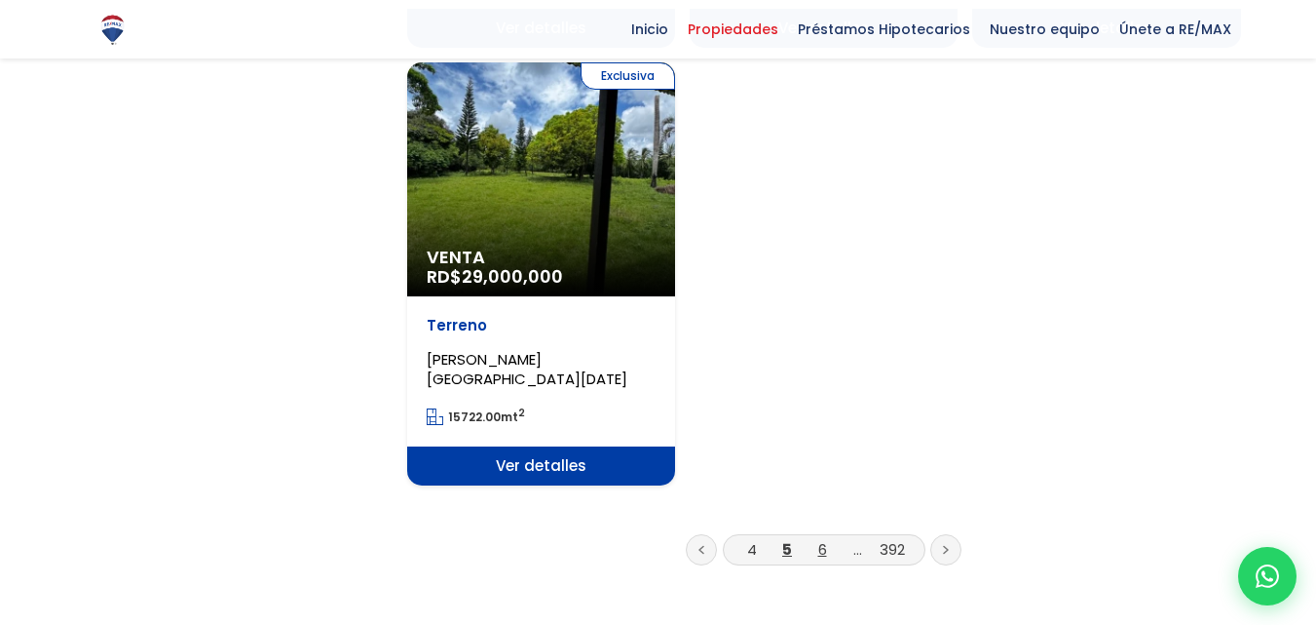
click at [821, 539] on link "6" at bounding box center [822, 549] width 9 height 20
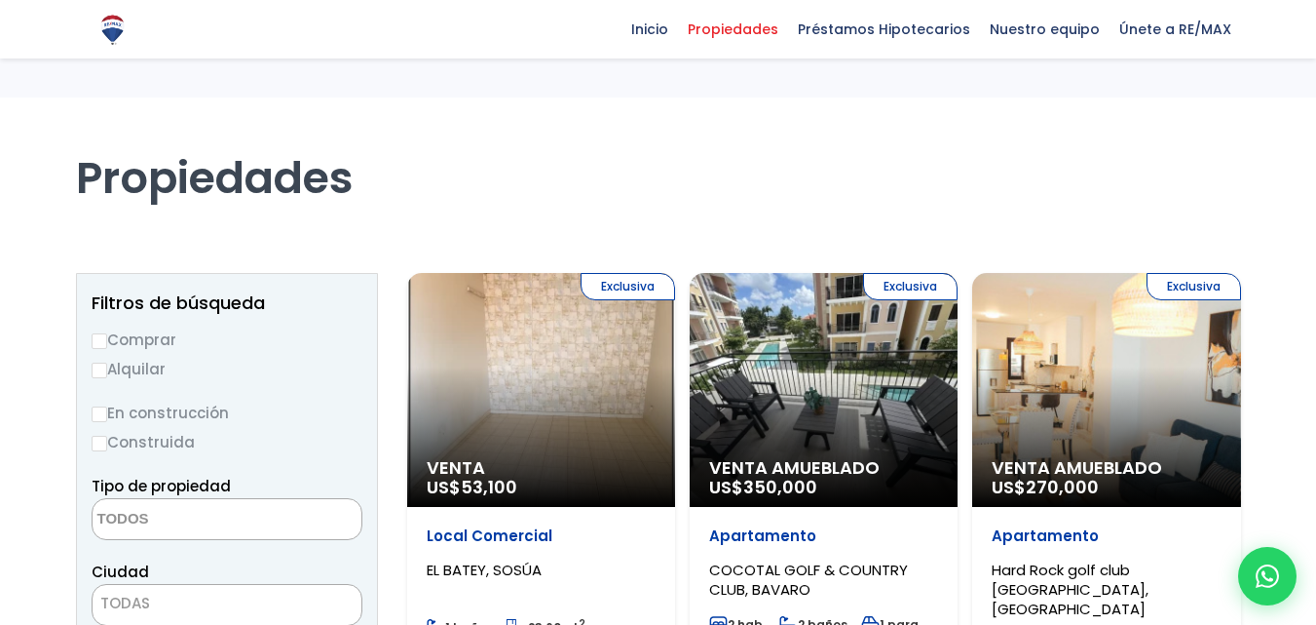
select select
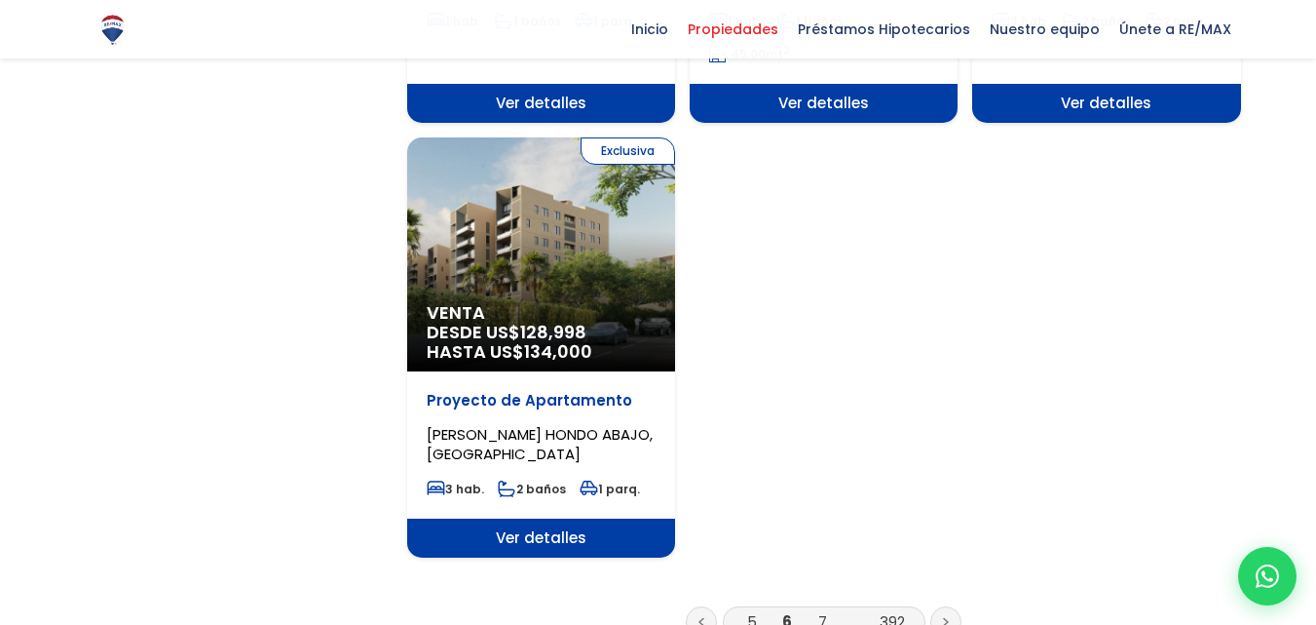
scroll to position [2416, 0]
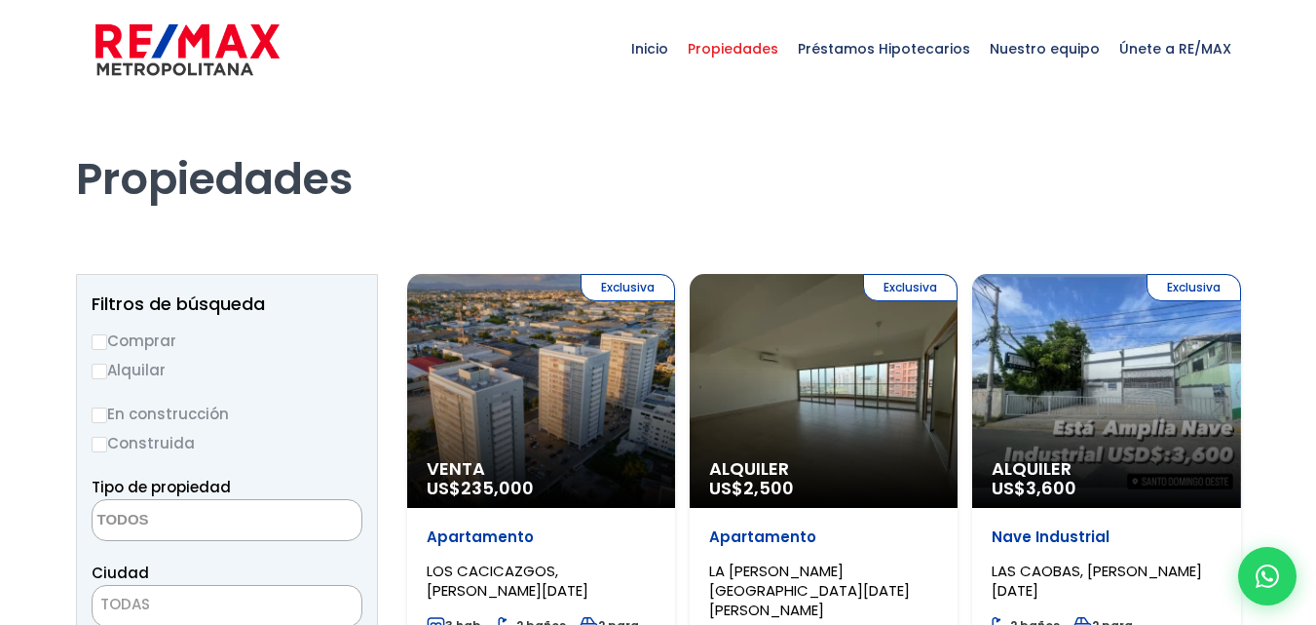
select select
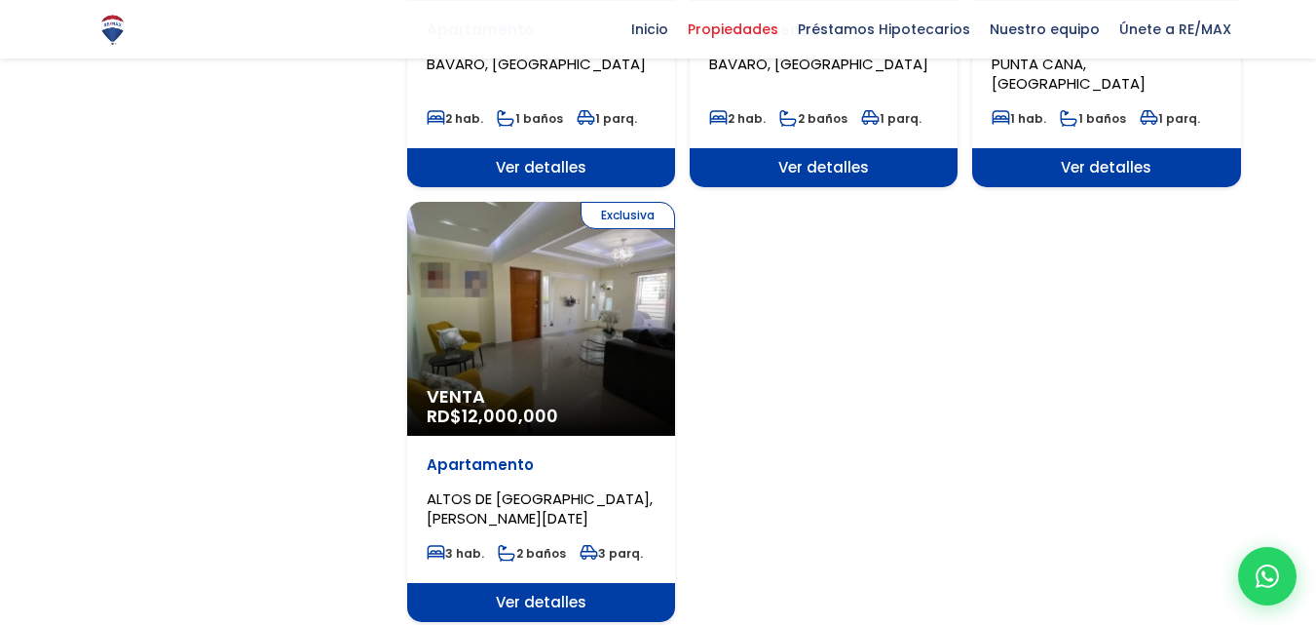
scroll to position [2338, 0]
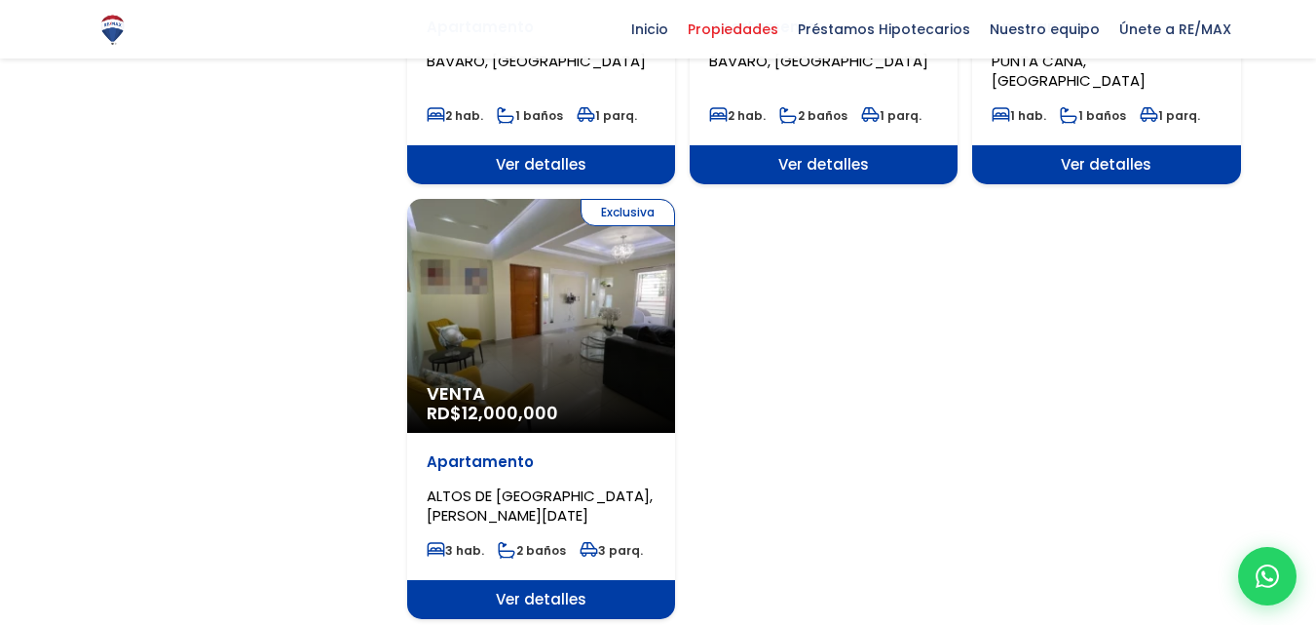
click at [561, 242] on div "Exclusiva Venta RD$ 12,000,000" at bounding box center [541, 316] width 268 height 234
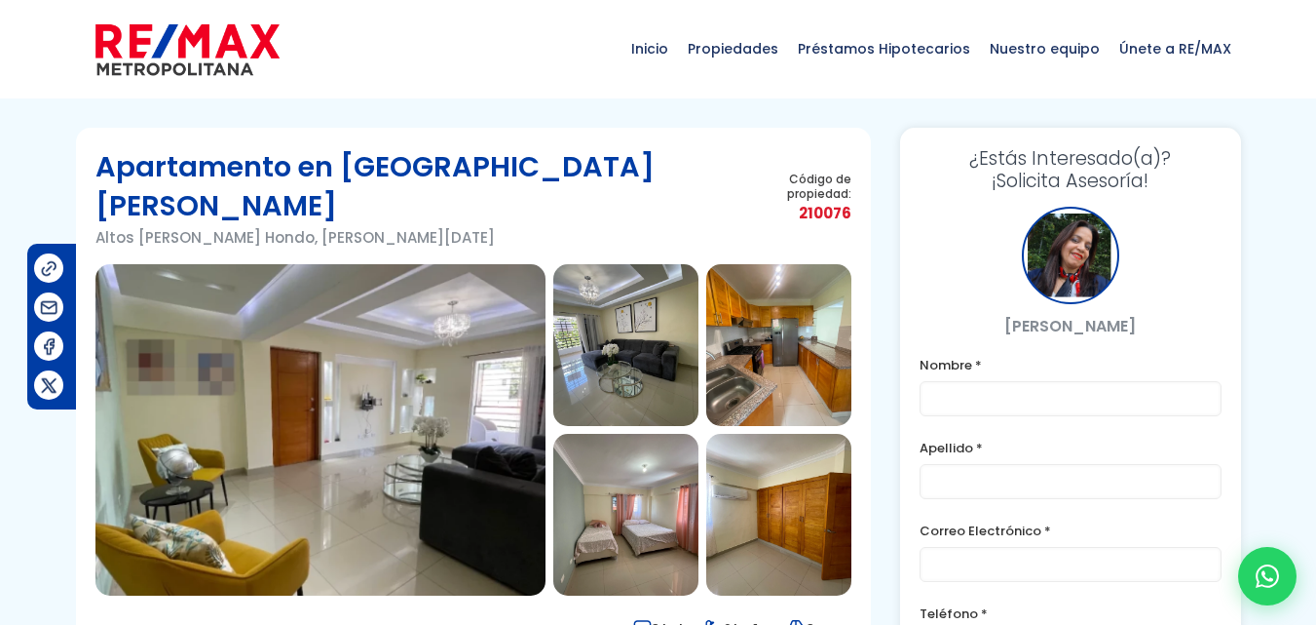
click at [765, 314] on img at bounding box center [778, 345] width 145 height 162
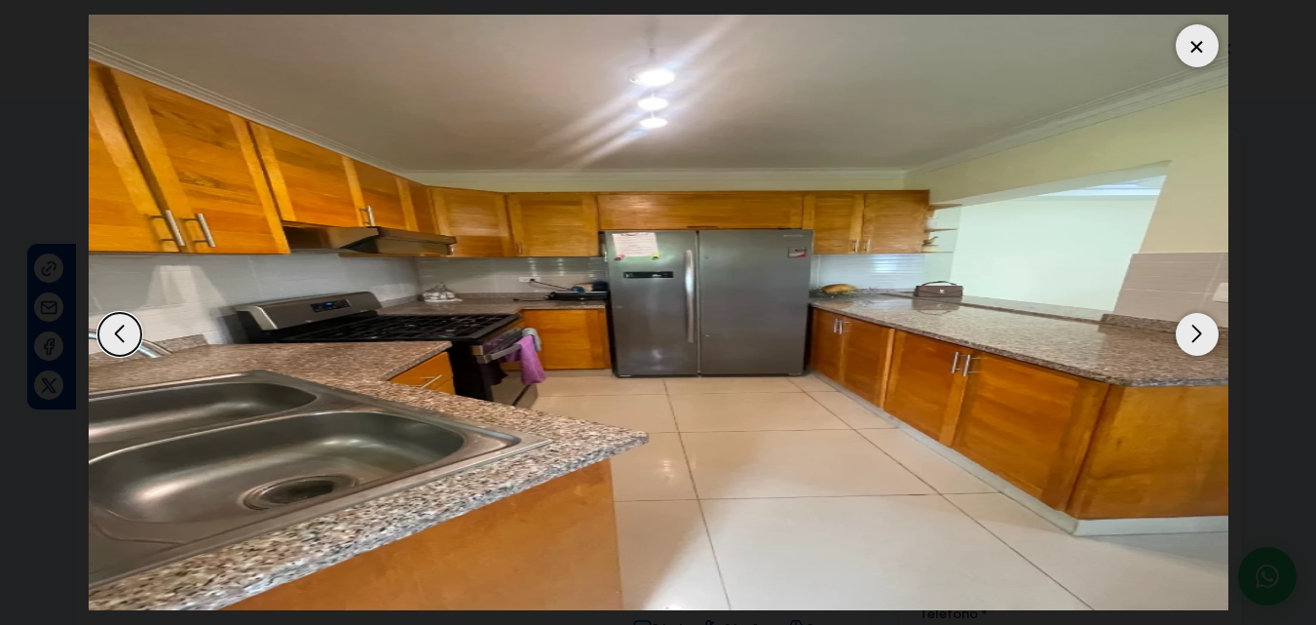
click at [1194, 46] on div at bounding box center [1197, 45] width 43 height 43
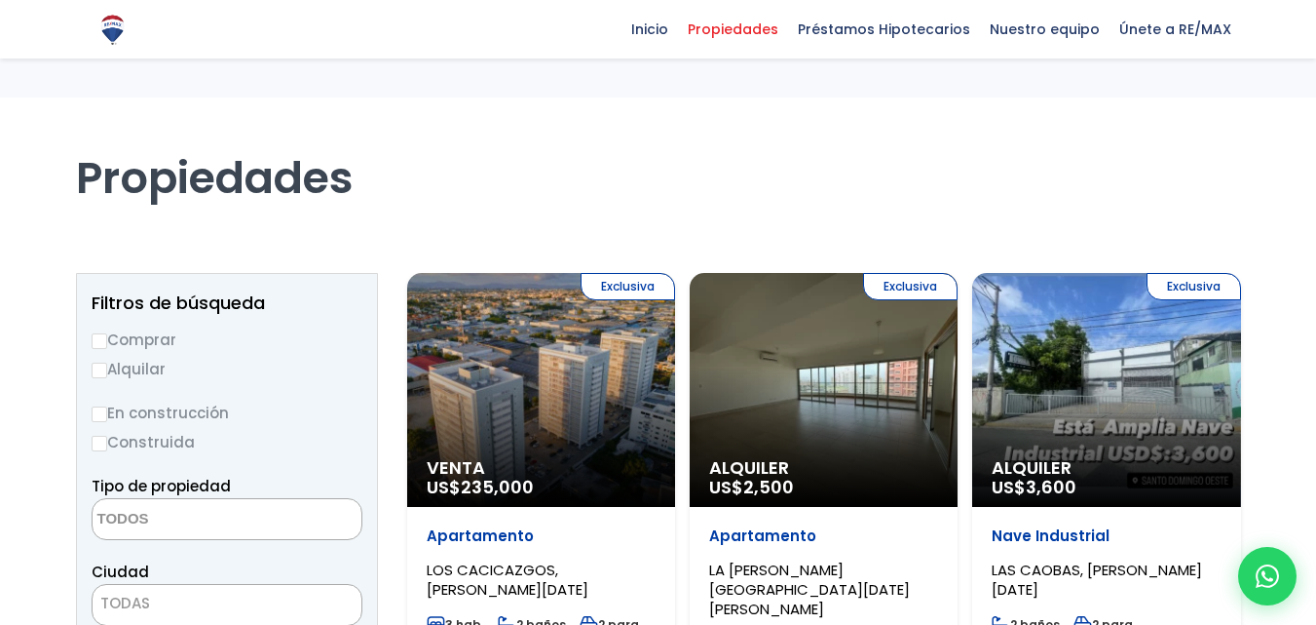
select select
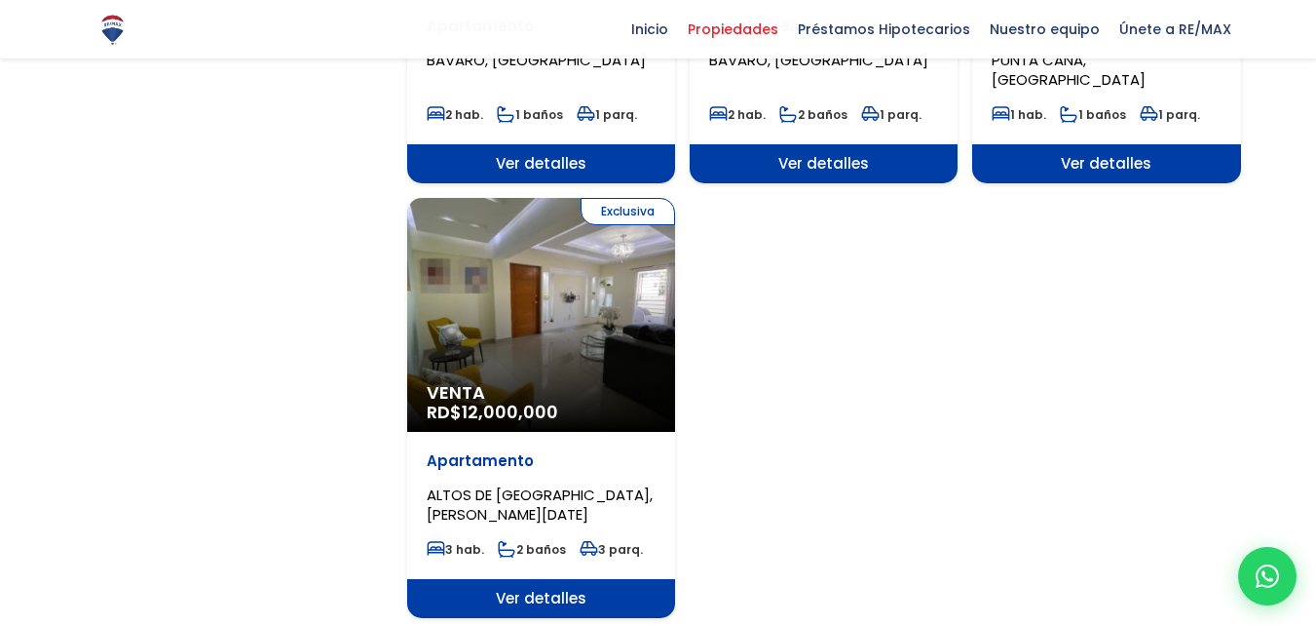
scroll to position [2338, 0]
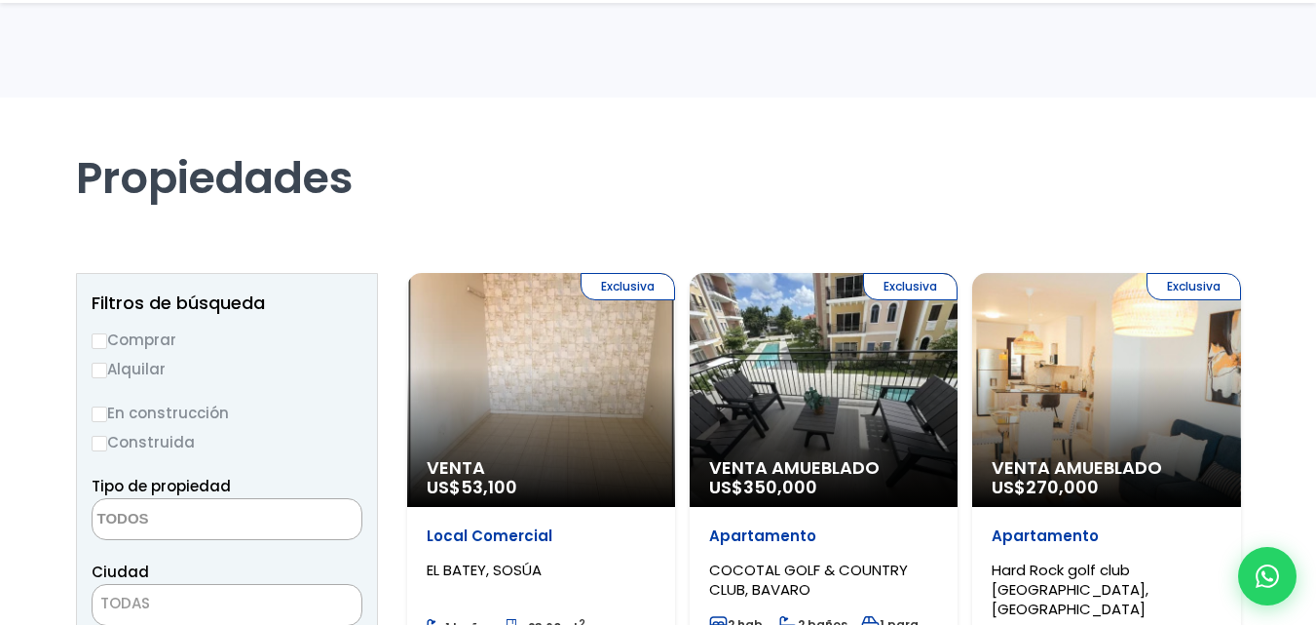
select select
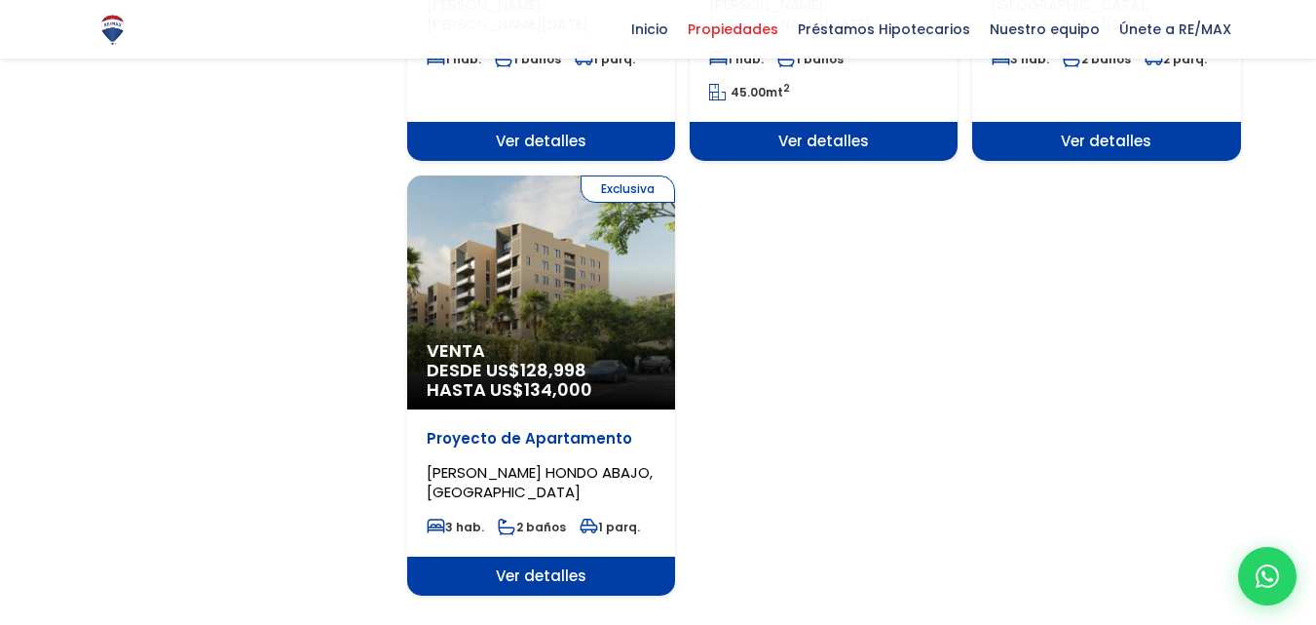
scroll to position [2416, 0]
